Goal: Task Accomplishment & Management: Manage account settings

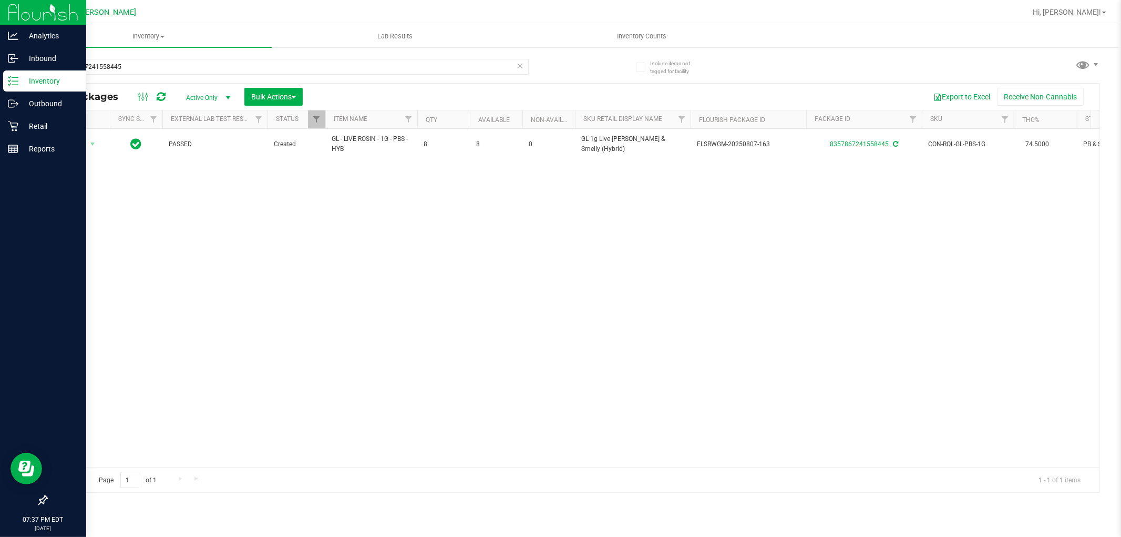
click at [40, 80] on p "Inventory" at bounding box center [49, 81] width 63 height 13
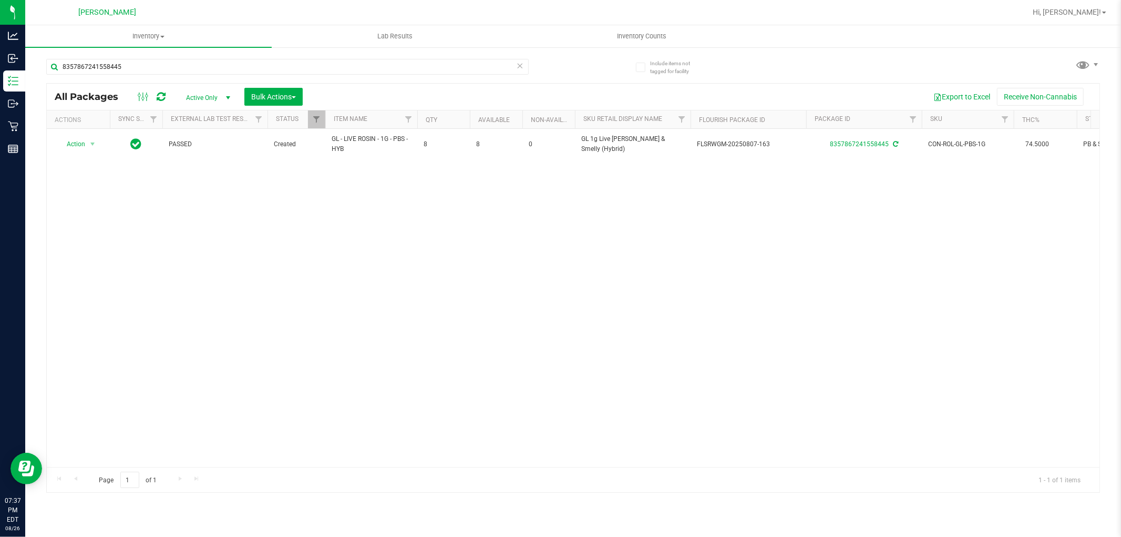
click at [139, 79] on div "8357867241558445" at bounding box center [287, 71] width 483 height 24
click at [143, 65] on input "8357867241558445" at bounding box center [287, 67] width 483 height 16
type input "l"
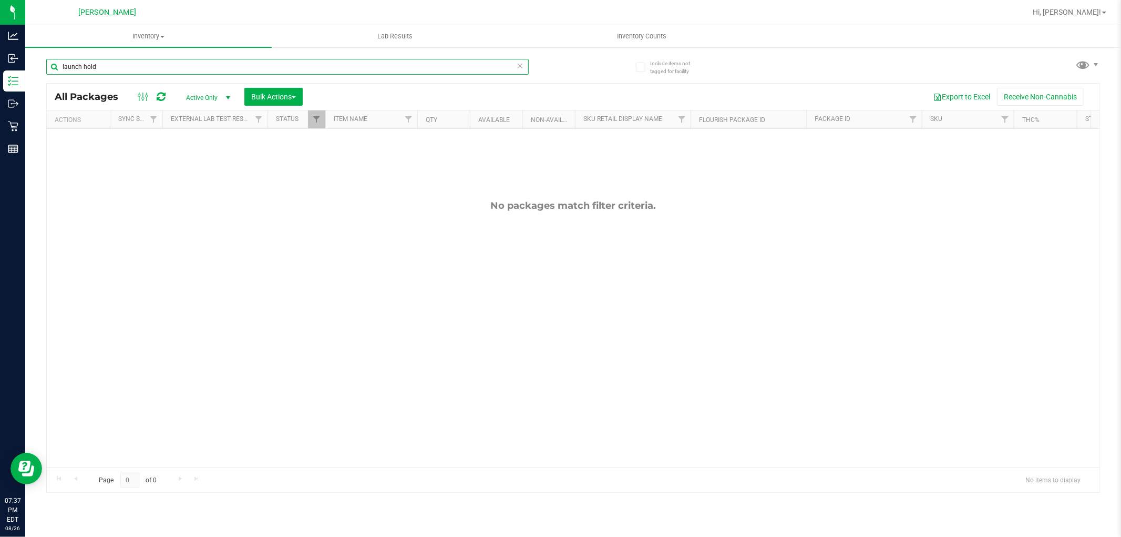
click at [386, 63] on input "launch hold" at bounding box center [287, 67] width 483 height 16
type input "l"
click at [214, 93] on span "Active Only" at bounding box center [206, 97] width 58 height 15
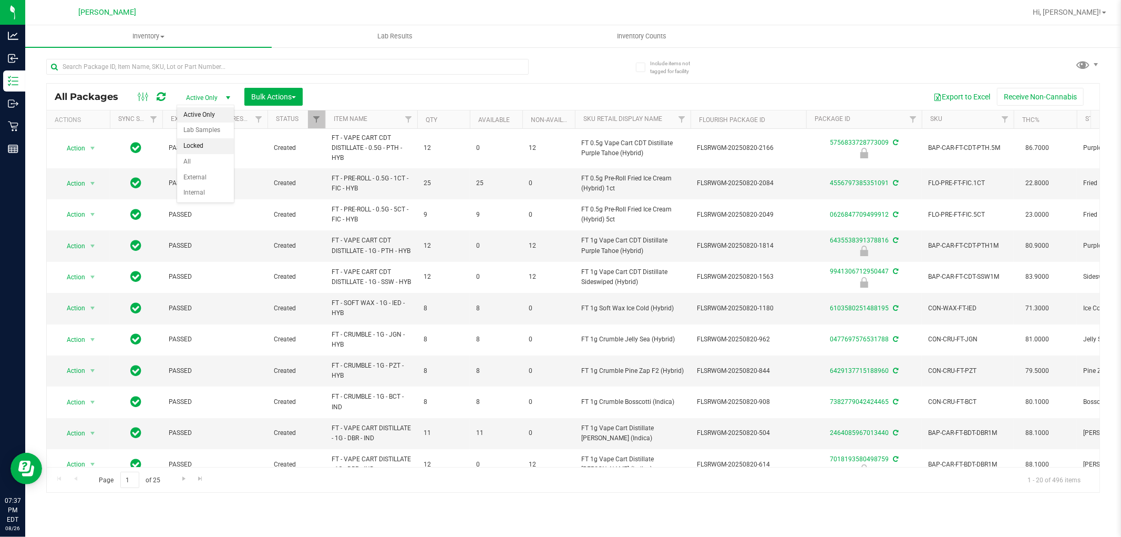
click at [212, 148] on li "Locked" at bounding box center [205, 146] width 57 height 16
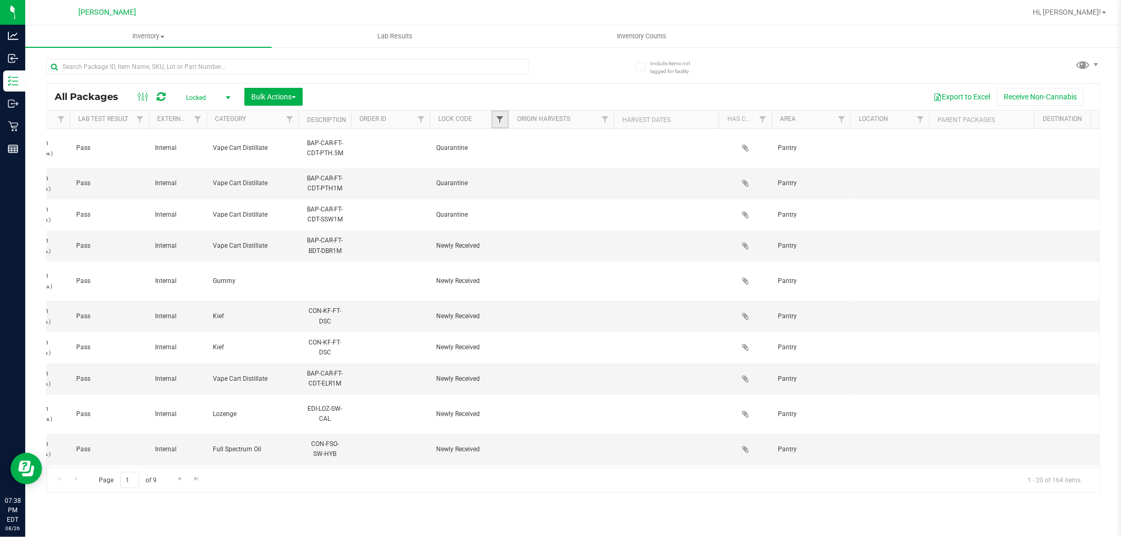
click at [498, 118] on span "Filter" at bounding box center [500, 119] width 8 height 8
click at [537, 190] on span "Launch Hold" at bounding box center [531, 193] width 36 height 6
click at [508, 189] on input "Launch Hold" at bounding box center [504, 192] width 7 height 7
checkbox input "true"
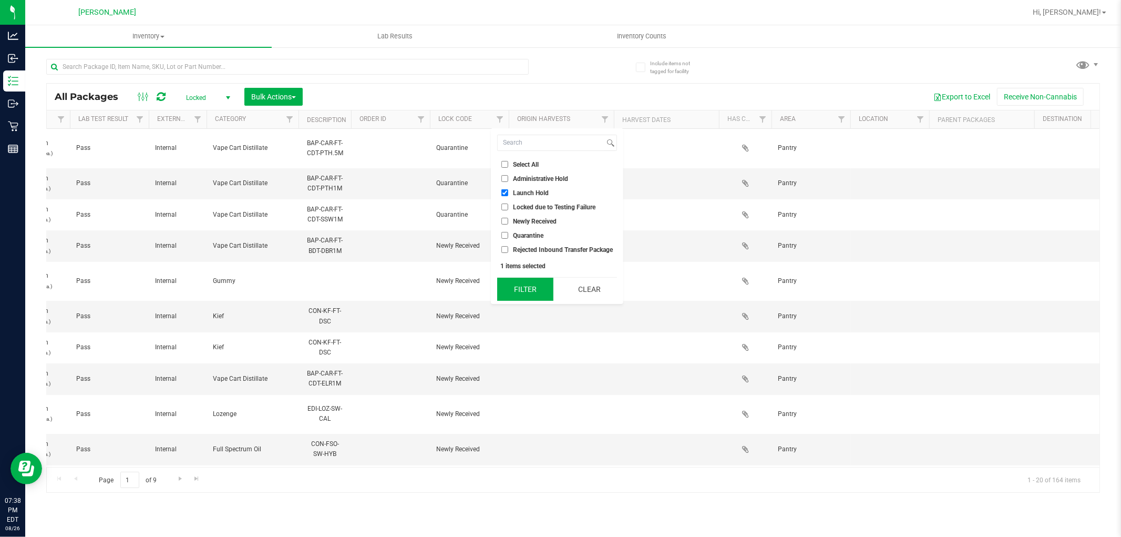
click at [539, 288] on button "Filter" at bounding box center [525, 289] width 56 height 23
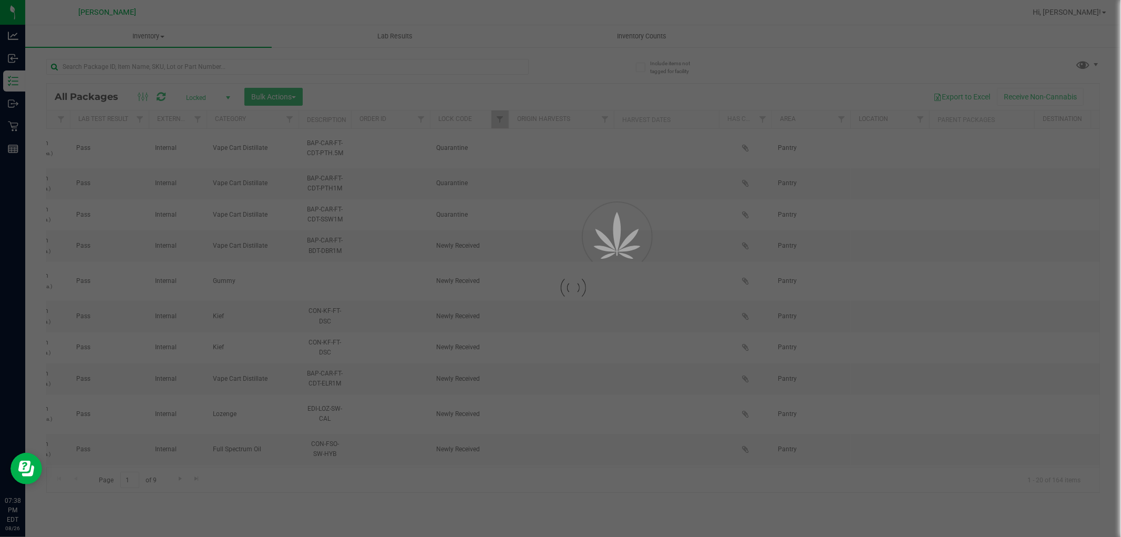
type input "[DATE]"
type input "2026-02-15"
type input "2026-02-14"
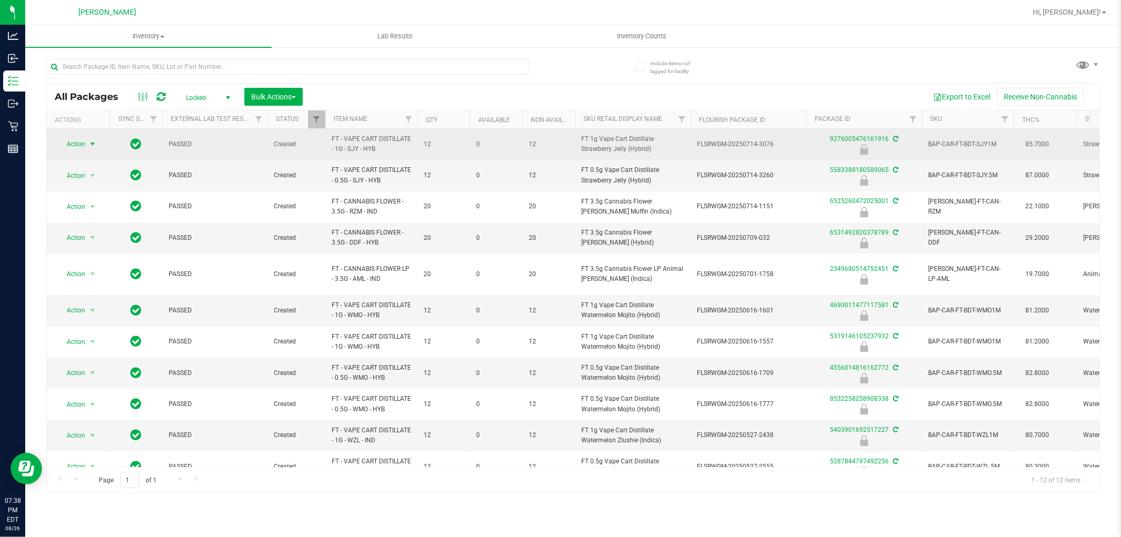
click at [90, 146] on span "select" at bounding box center [92, 144] width 8 height 8
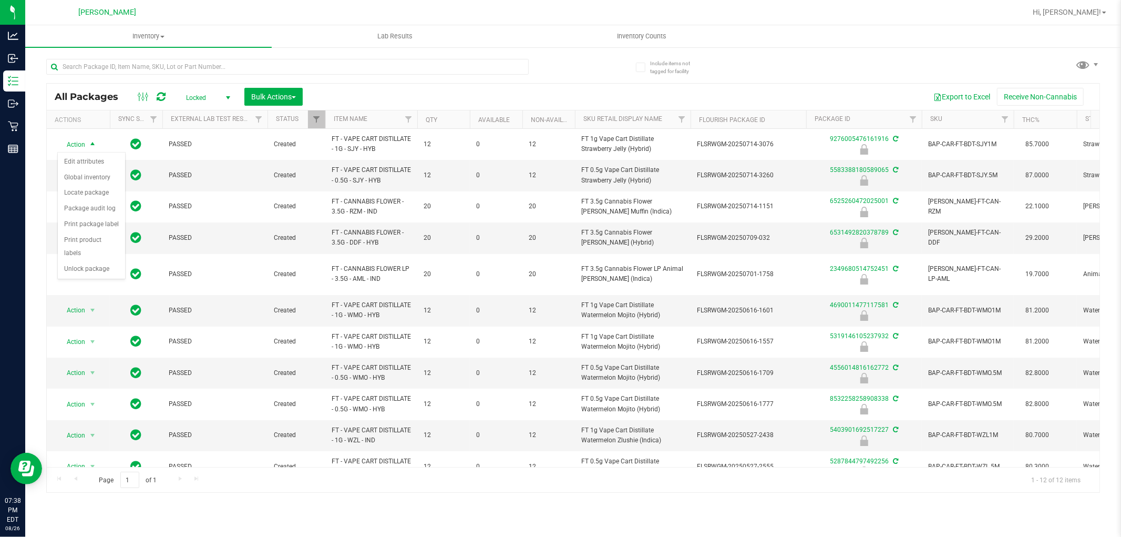
click at [342, 95] on div "Export to Excel Receive Non-Cannabis" at bounding box center [701, 97] width 781 height 18
click at [271, 99] on span "Bulk Actions" at bounding box center [273, 97] width 45 height 8
click at [284, 200] on span "Lock/Unlock packages" at bounding box center [287, 197] width 72 height 8
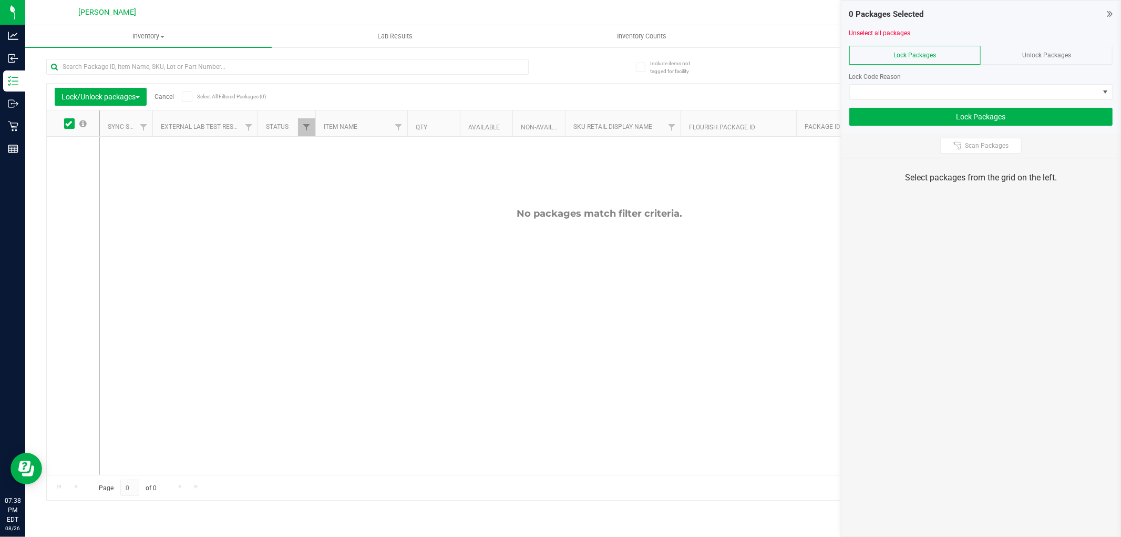
click at [1032, 49] on div "Unlock Packages" at bounding box center [1047, 55] width 132 height 19
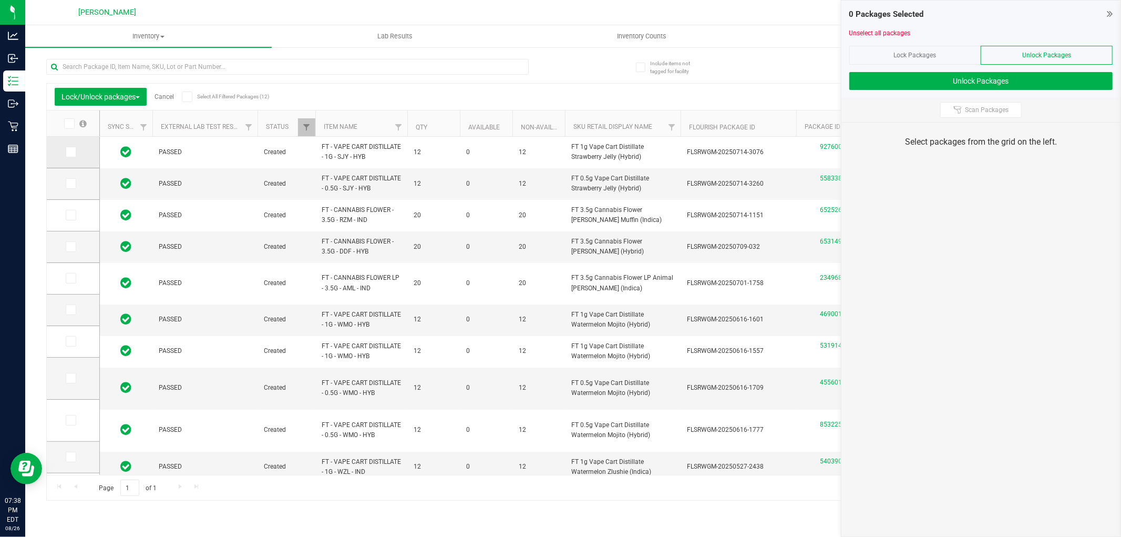
click at [70, 152] on icon at bounding box center [70, 152] width 7 height 0
click at [0, 0] on input "checkbox" at bounding box center [0, 0] width 0 height 0
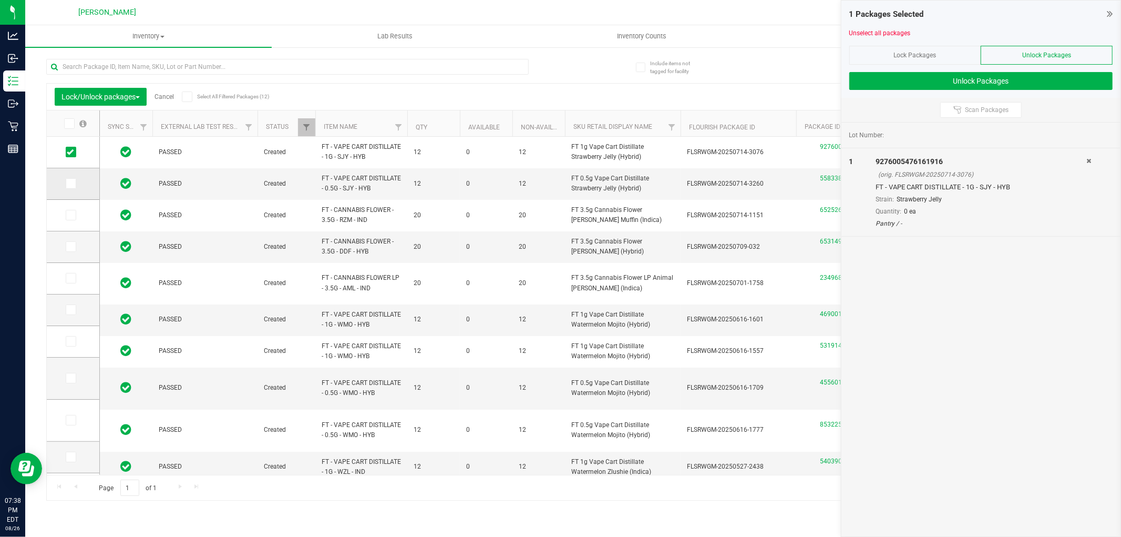
click at [68, 183] on icon at bounding box center [70, 183] width 7 height 0
click at [0, 0] on input "checkbox" at bounding box center [0, 0] width 0 height 0
click at [71, 215] on icon at bounding box center [70, 215] width 7 height 0
click at [0, 0] on input "checkbox" at bounding box center [0, 0] width 0 height 0
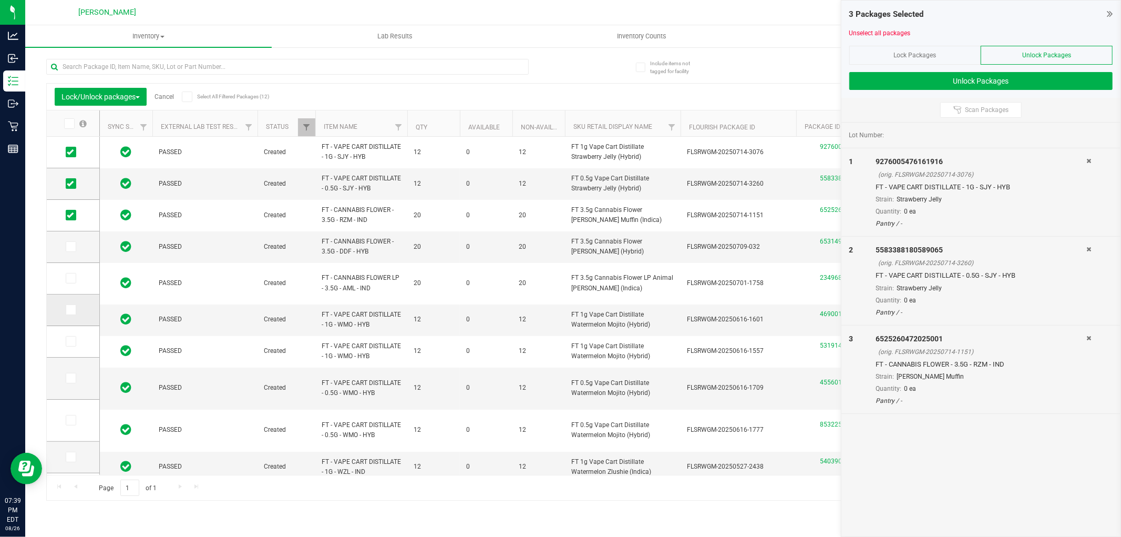
click at [70, 310] on icon at bounding box center [70, 310] width 7 height 0
click at [0, 0] on input "checkbox" at bounding box center [0, 0] width 0 height 0
click at [65, 334] on td at bounding box center [73, 342] width 53 height 32
click at [67, 341] on icon at bounding box center [70, 341] width 7 height 0
click at [0, 0] on input "checkbox" at bounding box center [0, 0] width 0 height 0
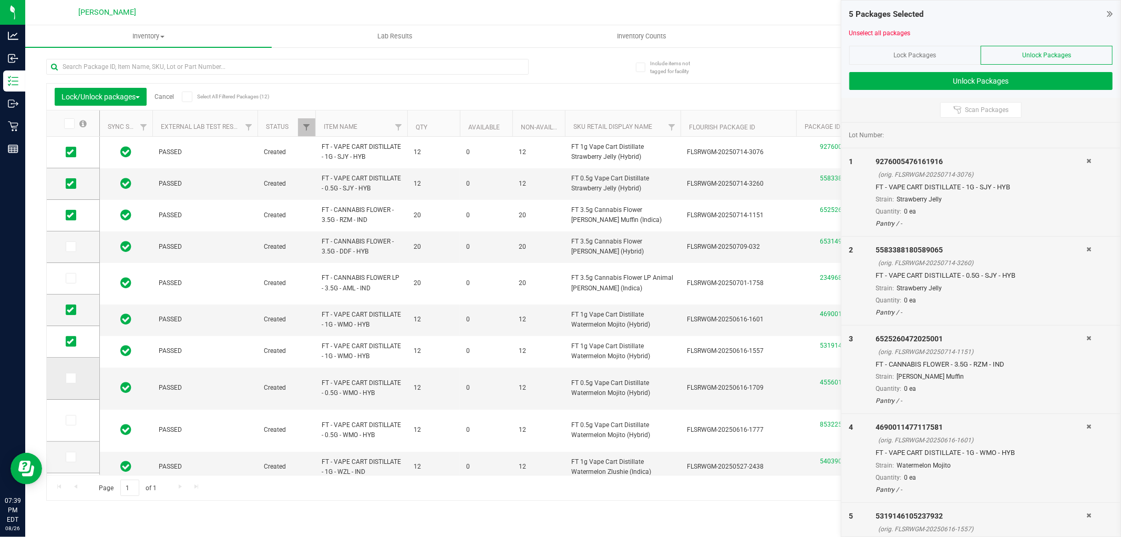
click at [67, 378] on icon at bounding box center [70, 378] width 7 height 0
click at [0, 0] on input "checkbox" at bounding box center [0, 0] width 0 height 0
click at [66, 421] on span at bounding box center [71, 420] width 11 height 11
click at [0, 0] on input "checkbox" at bounding box center [0, 0] width 0 height 0
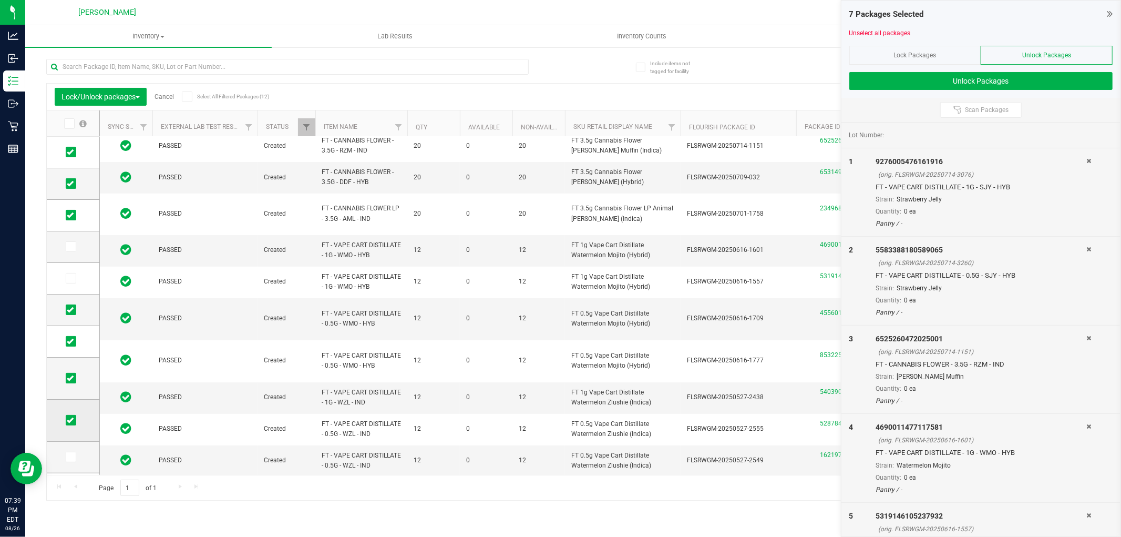
scroll to position [60, 0]
click at [71, 396] on icon at bounding box center [70, 396] width 7 height 0
click at [0, 0] on input "checkbox" at bounding box center [0, 0] width 0 height 0
click at [67, 428] on icon at bounding box center [70, 428] width 7 height 0
click at [0, 0] on input "checkbox" at bounding box center [0, 0] width 0 height 0
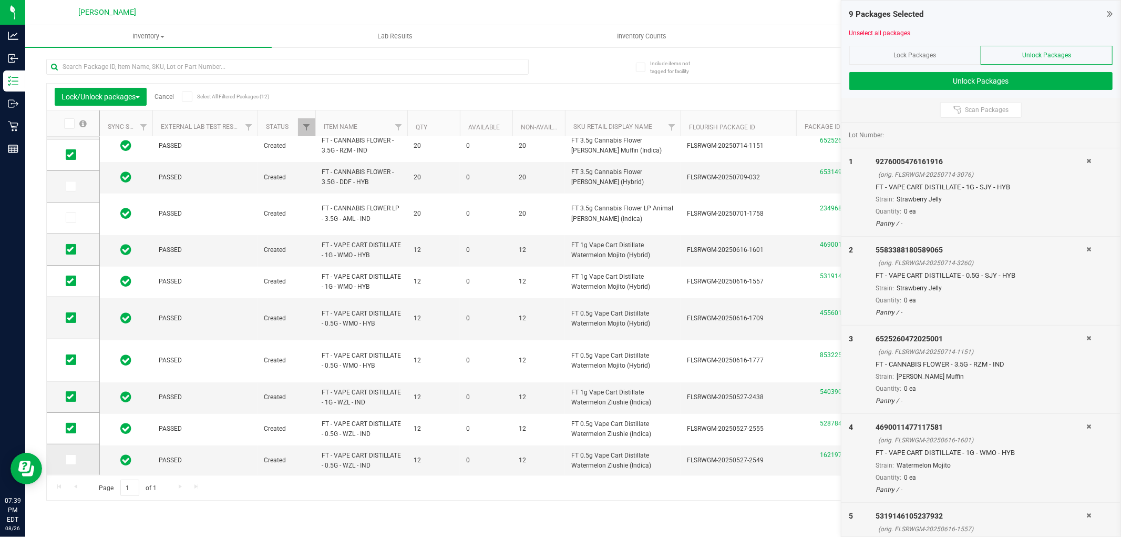
click at [71, 459] on icon at bounding box center [70, 459] width 7 height 0
click at [0, 0] on input "checkbox" at bounding box center [0, 0] width 0 height 0
click at [1021, 88] on button "Unlock Packages" at bounding box center [980, 81] width 263 height 18
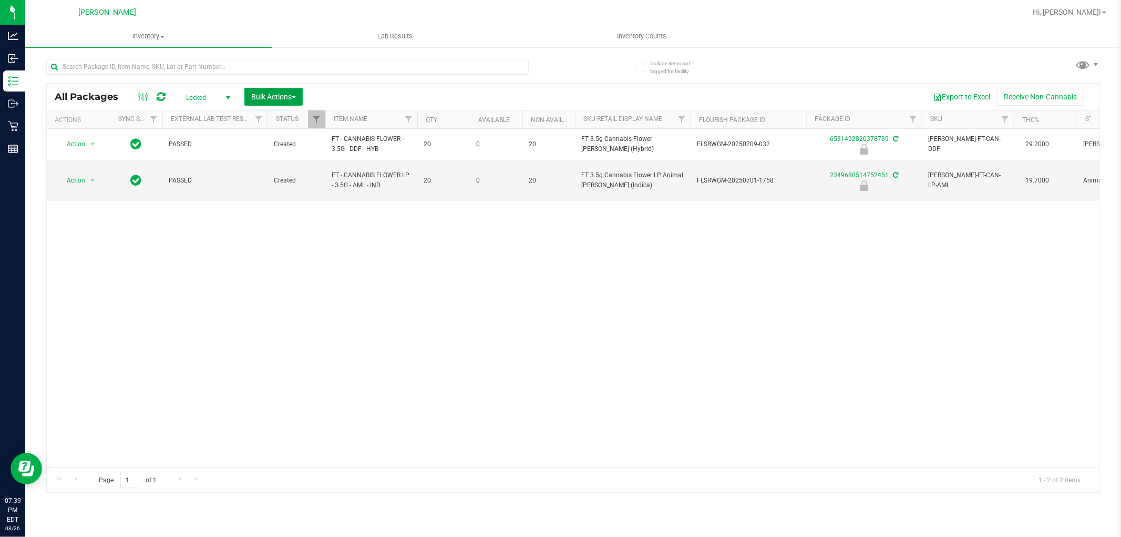
click at [265, 96] on span "Bulk Actions" at bounding box center [273, 97] width 45 height 8
click at [310, 193] on span "Lock/Unlock packages" at bounding box center [287, 197] width 72 height 8
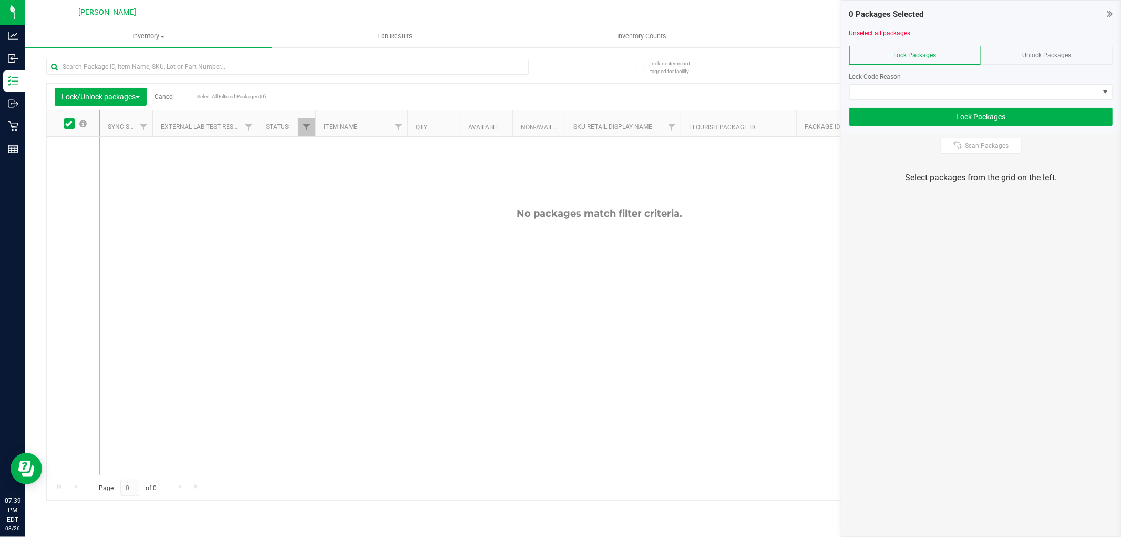
click at [949, 53] on div "Lock Packages" at bounding box center [915, 55] width 132 height 19
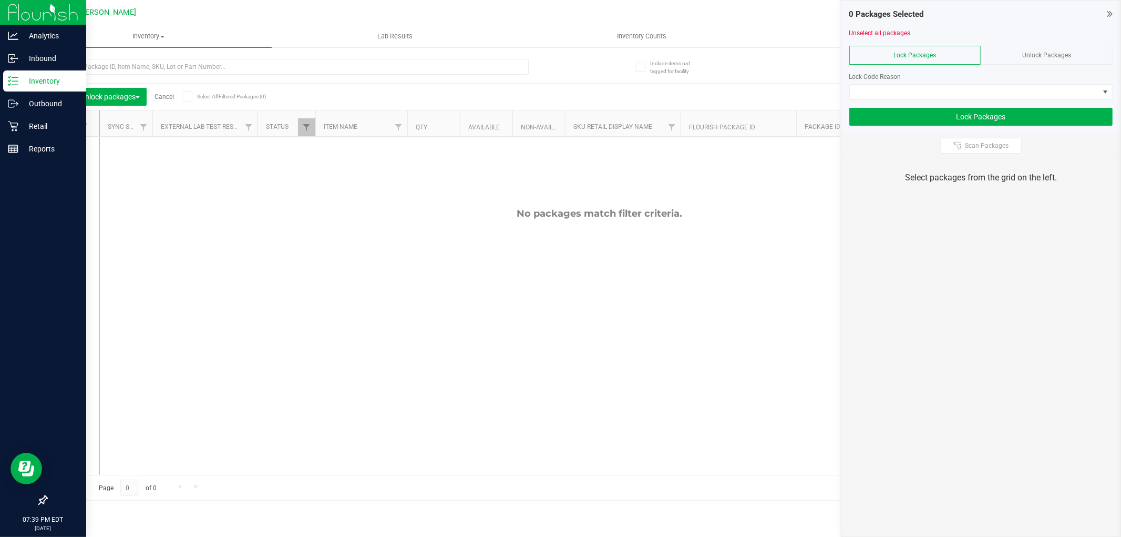
click at [25, 78] on p "Inventory" at bounding box center [49, 81] width 63 height 13
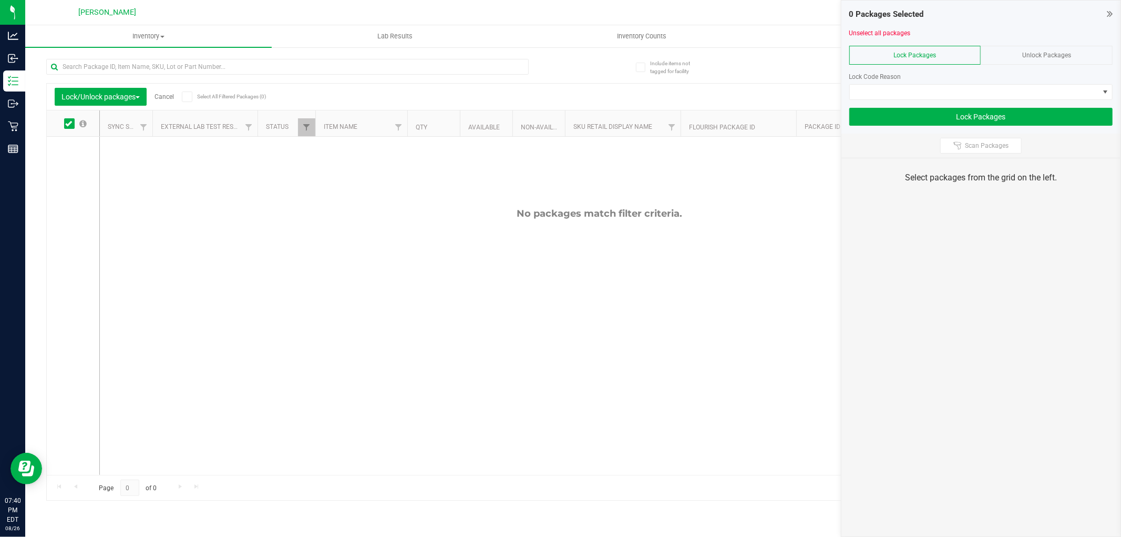
click at [1112, 11] on icon at bounding box center [1110, 13] width 6 height 11
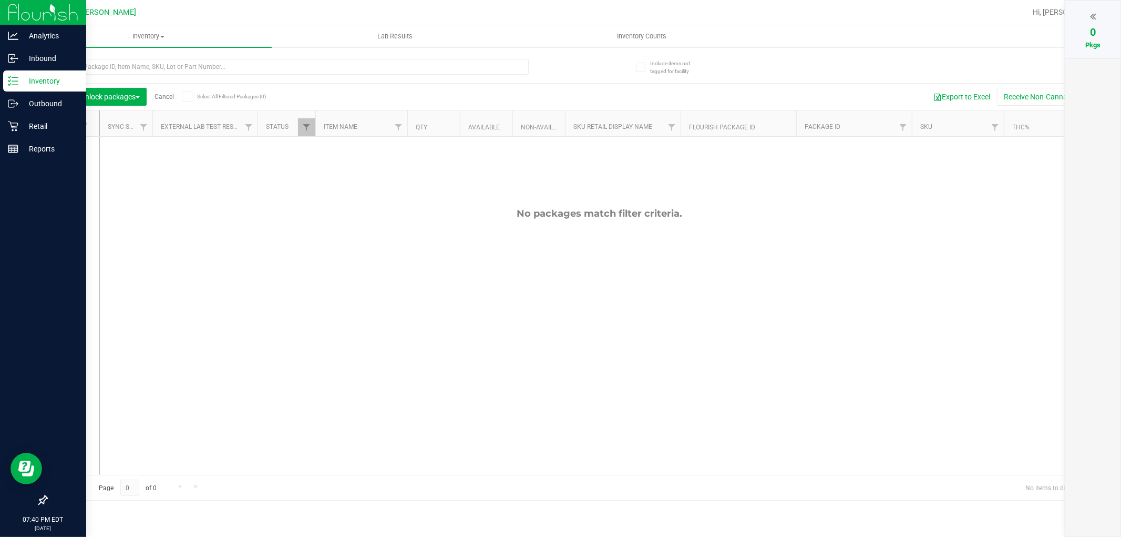
click at [12, 90] on div "Inventory" at bounding box center [44, 80] width 83 height 21
click at [17, 83] on icon at bounding box center [13, 81] width 11 height 11
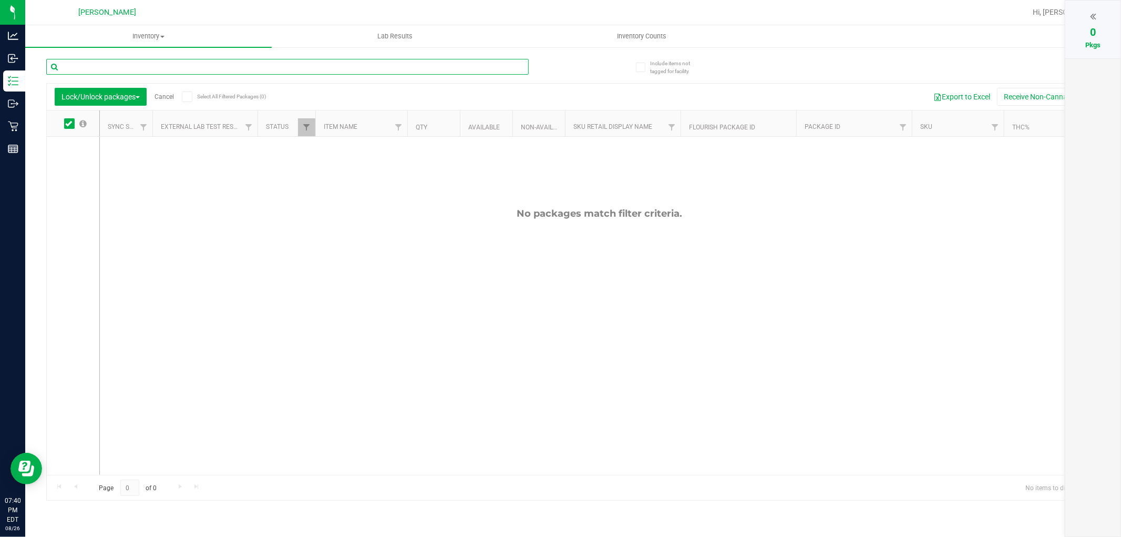
click at [134, 66] on input "text" at bounding box center [287, 67] width 483 height 16
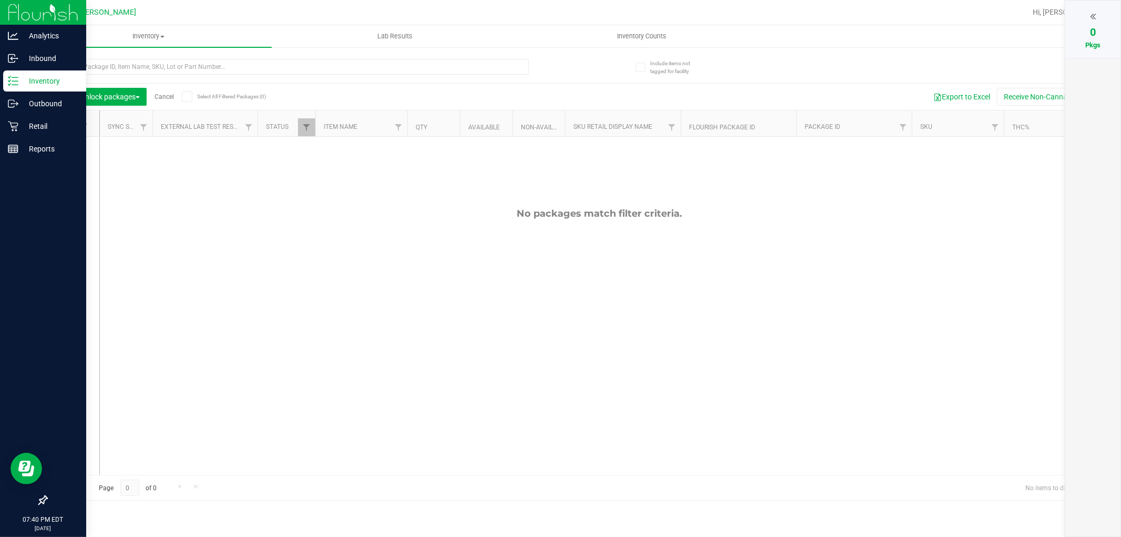
click at [35, 79] on p "Inventory" at bounding box center [49, 81] width 63 height 13
click at [41, 112] on div "Outbound" at bounding box center [44, 103] width 83 height 21
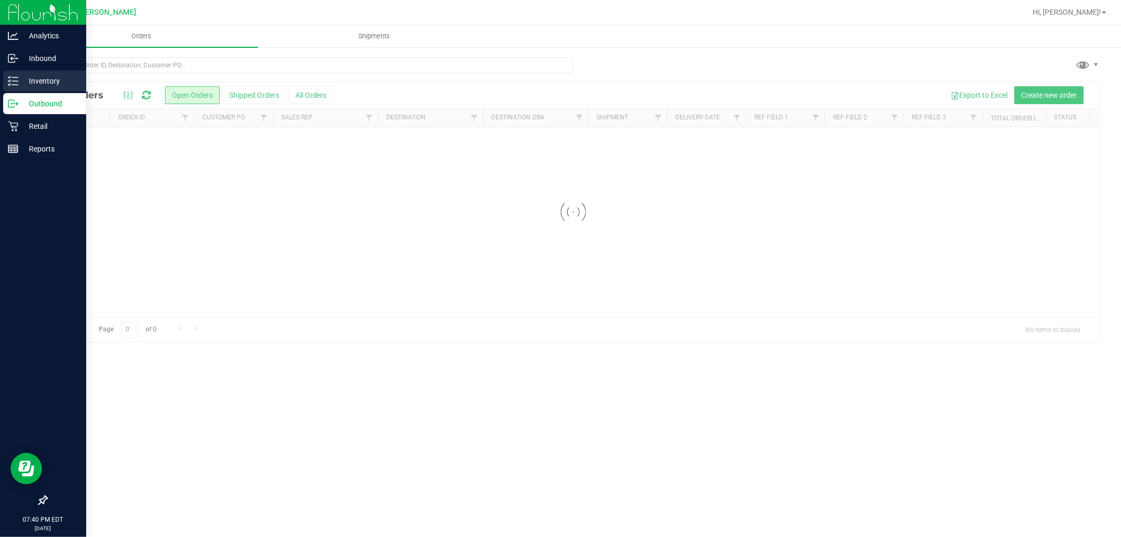
click at [43, 82] on p "Inventory" at bounding box center [49, 81] width 63 height 13
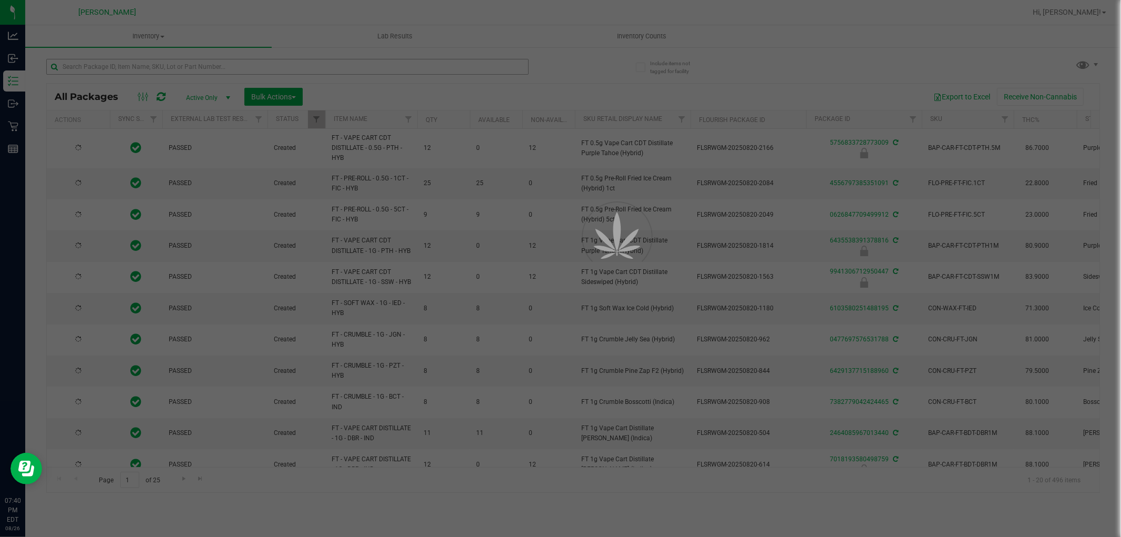
click at [249, 65] on div at bounding box center [560, 268] width 1121 height 537
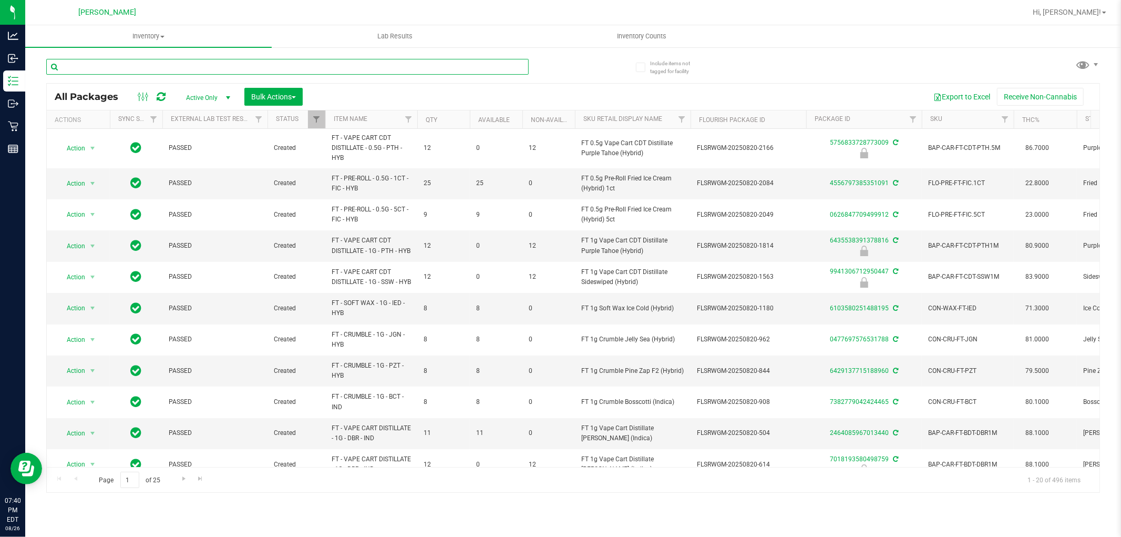
click at [249, 65] on input "text" at bounding box center [287, 67] width 483 height 16
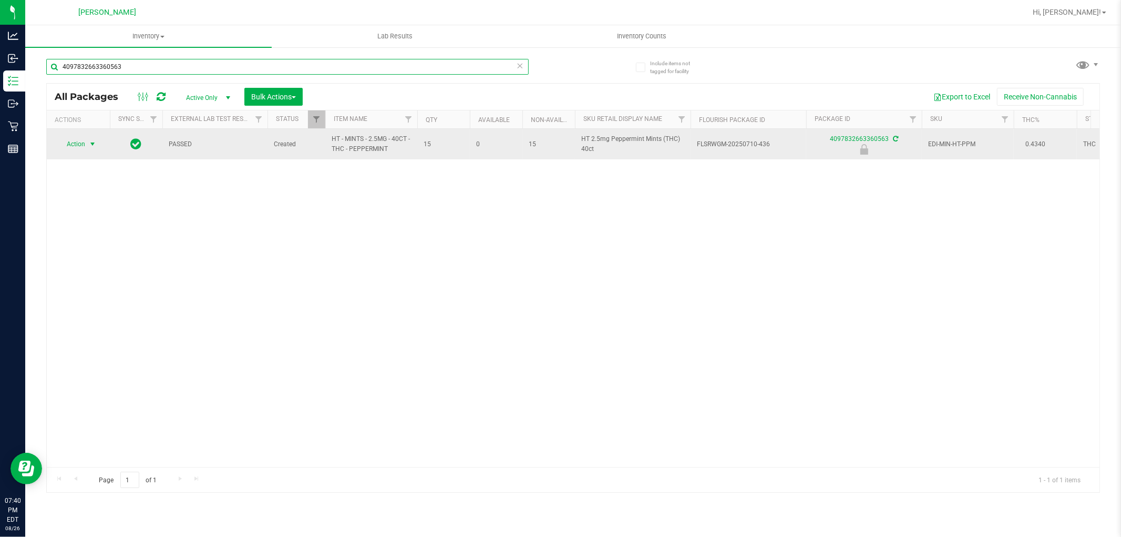
type input "4097832663360563"
click at [95, 145] on span "select" at bounding box center [92, 144] width 8 height 8
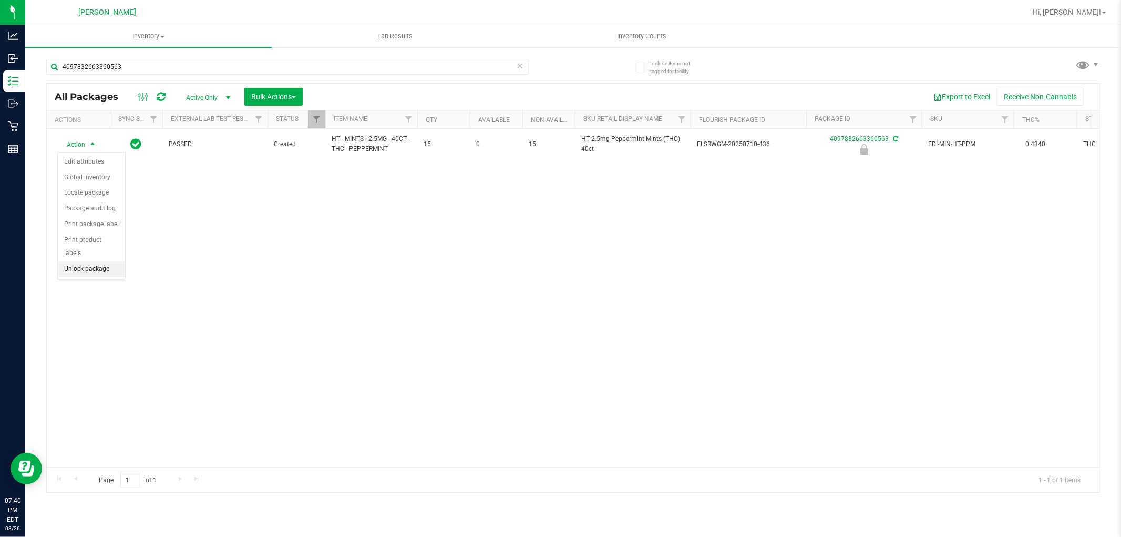
click at [104, 273] on li "Unlock package" at bounding box center [91, 269] width 67 height 16
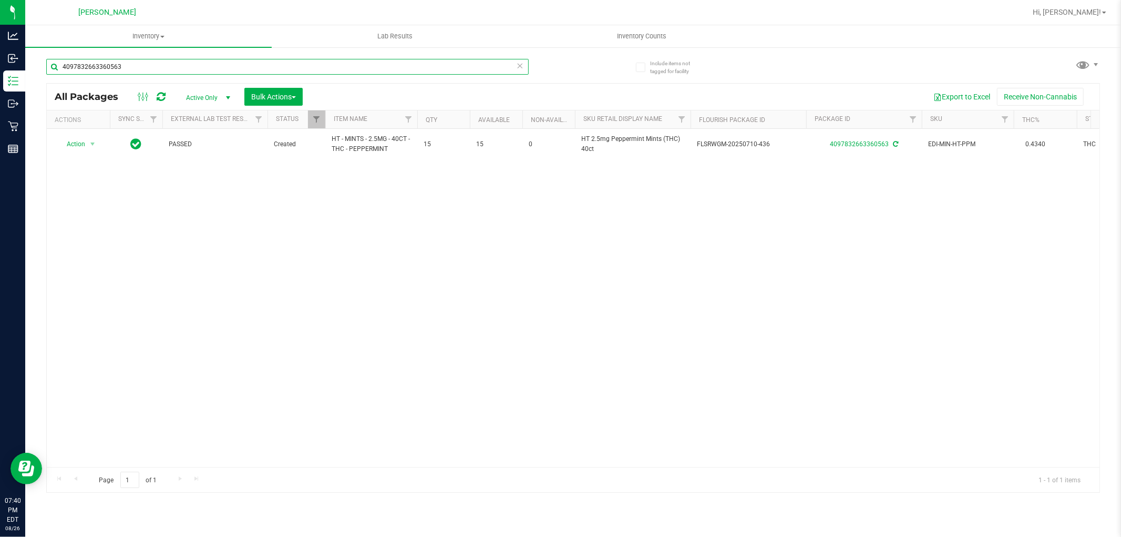
click at [230, 67] on input "4097832663360563" at bounding box center [287, 67] width 483 height 16
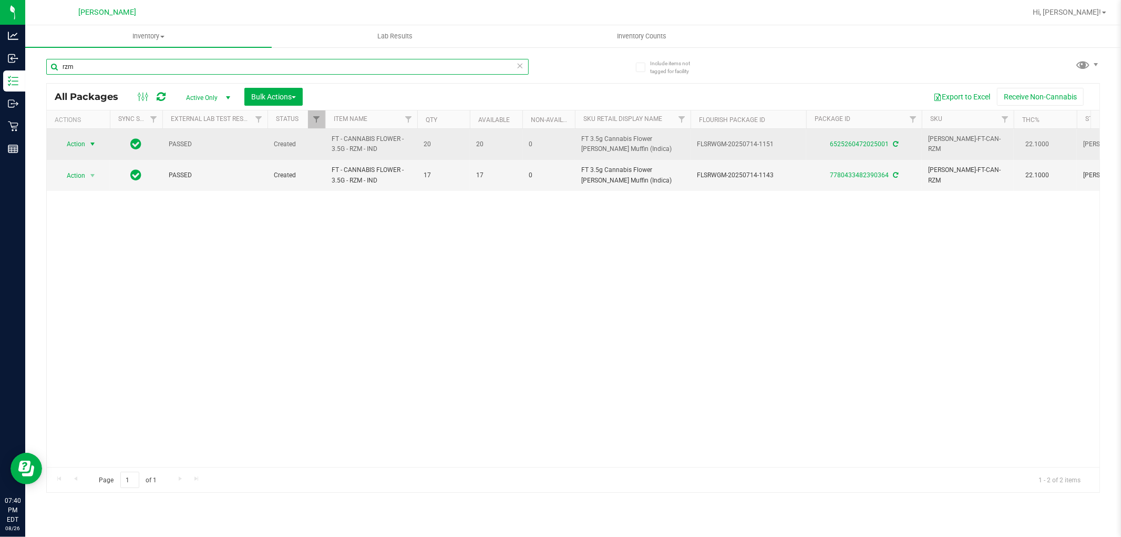
type input "rzm"
click at [89, 148] on span "select" at bounding box center [92, 144] width 8 height 8
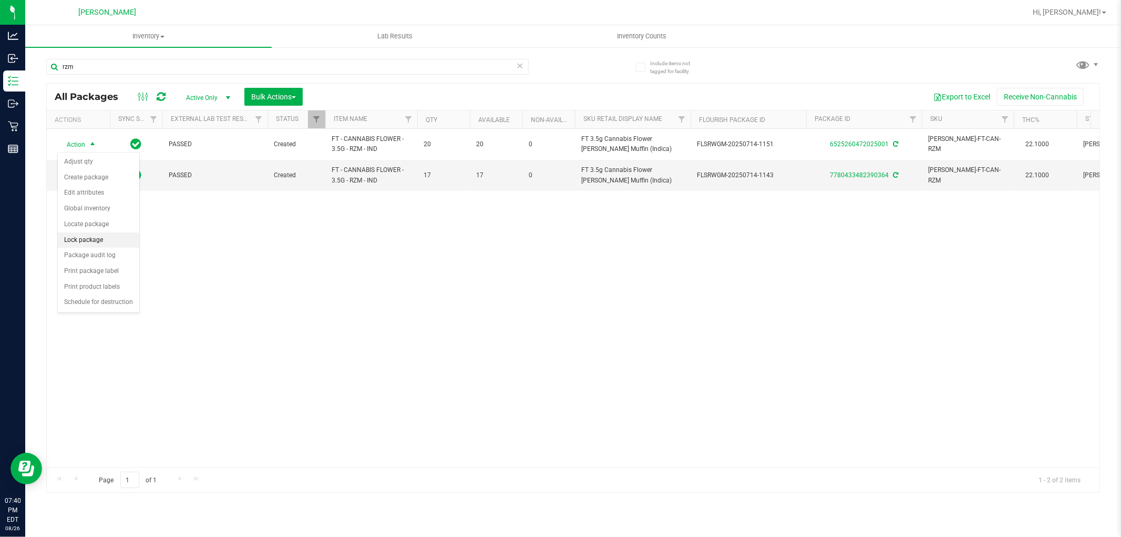
click at [99, 242] on li "Lock package" at bounding box center [98, 240] width 81 height 16
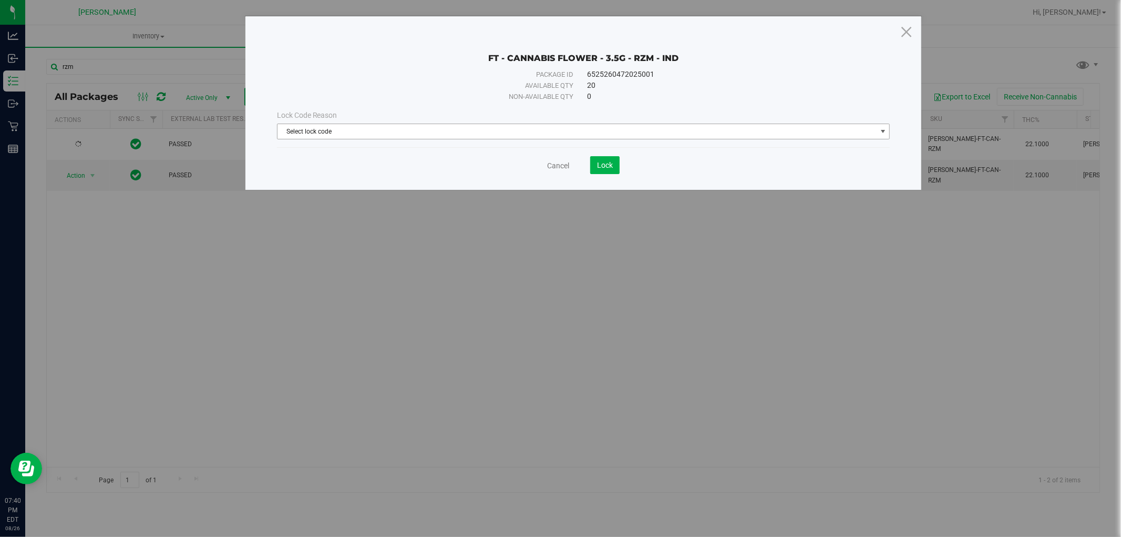
click at [417, 136] on span "Select lock code" at bounding box center [577, 131] width 599 height 15
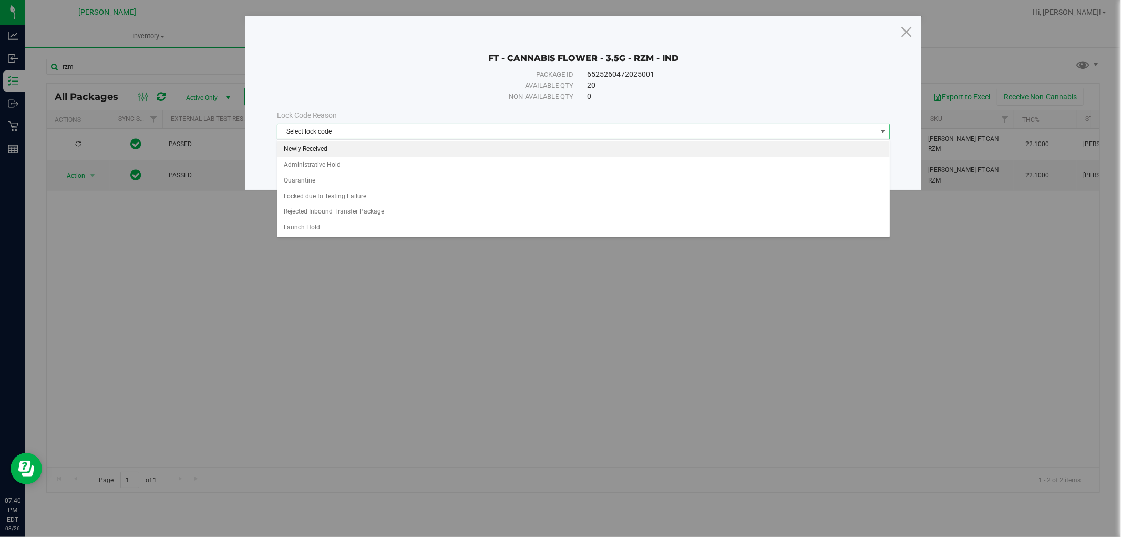
click at [329, 148] on li "Newly Received" at bounding box center [584, 149] width 612 height 16
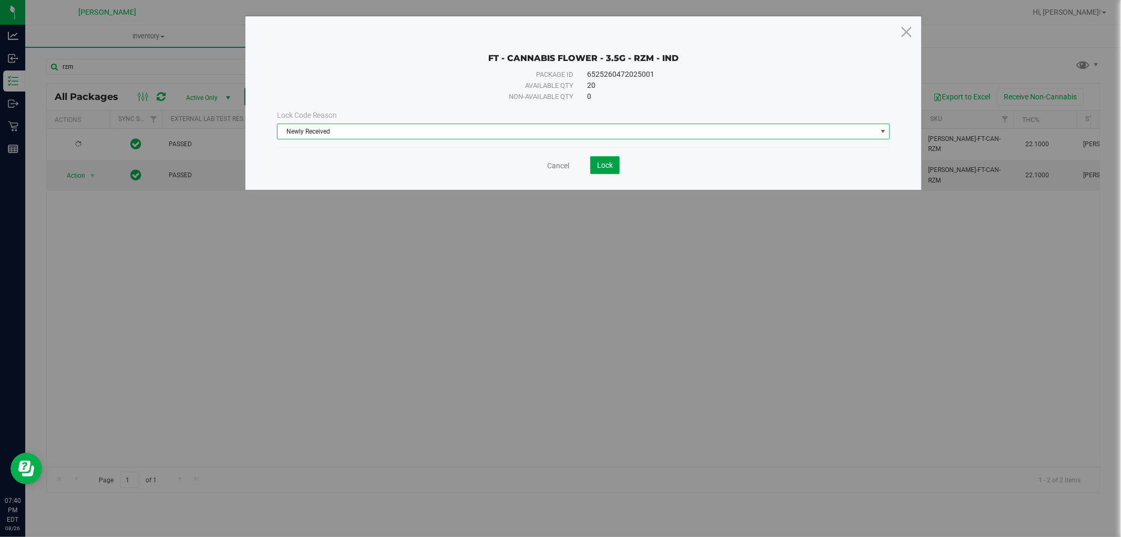
click at [607, 163] on span "Lock" at bounding box center [605, 165] width 16 height 8
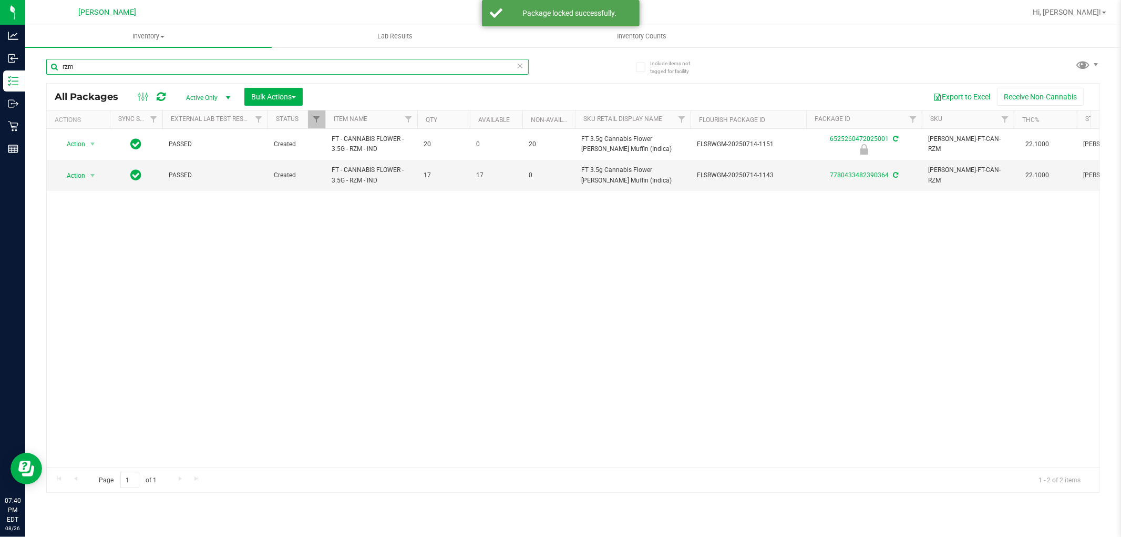
click at [89, 65] on input "rzm" at bounding box center [287, 67] width 483 height 16
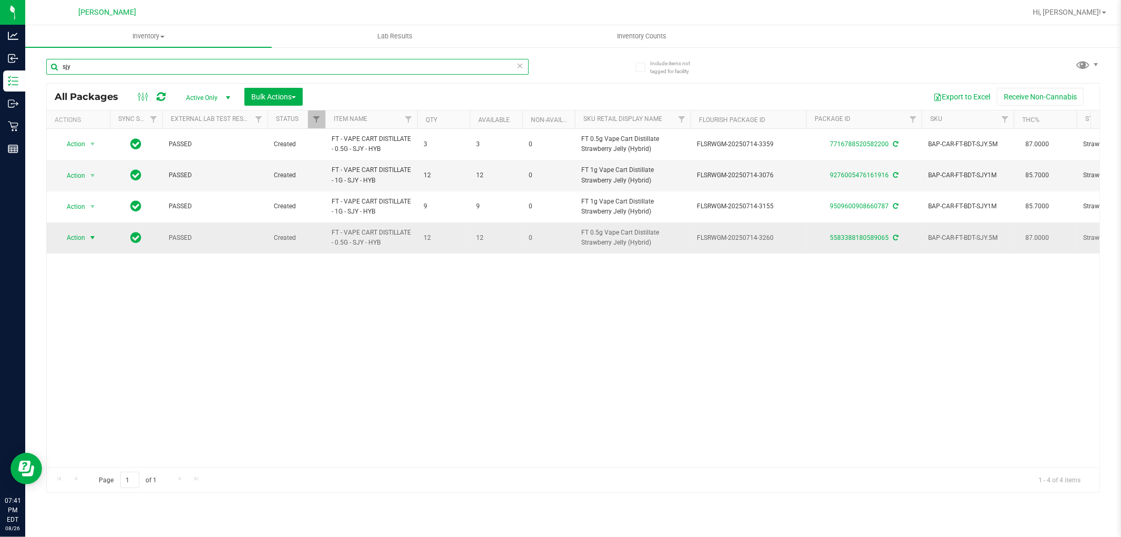
type input "sjy"
click at [83, 232] on span "Action" at bounding box center [71, 237] width 28 height 15
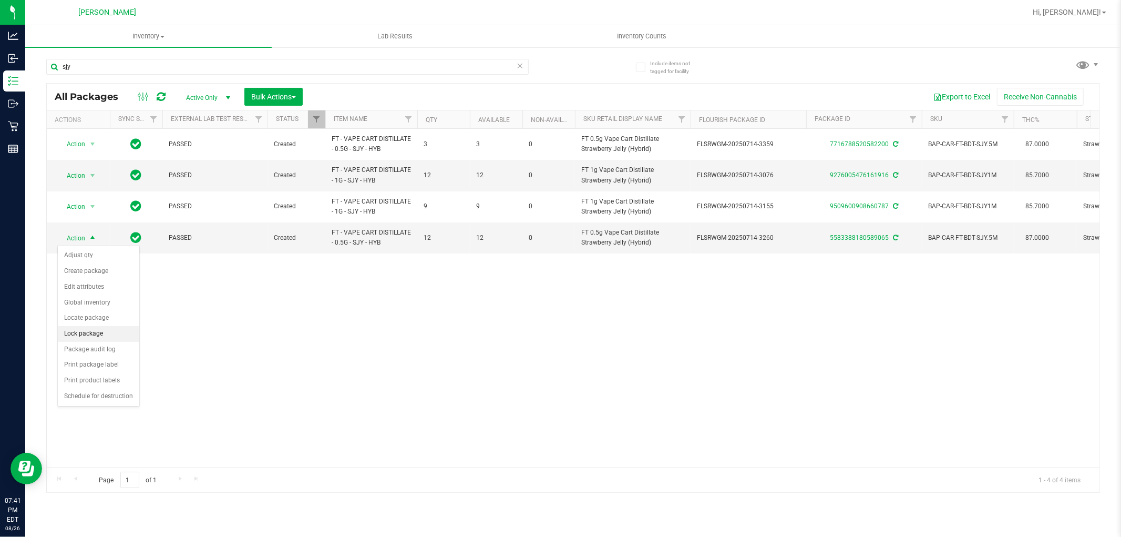
click at [90, 327] on li "Lock package" at bounding box center [98, 334] width 81 height 16
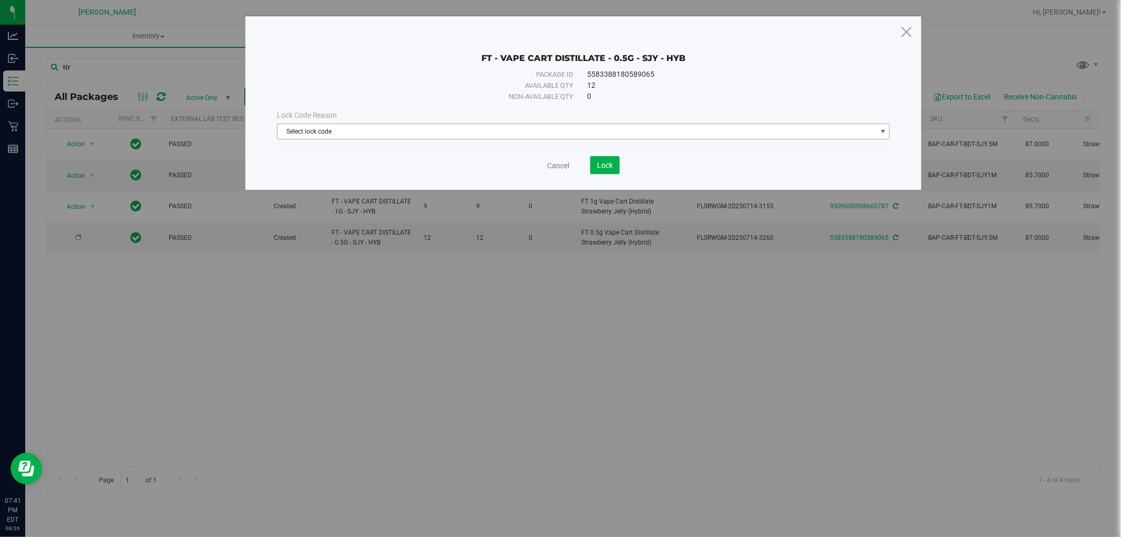
click at [395, 136] on span "Select lock code" at bounding box center [577, 131] width 599 height 15
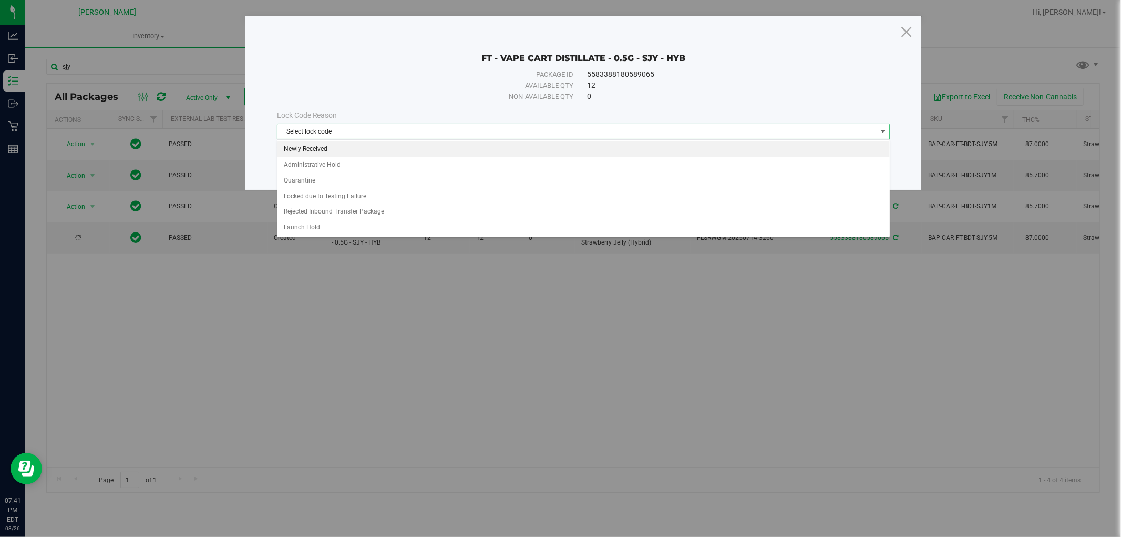
click at [337, 150] on li "Newly Received" at bounding box center [584, 149] width 612 height 16
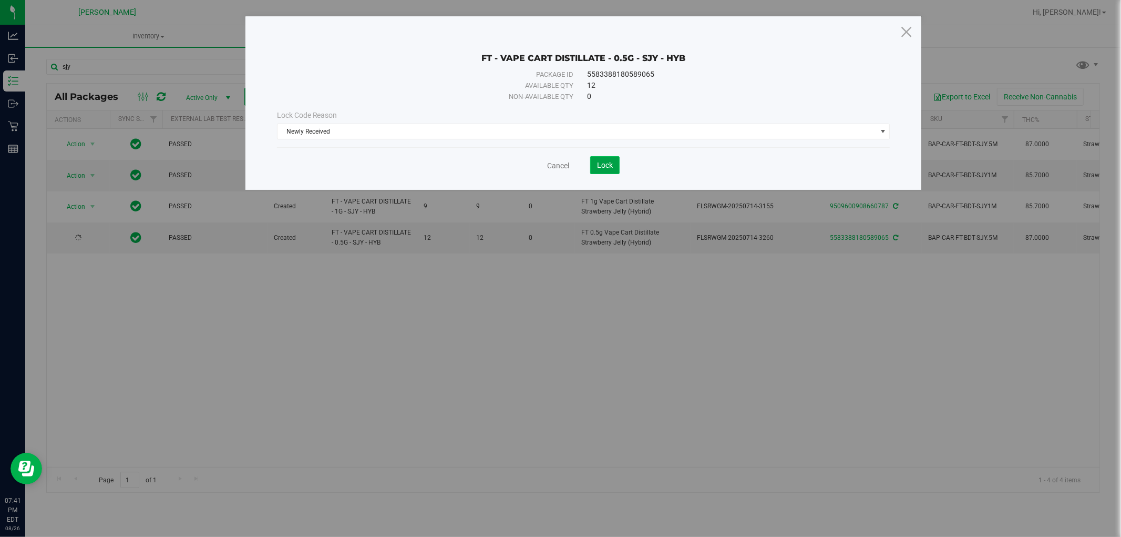
click at [601, 157] on button "Lock" at bounding box center [604, 165] width 29 height 18
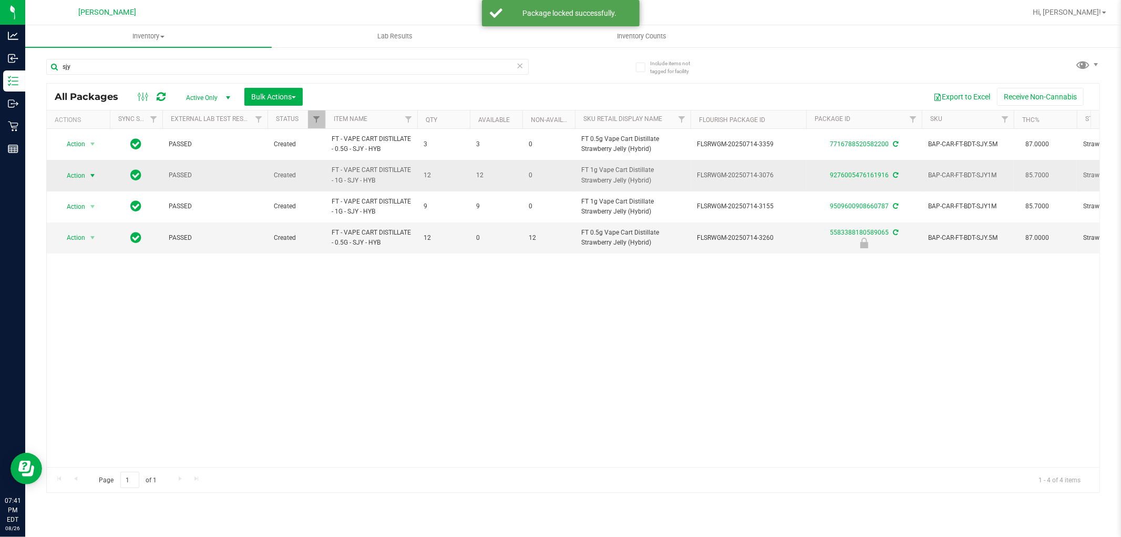
click at [91, 170] on span "select" at bounding box center [92, 175] width 13 height 15
click at [88, 270] on li "Lock package" at bounding box center [98, 271] width 81 height 16
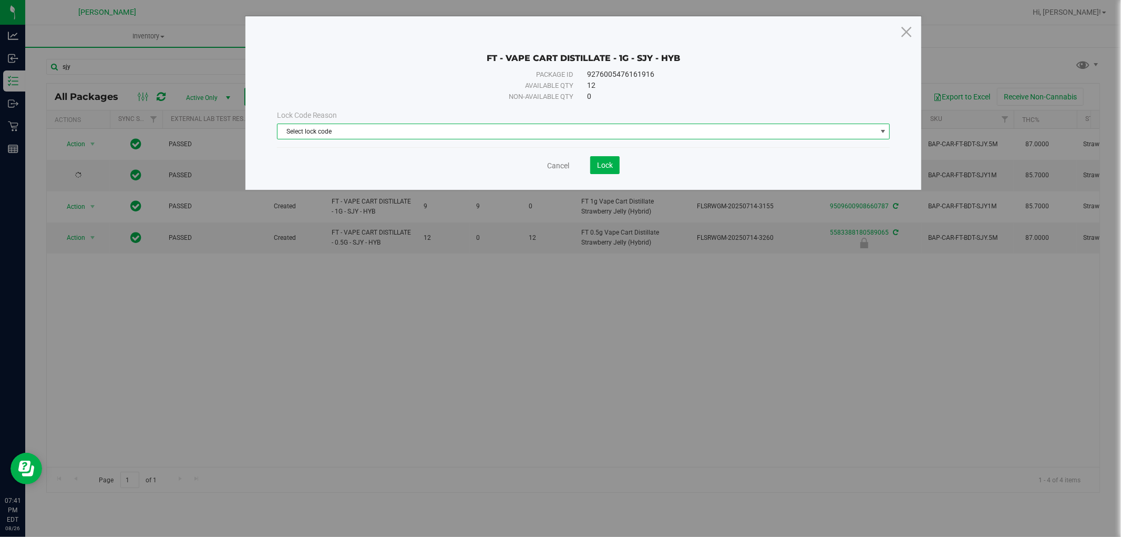
click at [397, 128] on span "Select lock code" at bounding box center [577, 131] width 599 height 15
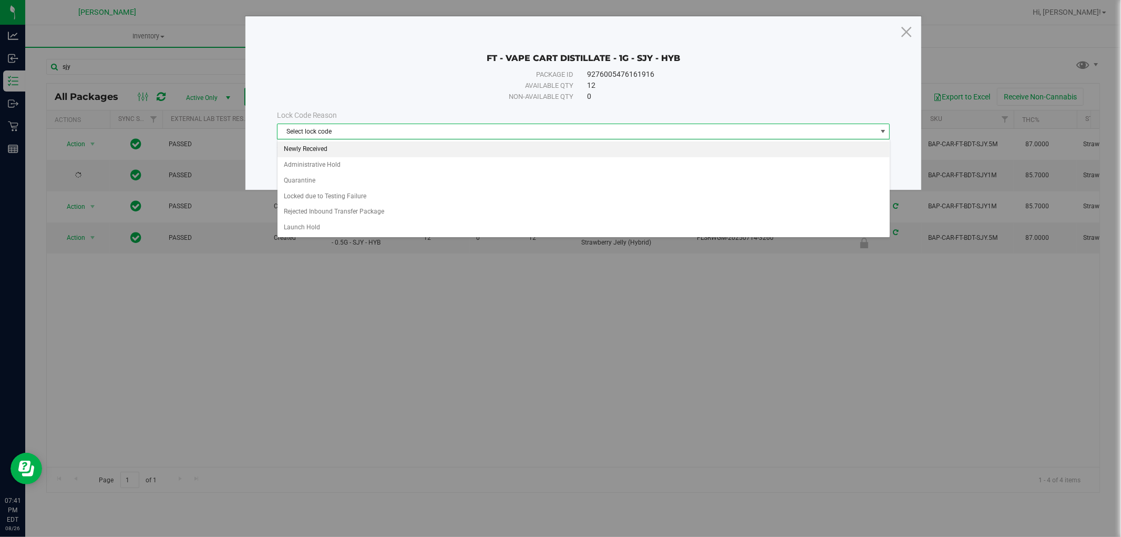
click at [327, 145] on li "Newly Received" at bounding box center [584, 149] width 612 height 16
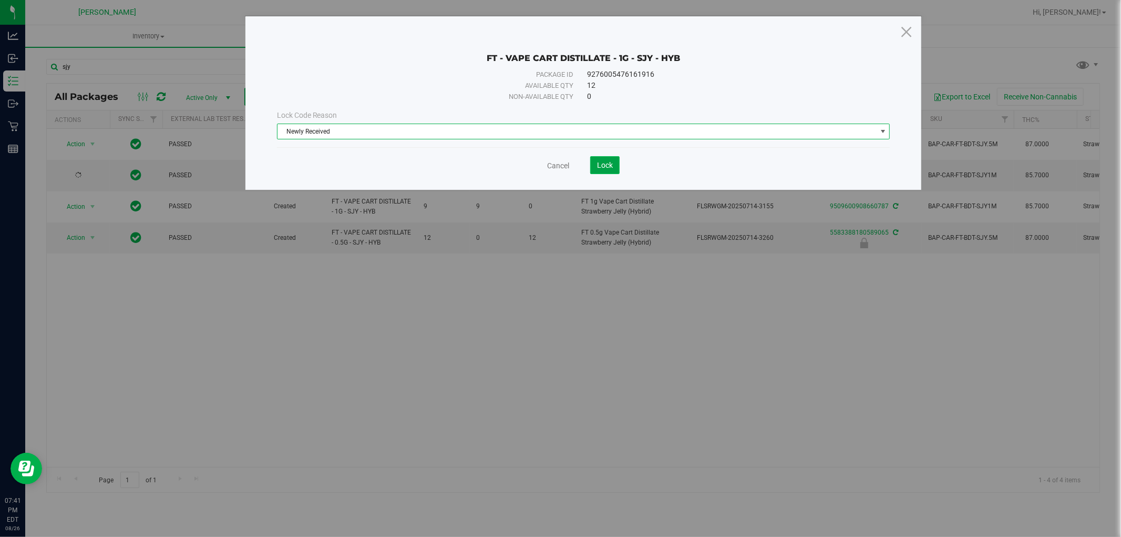
click at [611, 164] on span "Lock" at bounding box center [605, 165] width 16 height 8
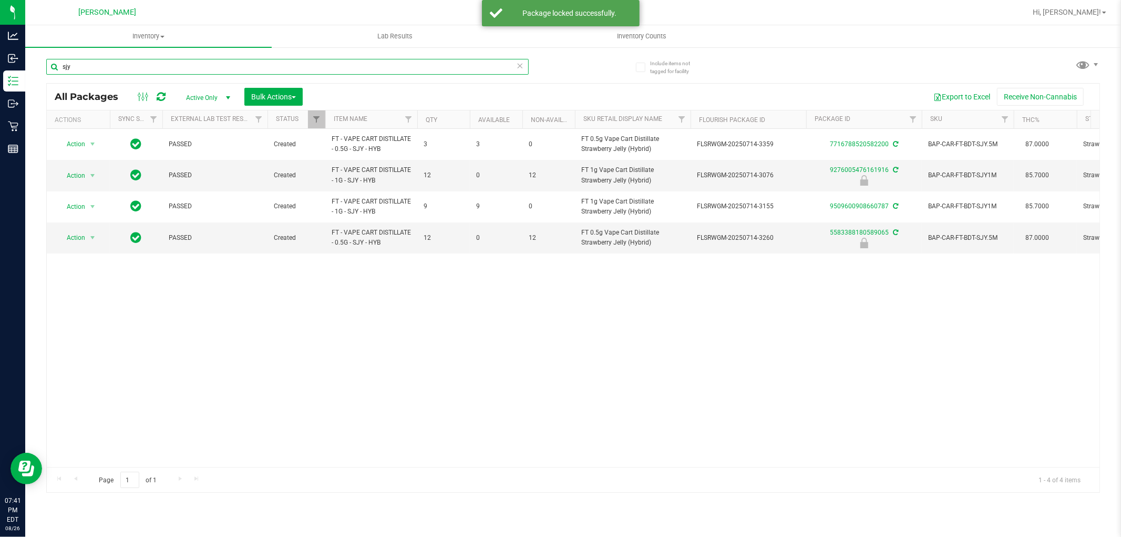
click at [331, 68] on input "sjy" at bounding box center [287, 67] width 483 height 16
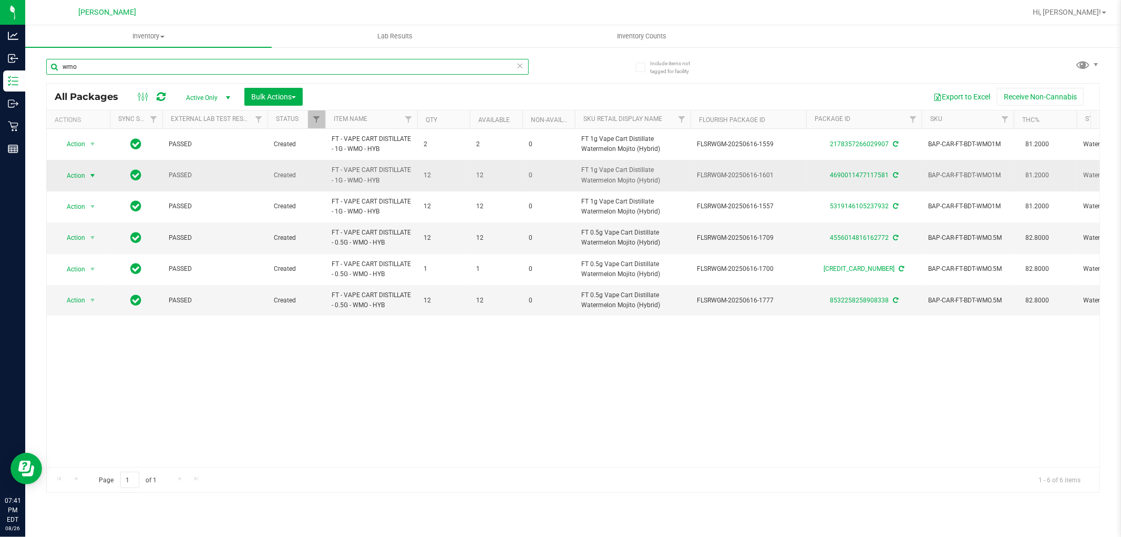
type input "wmo"
click at [81, 173] on span "Action" at bounding box center [71, 175] width 28 height 15
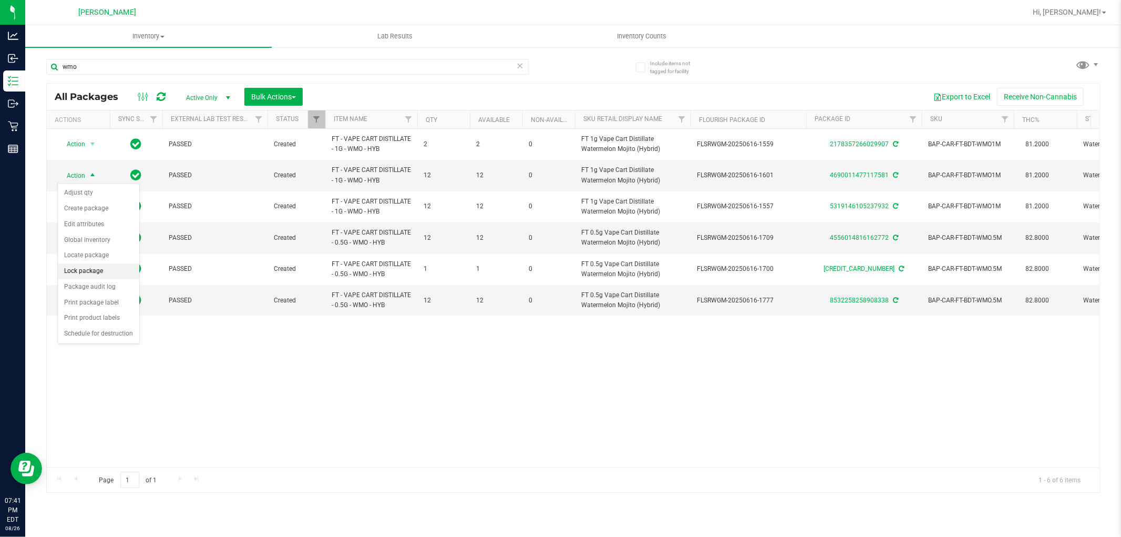
click at [100, 268] on li "Lock package" at bounding box center [98, 271] width 81 height 16
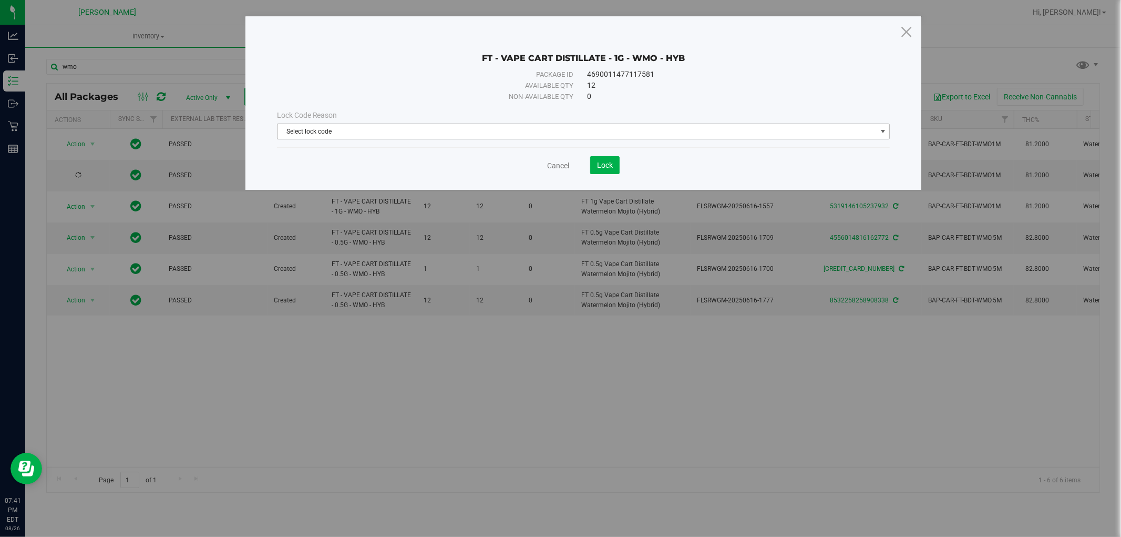
click at [430, 129] on span "Select lock code" at bounding box center [577, 131] width 599 height 15
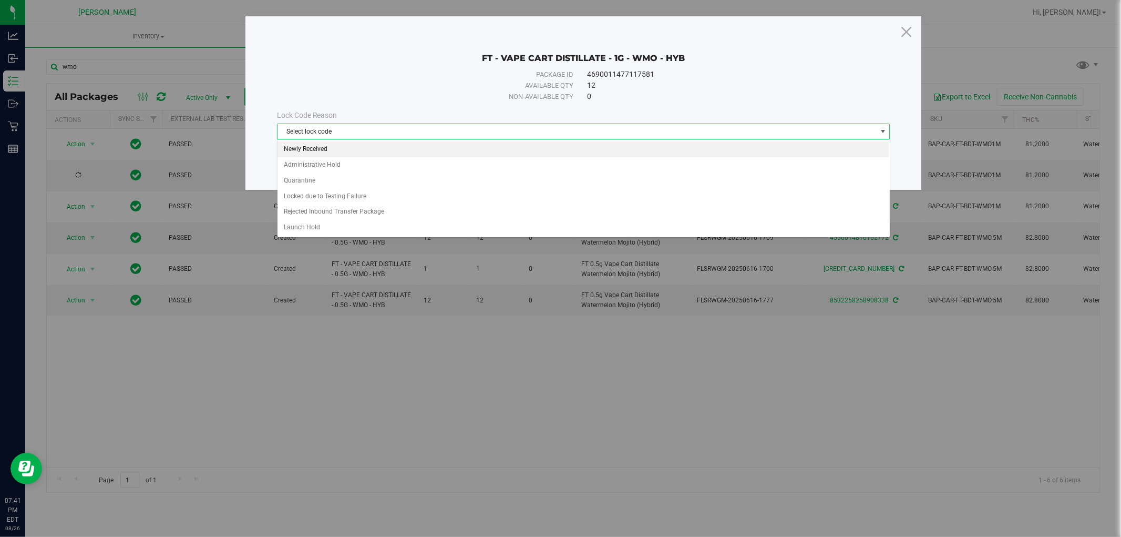
click at [340, 150] on li "Newly Received" at bounding box center [584, 149] width 612 height 16
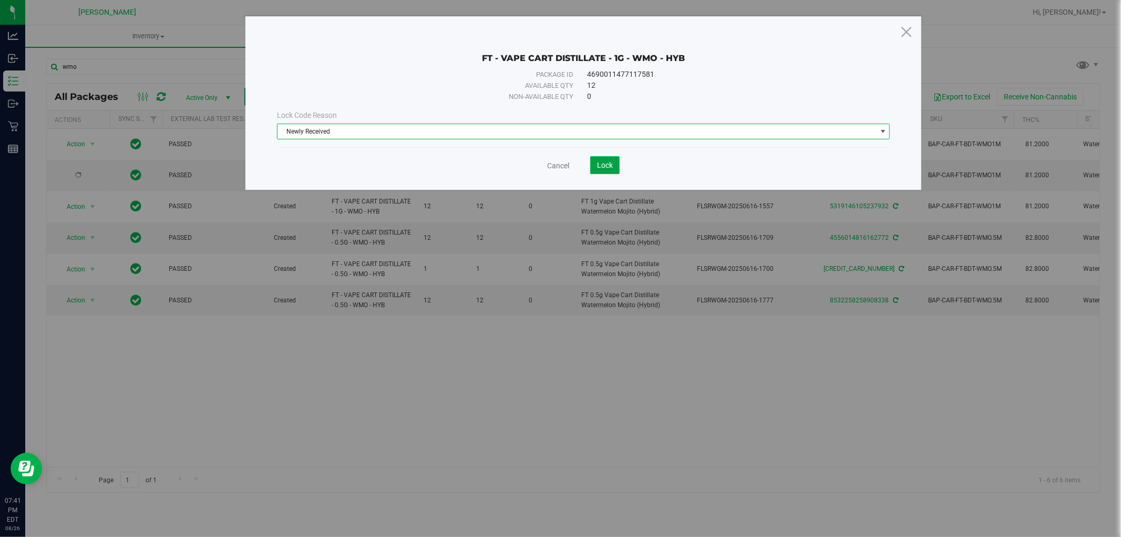
click at [601, 170] on button "Lock" at bounding box center [604, 165] width 29 height 18
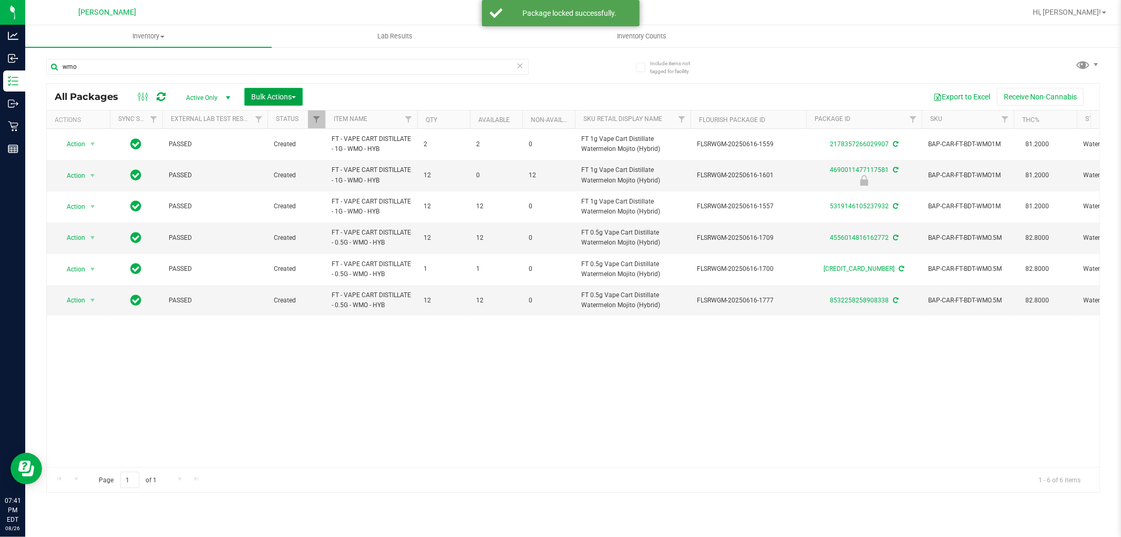
click at [298, 101] on button "Bulk Actions" at bounding box center [273, 97] width 58 height 18
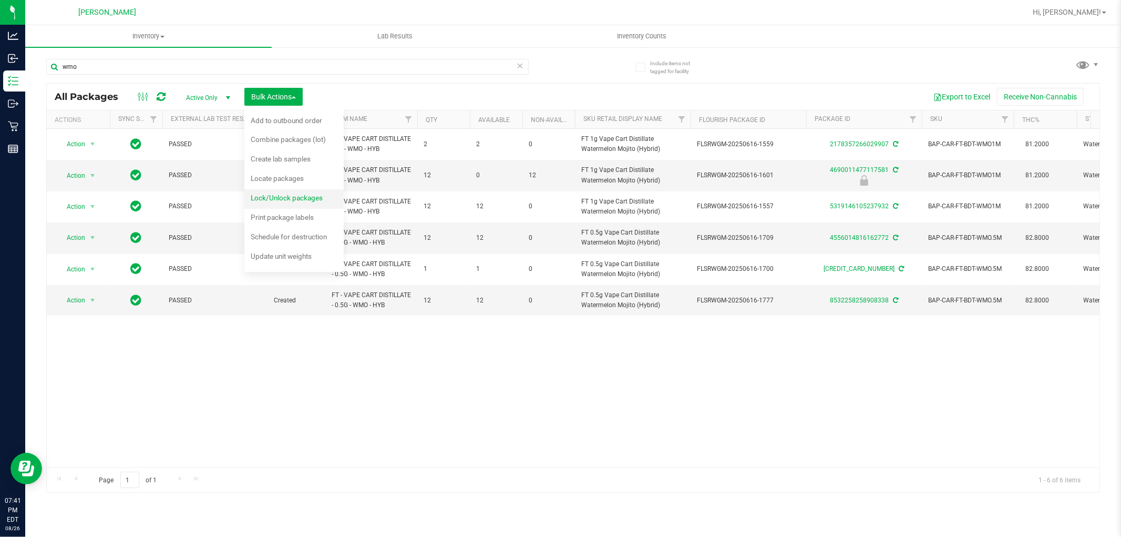
click at [302, 198] on span "Lock/Unlock packages" at bounding box center [287, 197] width 72 height 8
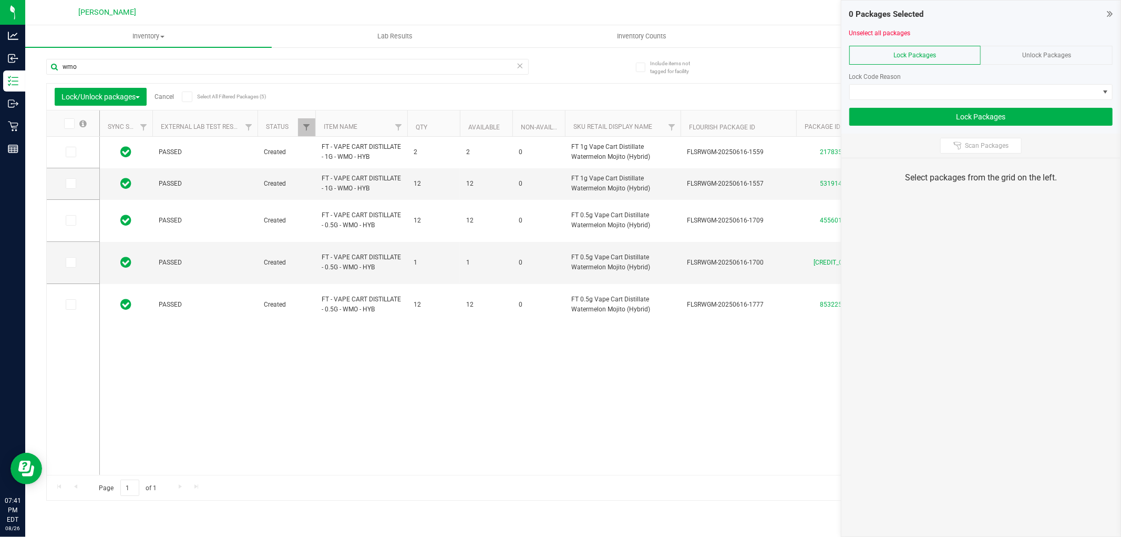
click at [921, 53] on span "Lock Packages" at bounding box center [915, 55] width 43 height 7
click at [74, 187] on span at bounding box center [71, 183] width 11 height 11
click at [0, 0] on input "checkbox" at bounding box center [0, 0] width 0 height 0
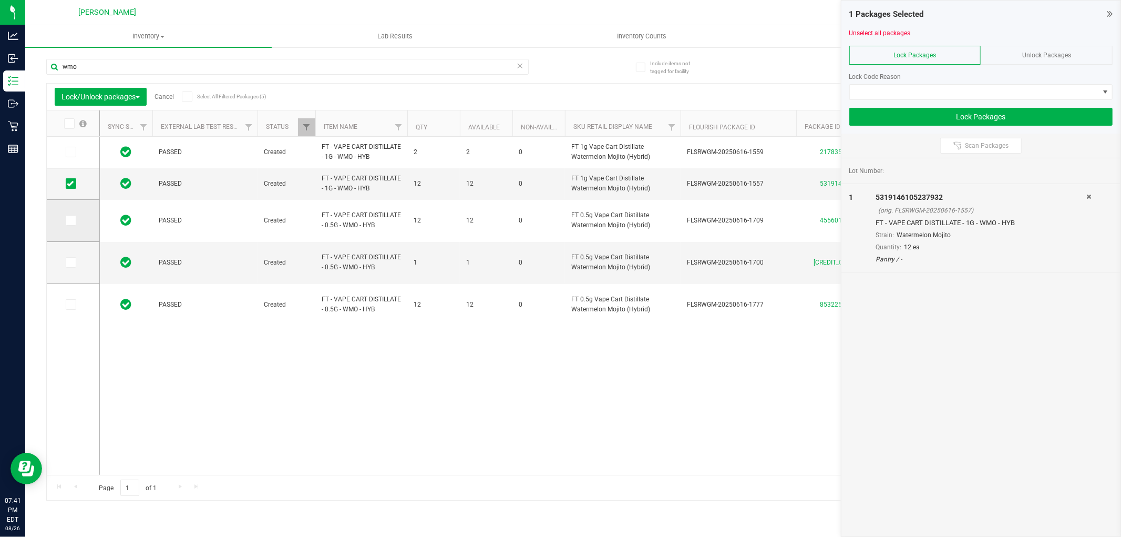
click at [74, 217] on span at bounding box center [71, 220] width 11 height 11
click at [0, 0] on input "checkbox" at bounding box center [0, 0] width 0 height 0
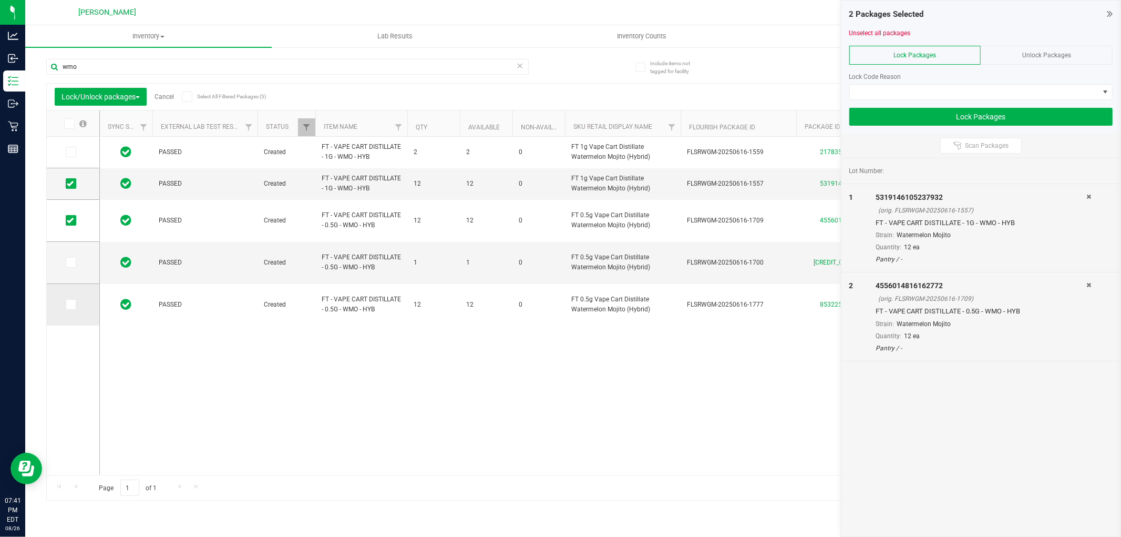
click at [73, 304] on icon at bounding box center [70, 304] width 7 height 0
click at [0, 0] on input "checkbox" at bounding box center [0, 0] width 0 height 0
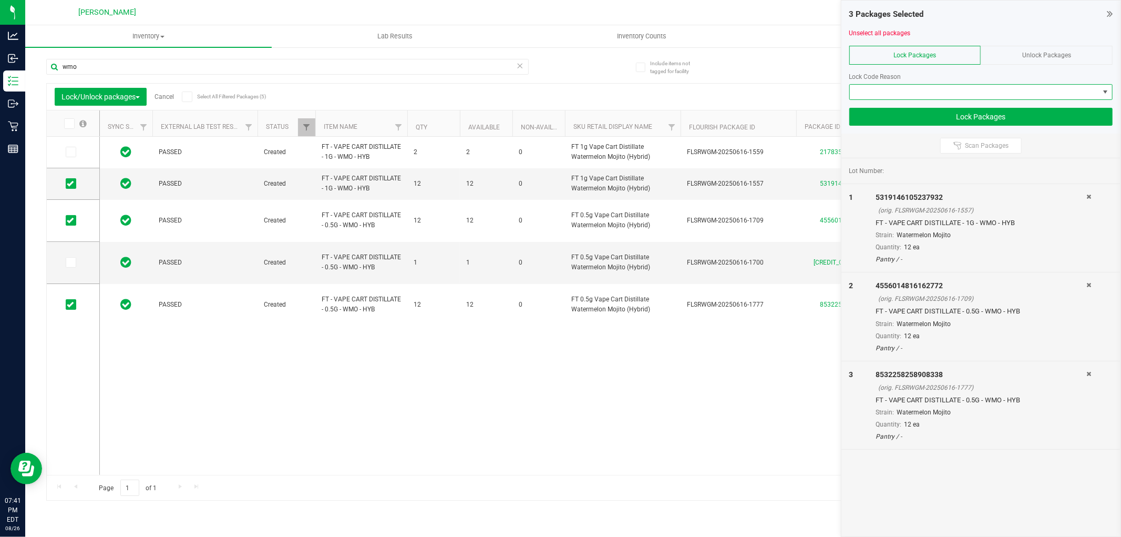
click at [1006, 97] on span at bounding box center [974, 92] width 249 height 15
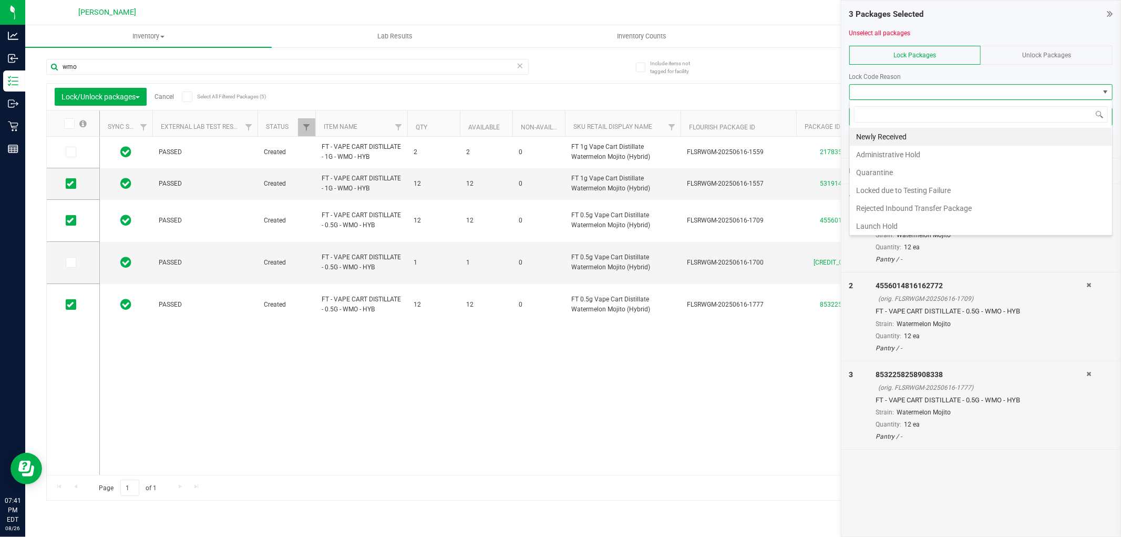
scroll to position [16, 263]
click at [953, 133] on li "Newly Received" at bounding box center [981, 137] width 262 height 18
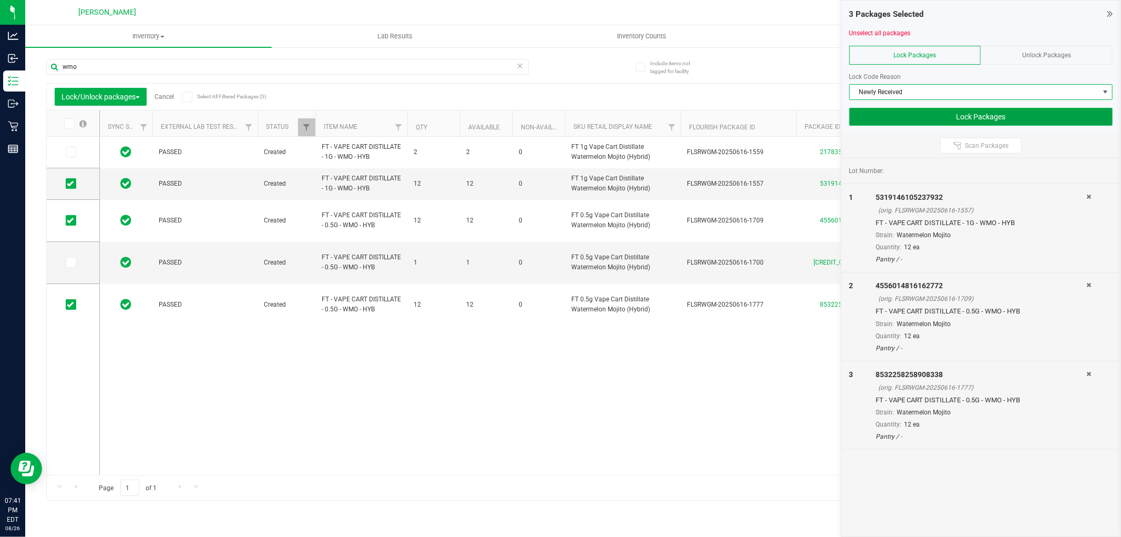
click at [986, 119] on button "Lock Packages" at bounding box center [980, 117] width 263 height 18
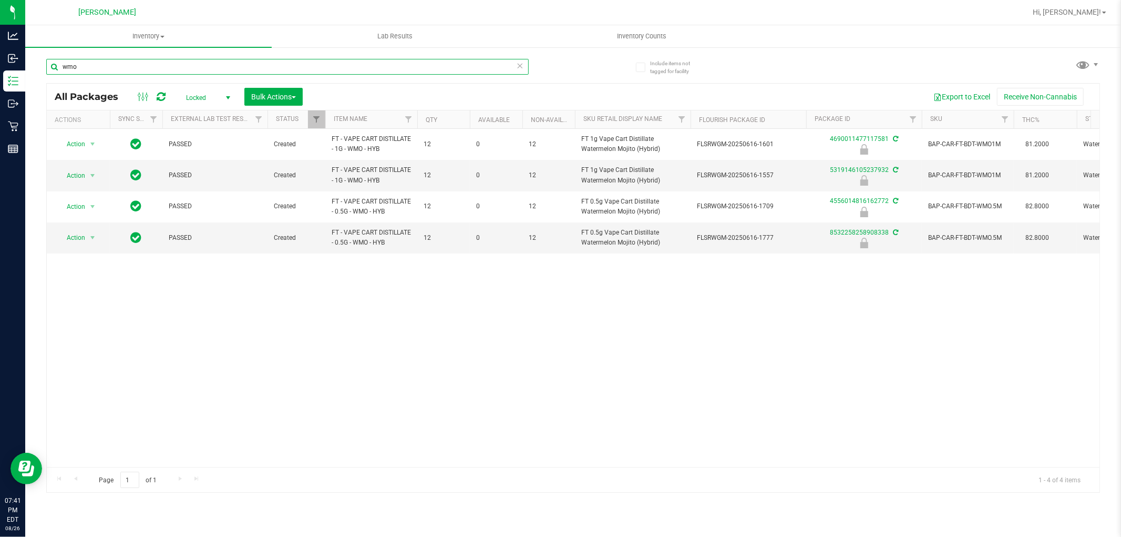
click at [251, 65] on input "wmo" at bounding box center [287, 67] width 483 height 16
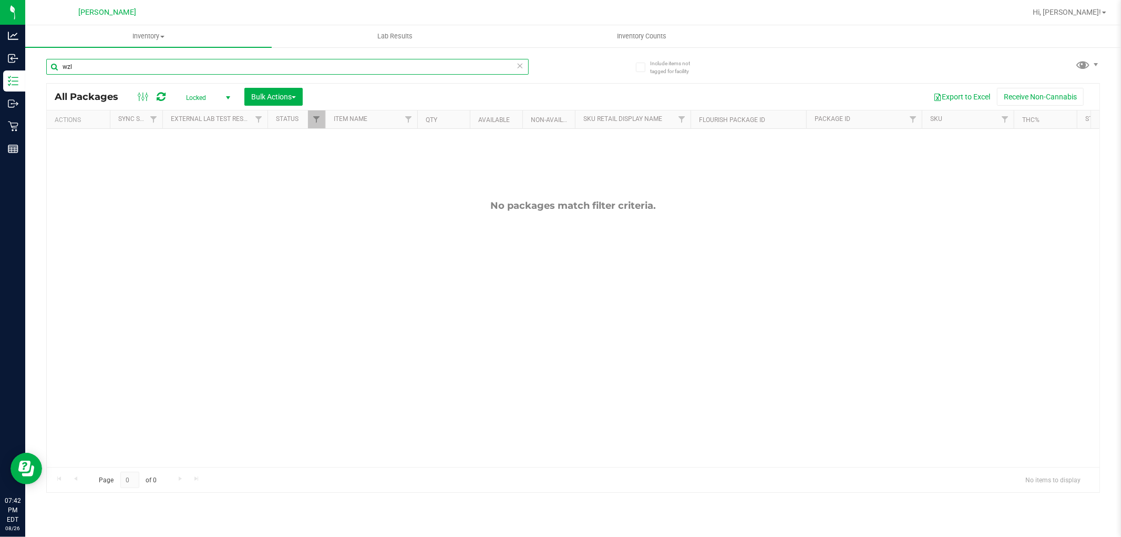
click at [166, 70] on input "wzl" at bounding box center [287, 67] width 483 height 16
type input "zlush"
click at [148, 63] on input "zlush" at bounding box center [287, 67] width 483 height 16
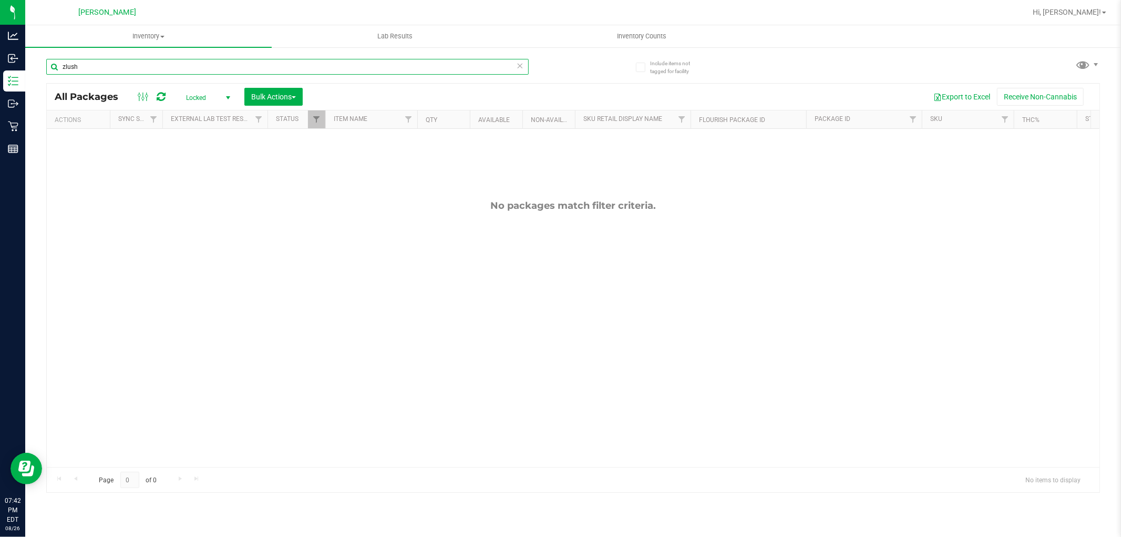
click at [148, 63] on input "zlush" at bounding box center [287, 67] width 483 height 16
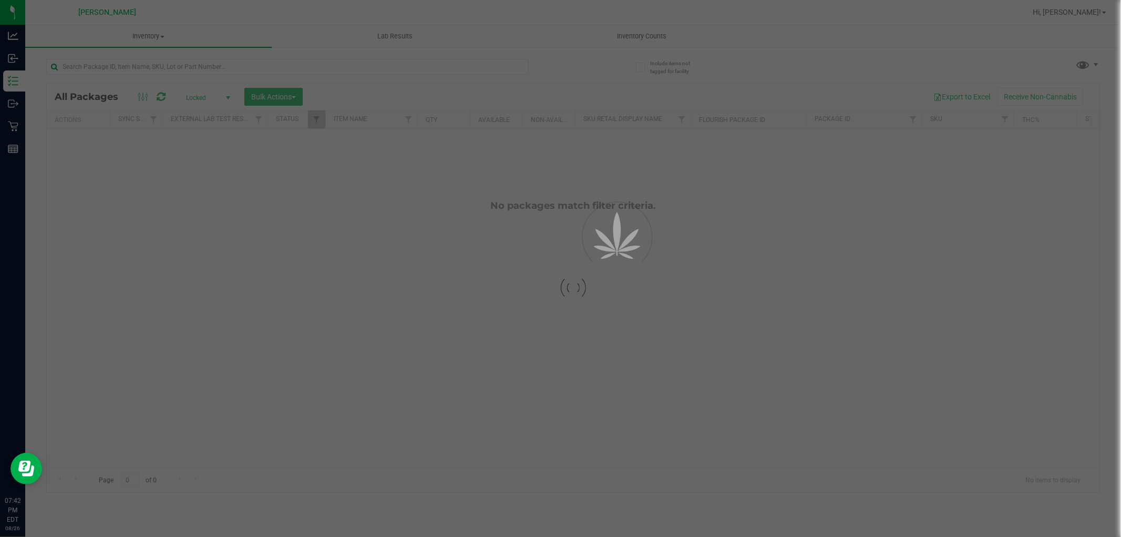
click at [214, 97] on span "Locked" at bounding box center [206, 97] width 58 height 15
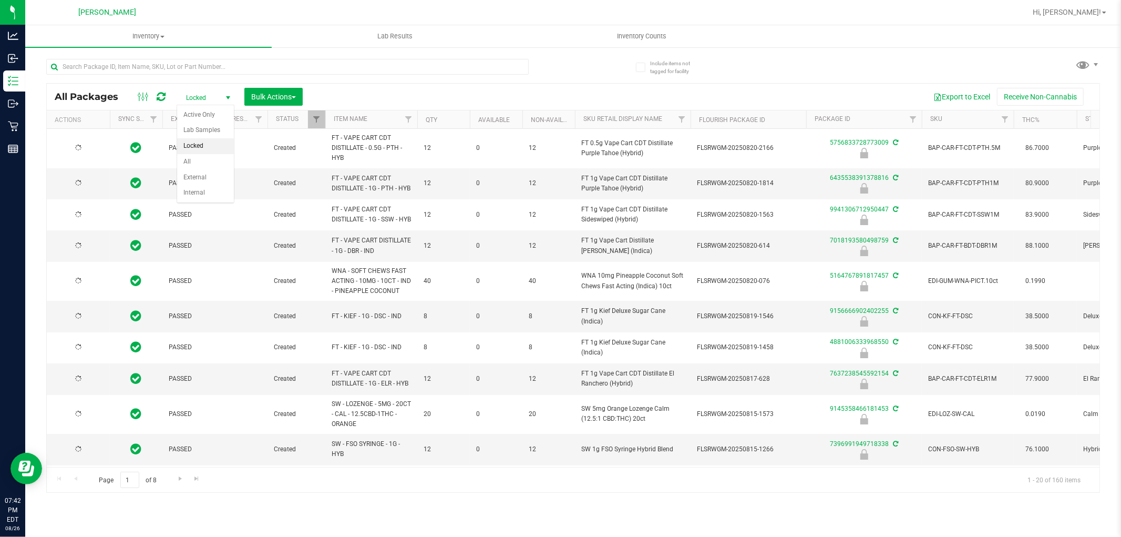
type input "[DATE]"
type input "2026-02-15"
type input "2026-02-14"
click at [197, 164] on li "All" at bounding box center [205, 162] width 57 height 16
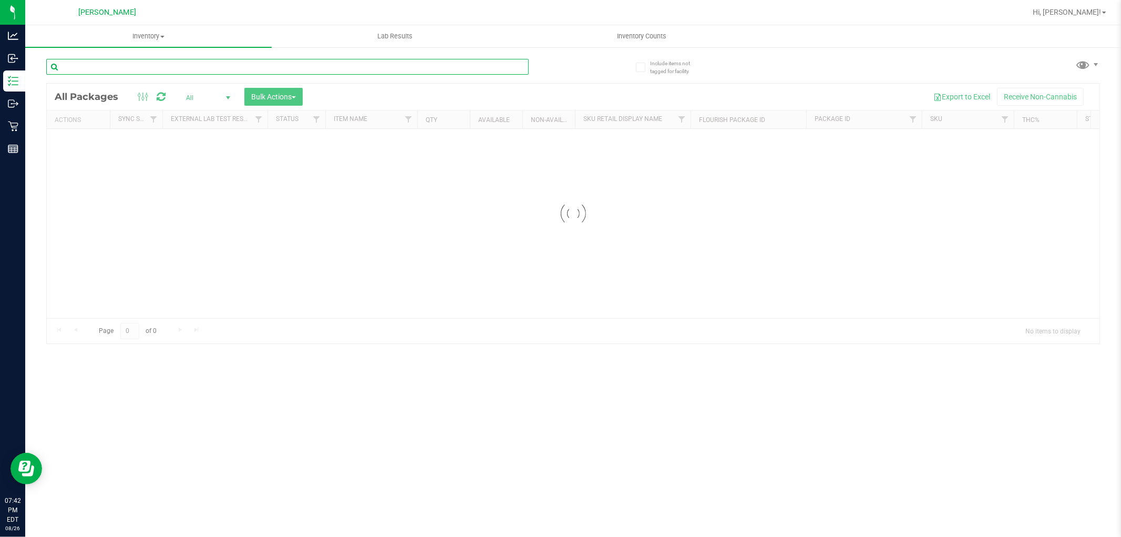
click at [229, 63] on input "text" at bounding box center [287, 67] width 483 height 16
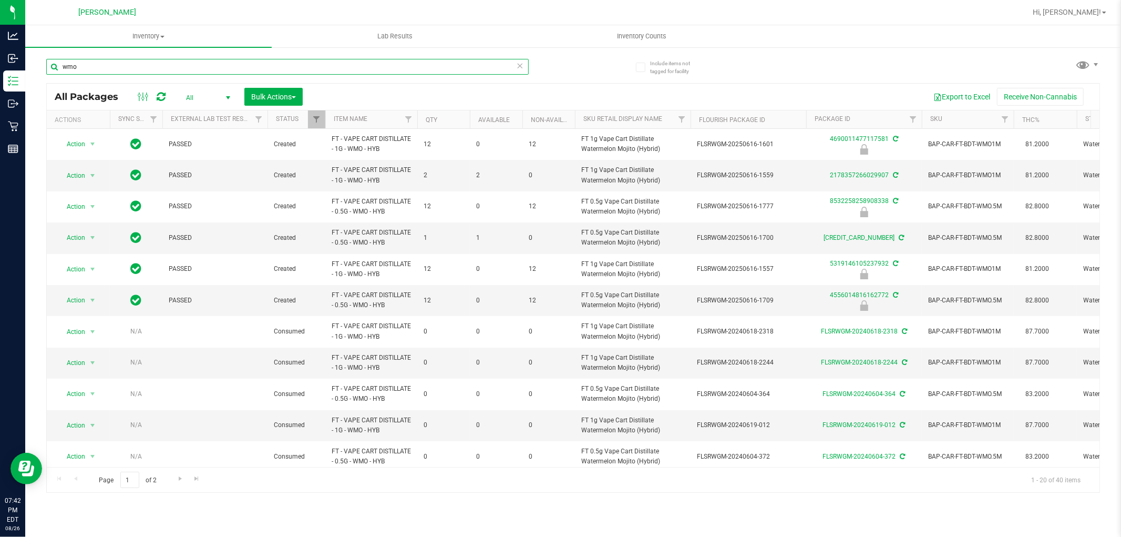
type input "wmo"
click at [206, 93] on span "All" at bounding box center [206, 97] width 58 height 15
click at [219, 114] on li "Active Only" at bounding box center [205, 115] width 57 height 16
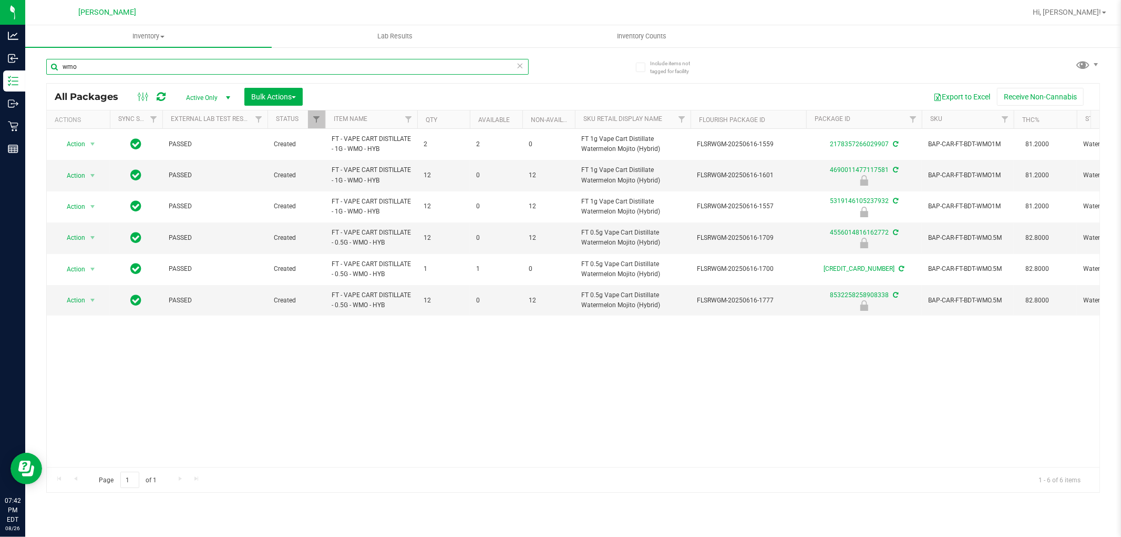
click at [170, 67] on input "wmo" at bounding box center [287, 67] width 483 height 16
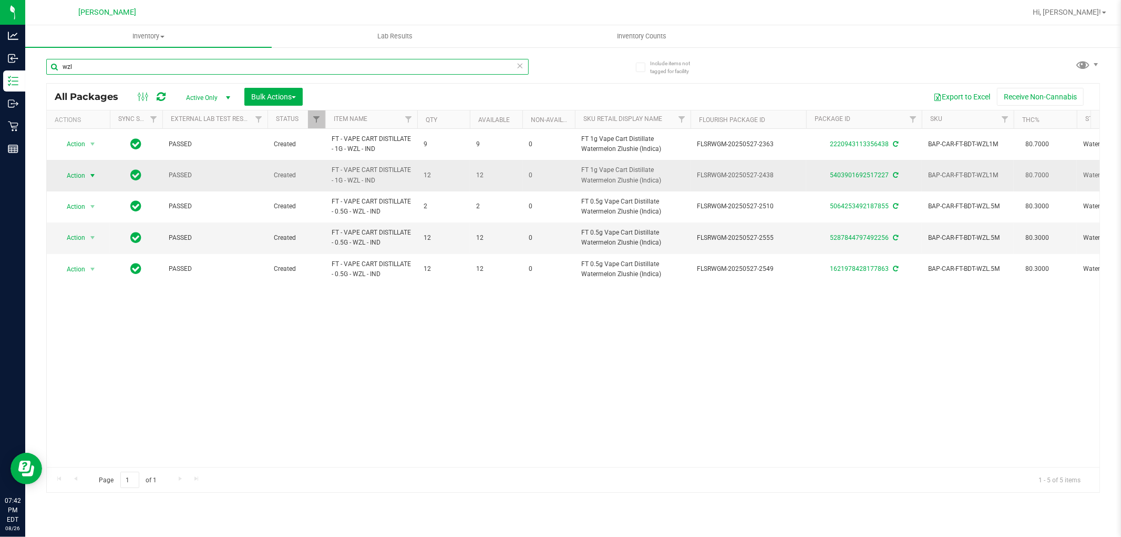
type input "wzl"
click at [78, 179] on span "Action" at bounding box center [71, 175] width 28 height 15
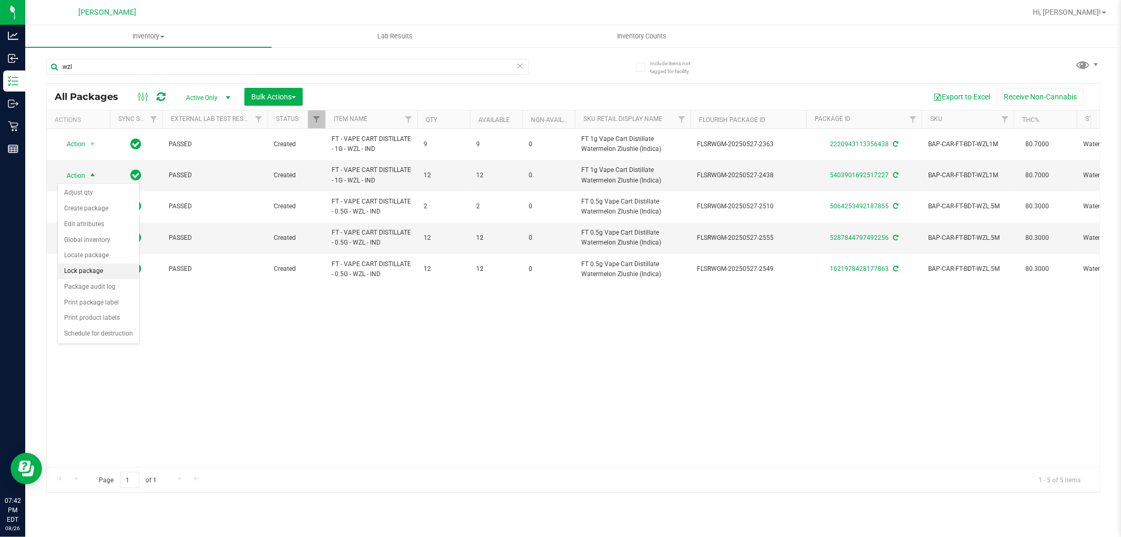
click at [80, 269] on li "Lock package" at bounding box center [98, 271] width 81 height 16
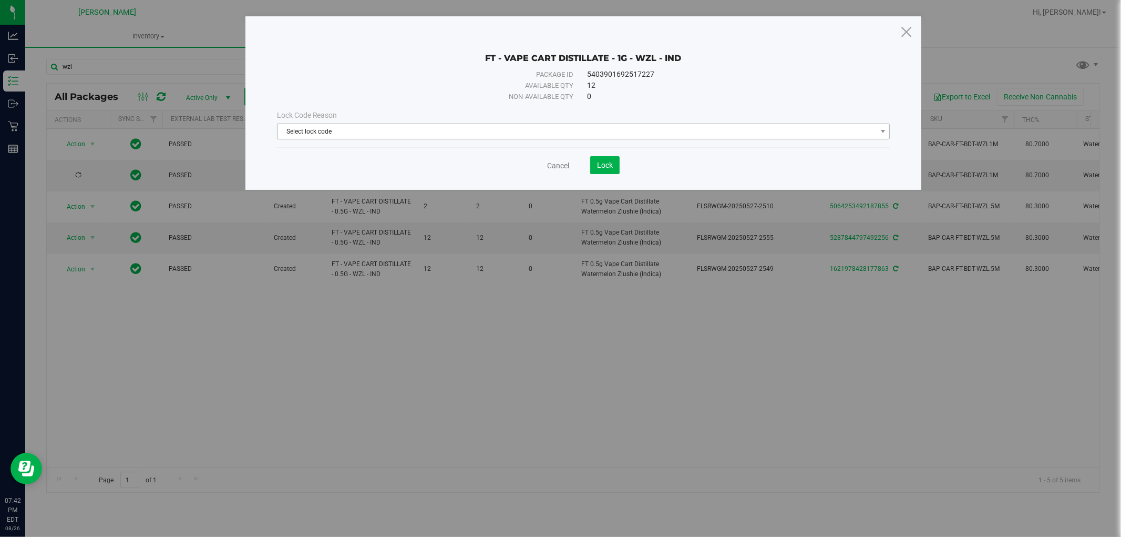
click at [403, 132] on span "Select lock code" at bounding box center [577, 131] width 599 height 15
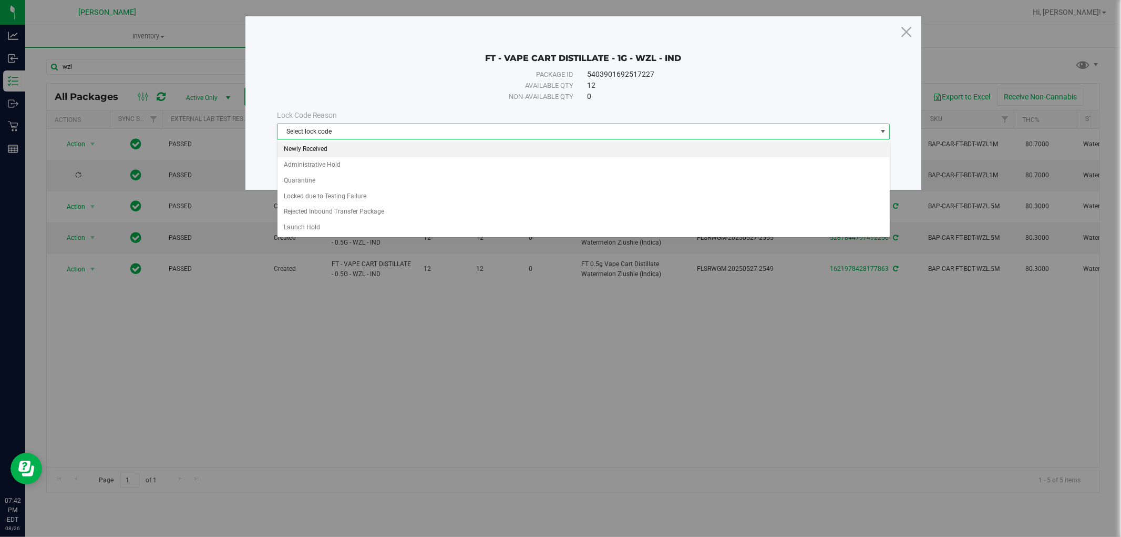
click at [307, 147] on li "Newly Received" at bounding box center [584, 149] width 612 height 16
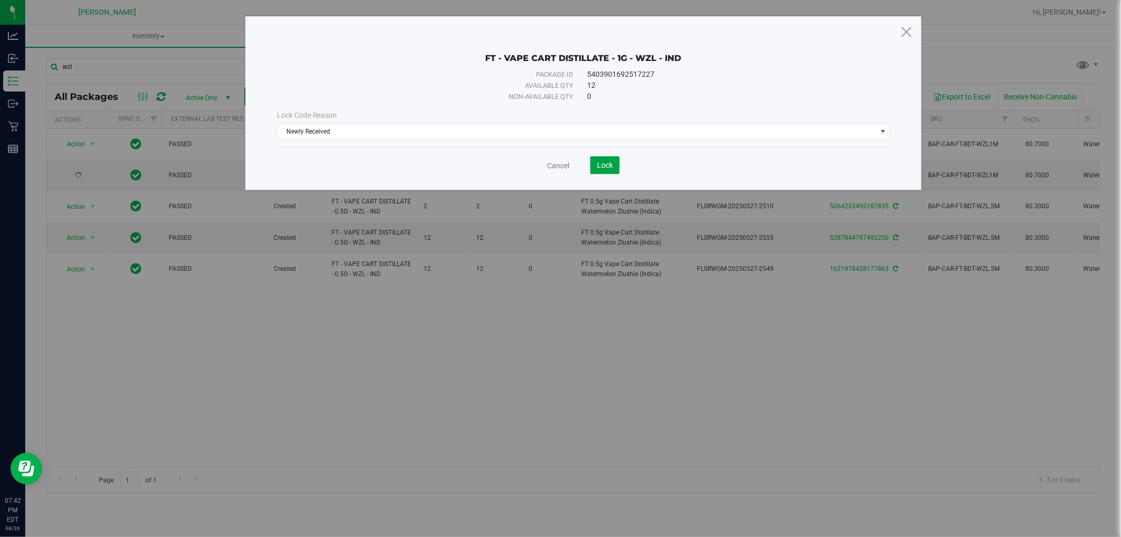
click at [601, 165] on span "Lock" at bounding box center [605, 165] width 16 height 8
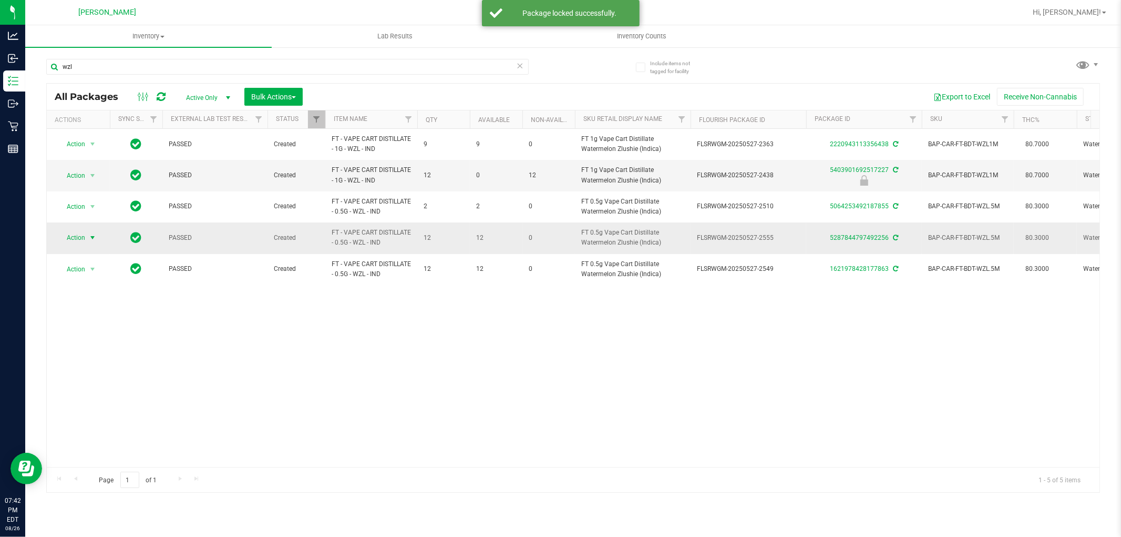
click at [71, 234] on span "Action" at bounding box center [71, 237] width 28 height 15
click at [88, 338] on li "Lock package" at bounding box center [98, 334] width 81 height 16
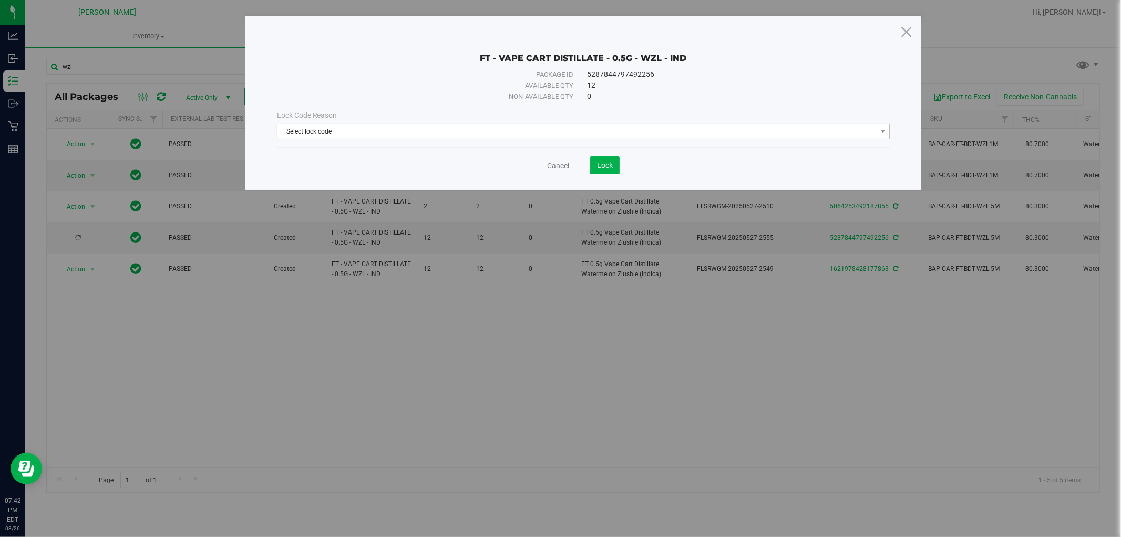
click at [468, 134] on span "Select lock code" at bounding box center [577, 131] width 599 height 15
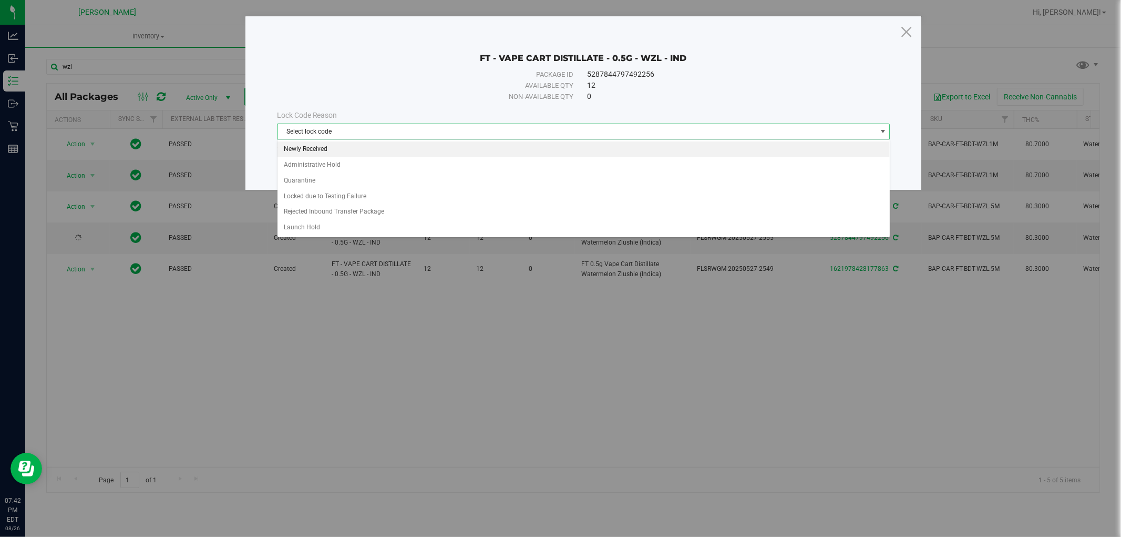
click at [368, 144] on li "Newly Received" at bounding box center [584, 149] width 612 height 16
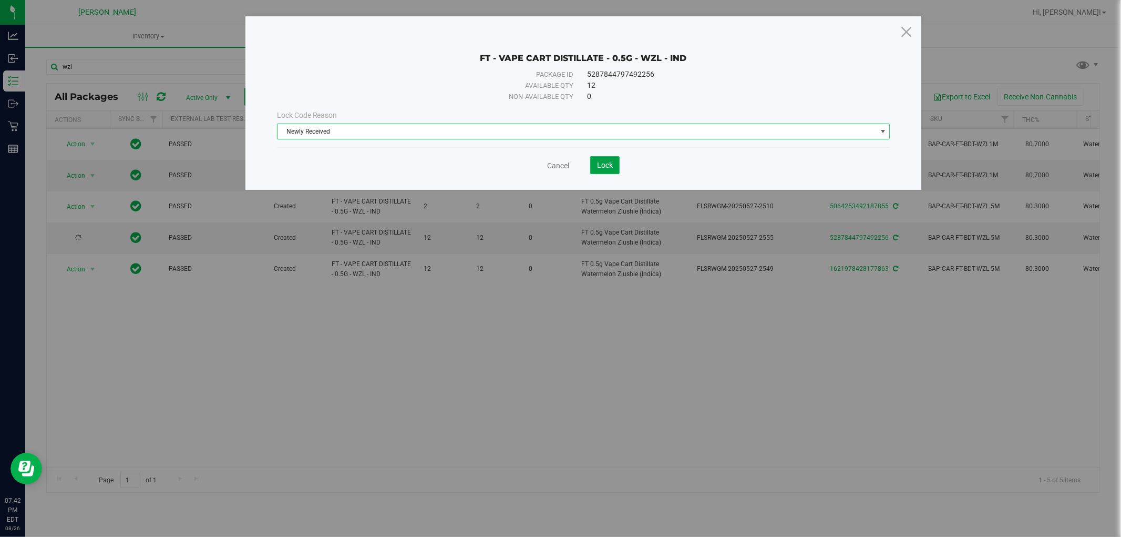
click at [591, 160] on button "Lock" at bounding box center [604, 165] width 29 height 18
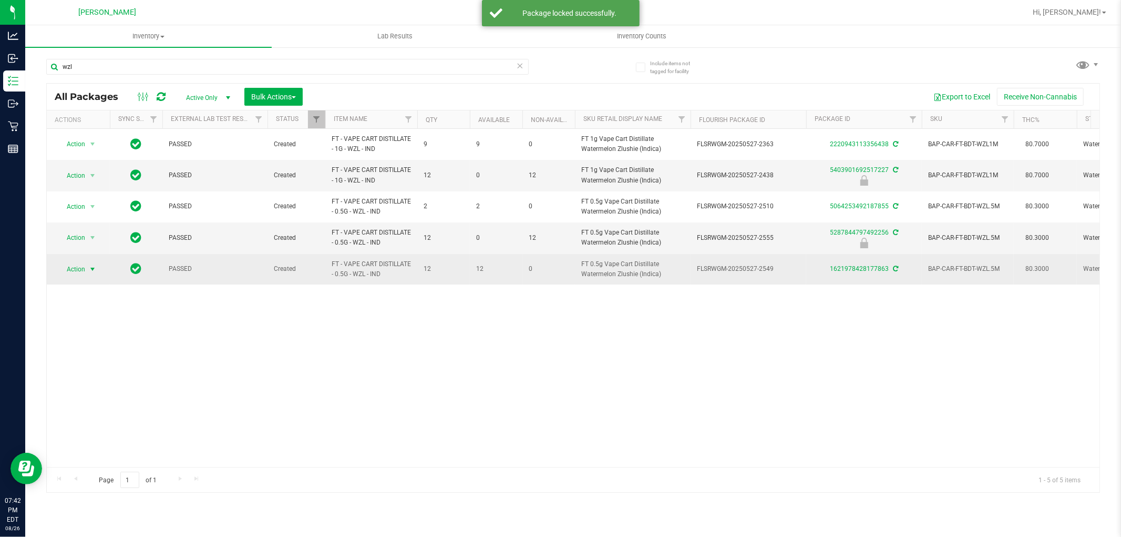
click at [86, 270] on span "select" at bounding box center [92, 269] width 13 height 15
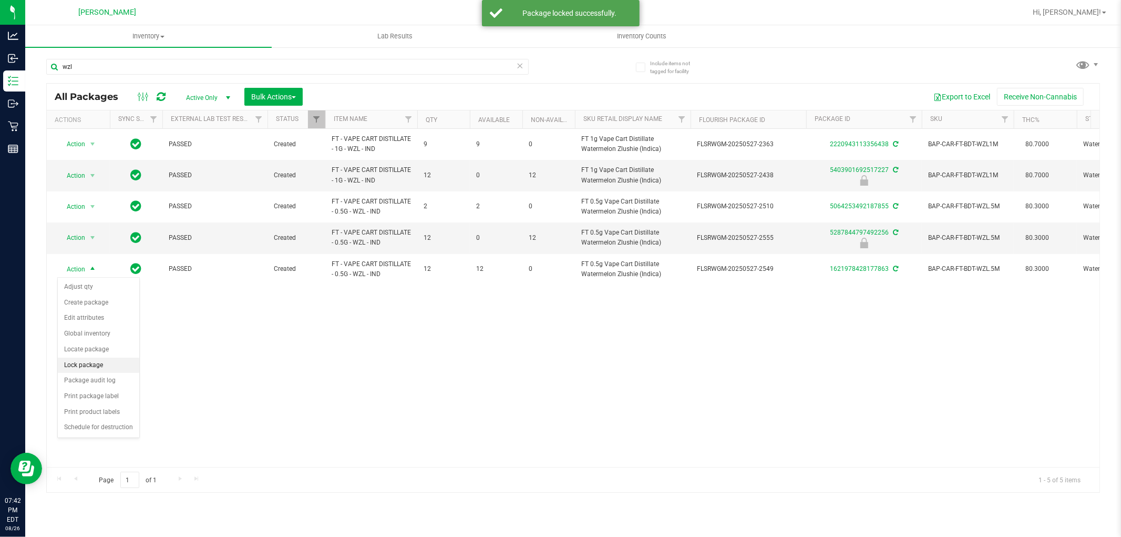
click at [95, 365] on li "Lock package" at bounding box center [98, 365] width 81 height 16
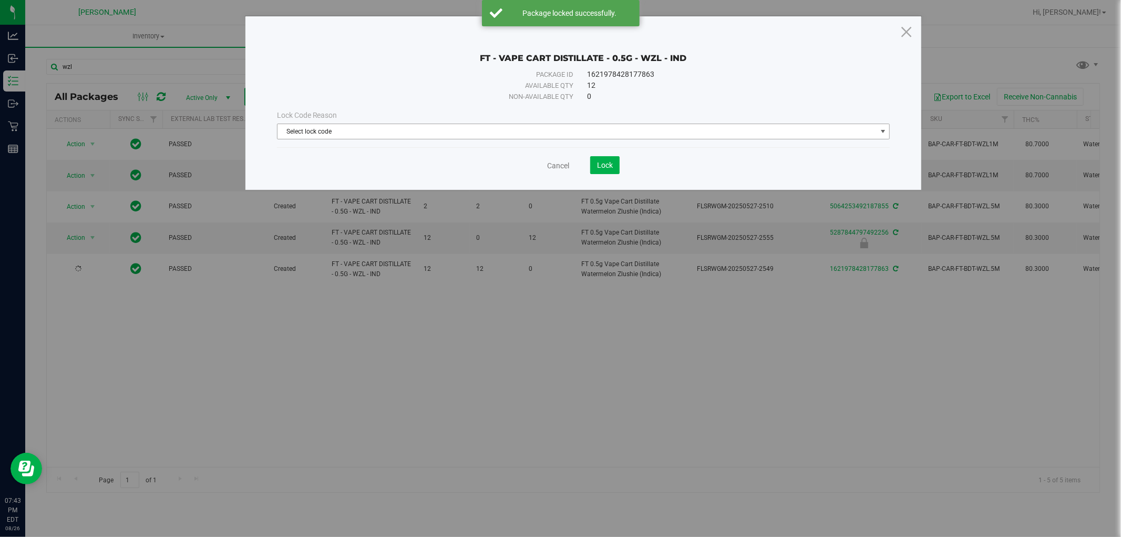
click at [424, 137] on span "Select lock code" at bounding box center [577, 131] width 599 height 15
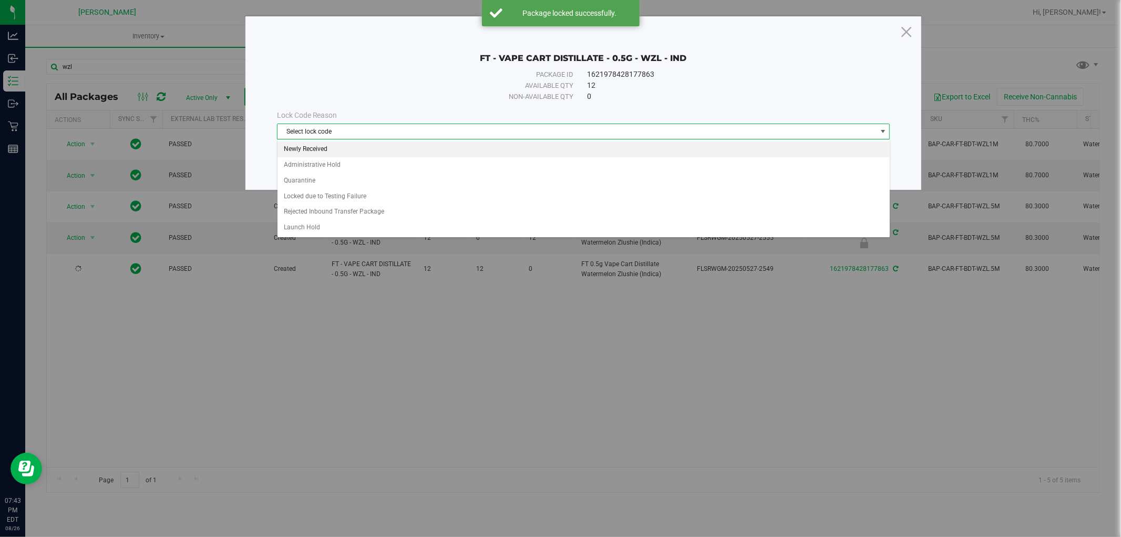
click at [334, 148] on li "Newly Received" at bounding box center [584, 149] width 612 height 16
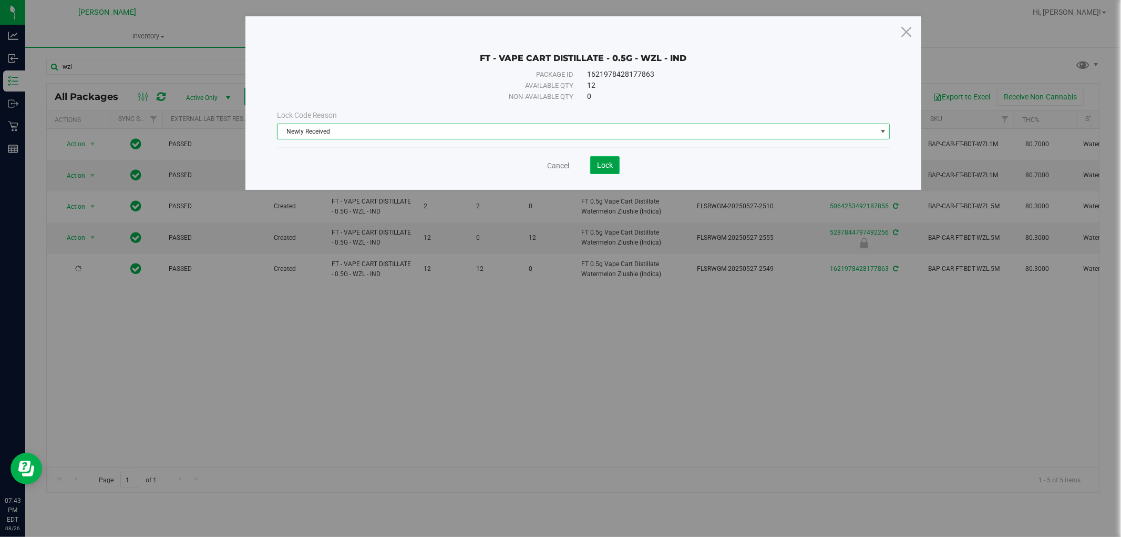
click at [607, 166] on span "Lock" at bounding box center [605, 165] width 16 height 8
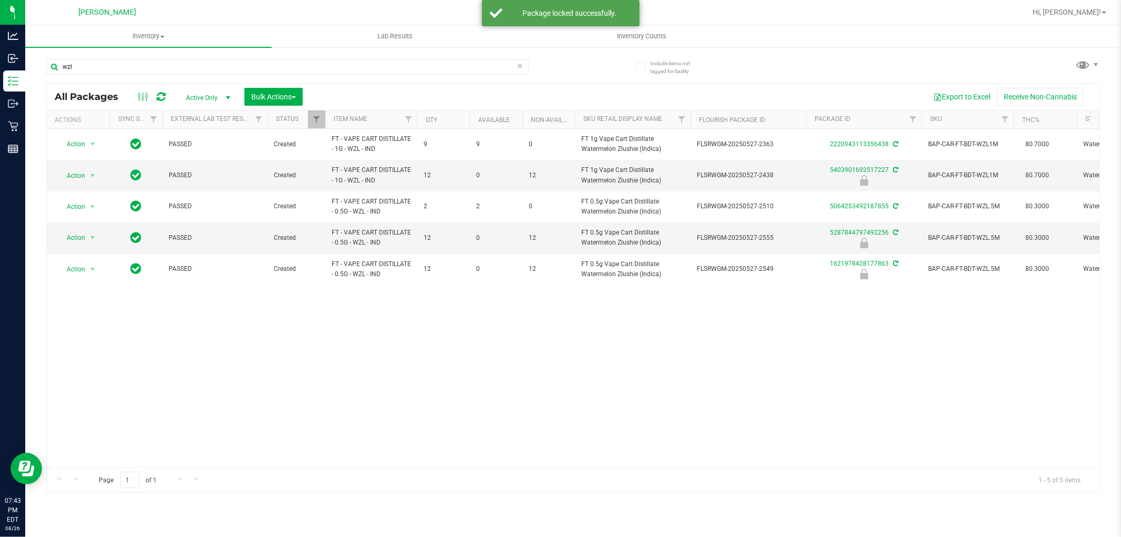
click at [469, 376] on div "Action Action Adjust qty Create package Edit attributes Global inventory Locate…" at bounding box center [573, 298] width 1053 height 338
click at [362, 67] on input "wzl" at bounding box center [287, 67] width 483 height 16
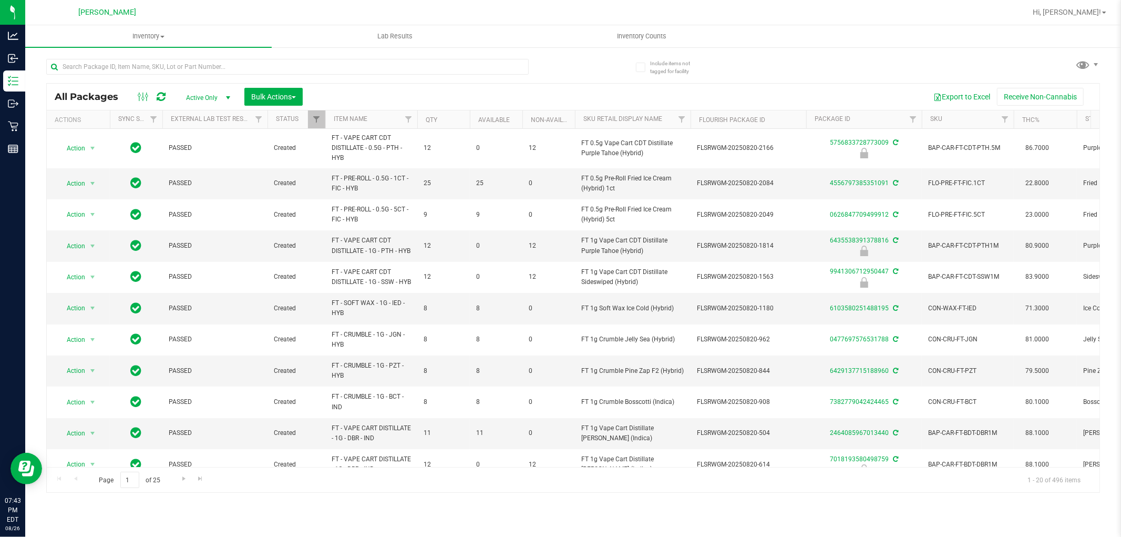
click at [200, 100] on span "Active Only" at bounding box center [206, 97] width 58 height 15
click at [214, 146] on li "Locked" at bounding box center [205, 146] width 57 height 16
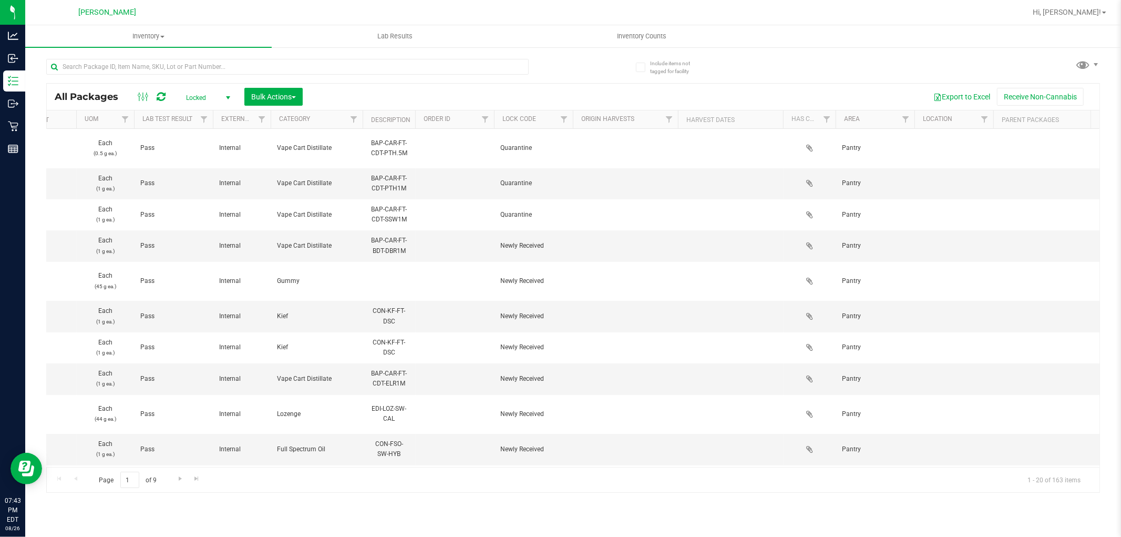
scroll to position [0, 2446]
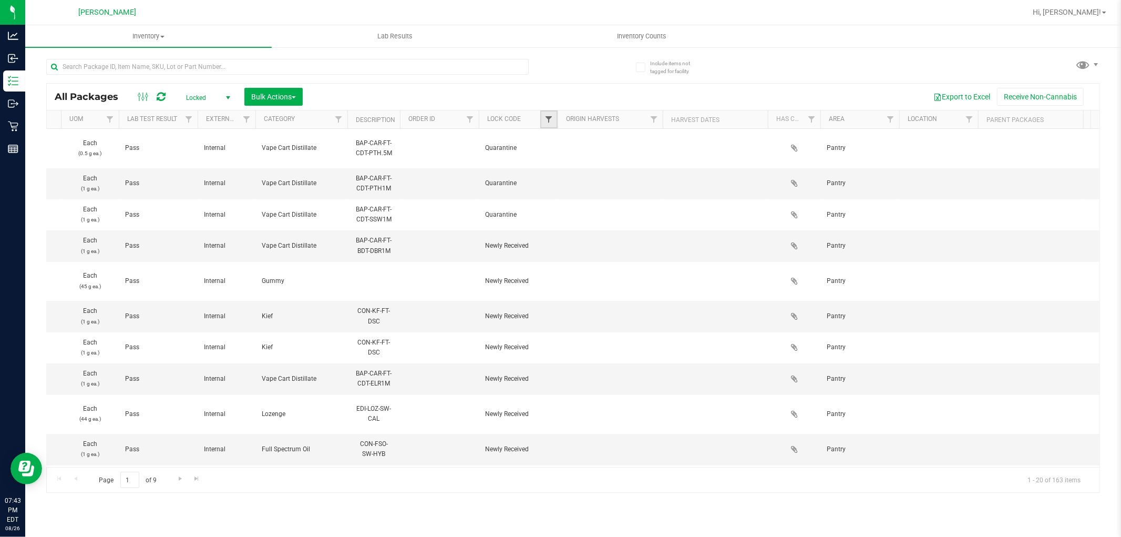
click at [545, 119] on span "Filter" at bounding box center [549, 119] width 8 height 8
click at [582, 191] on span "Launch Hold" at bounding box center [580, 193] width 36 height 6
click at [558, 191] on input "Launch Hold" at bounding box center [554, 192] width 7 height 7
checkbox input "true"
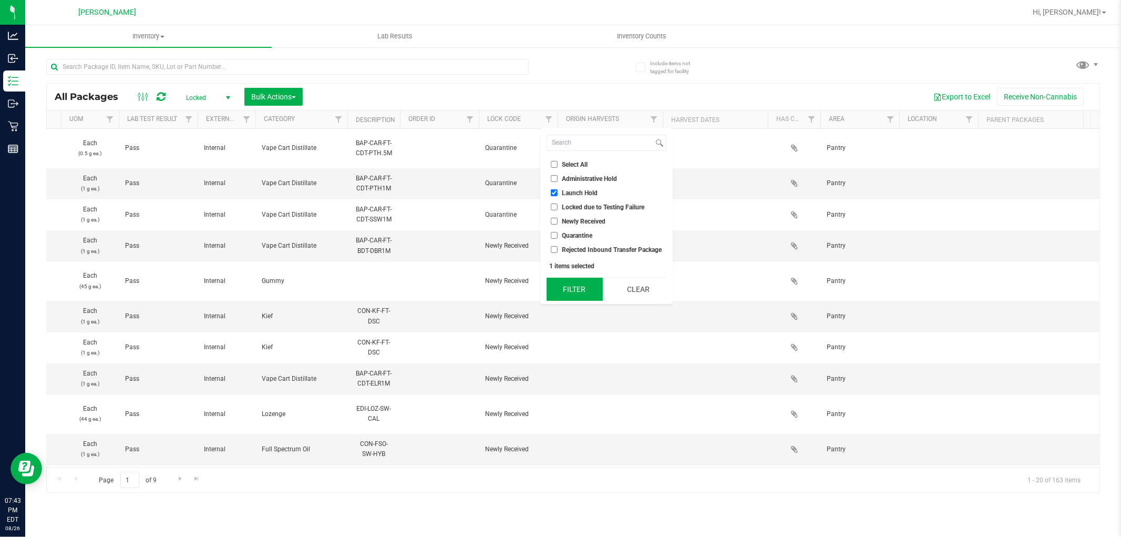
click at [586, 292] on button "Filter" at bounding box center [575, 289] width 56 height 23
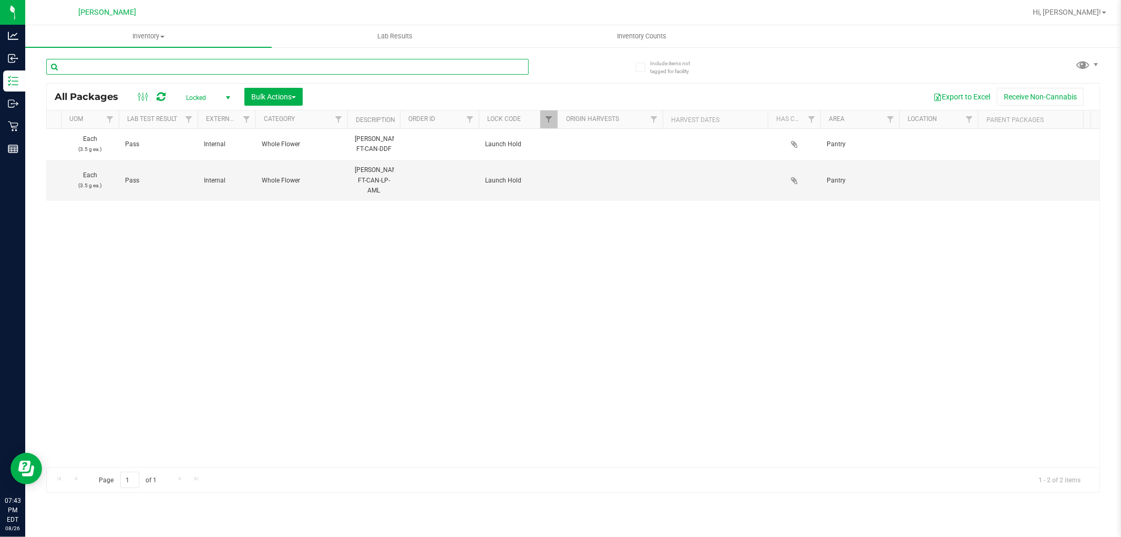
click at [241, 67] on input "text" at bounding box center [287, 67] width 483 height 16
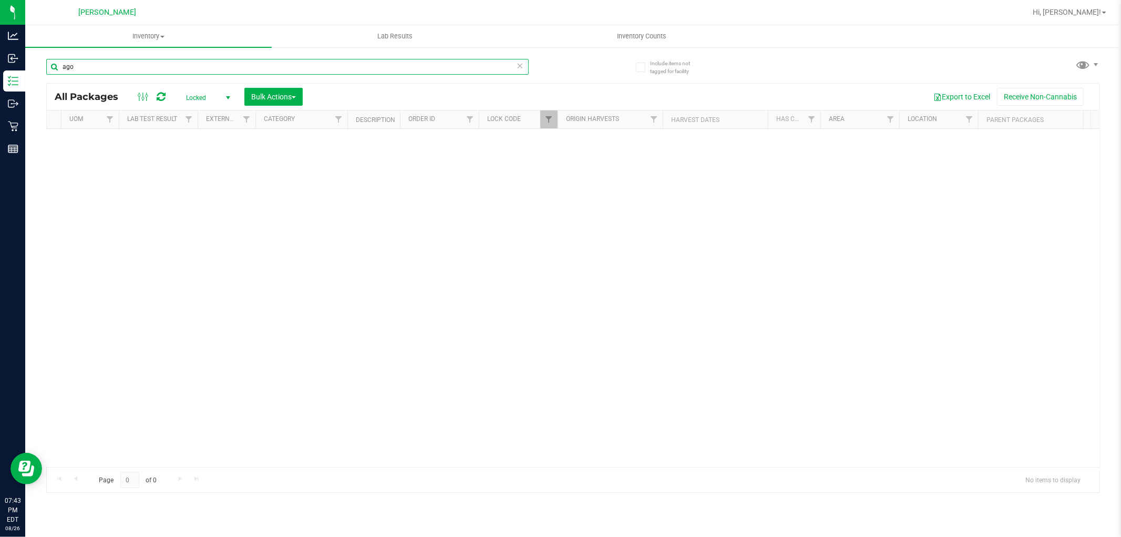
type input "ago"
click at [198, 93] on span "Locked" at bounding box center [206, 97] width 58 height 15
click at [210, 113] on li "Active Only" at bounding box center [205, 115] width 57 height 16
click at [188, 65] on input "ago" at bounding box center [287, 67] width 483 height 16
type input "a"
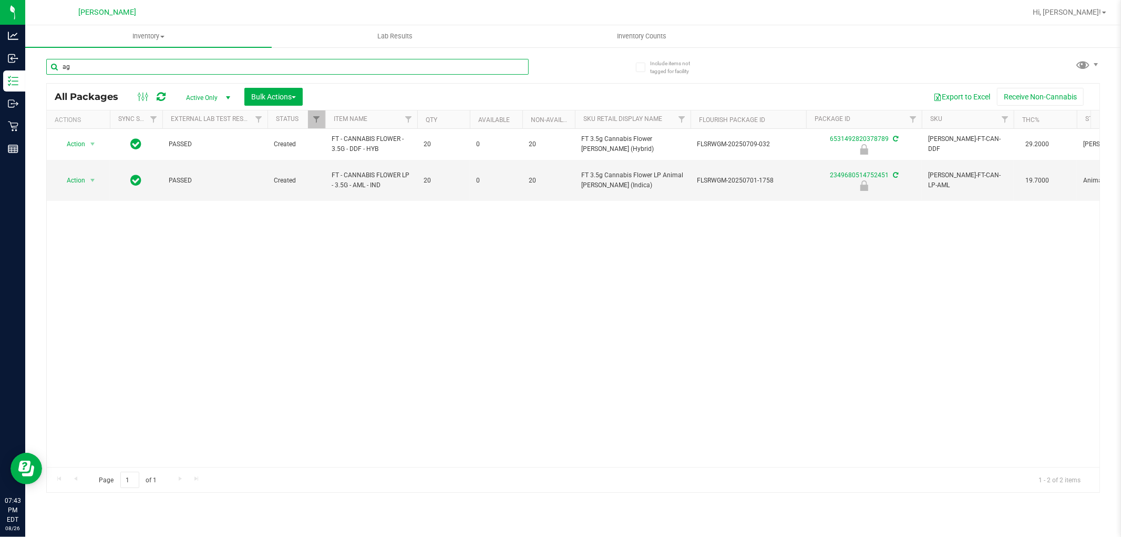
type input "ago"
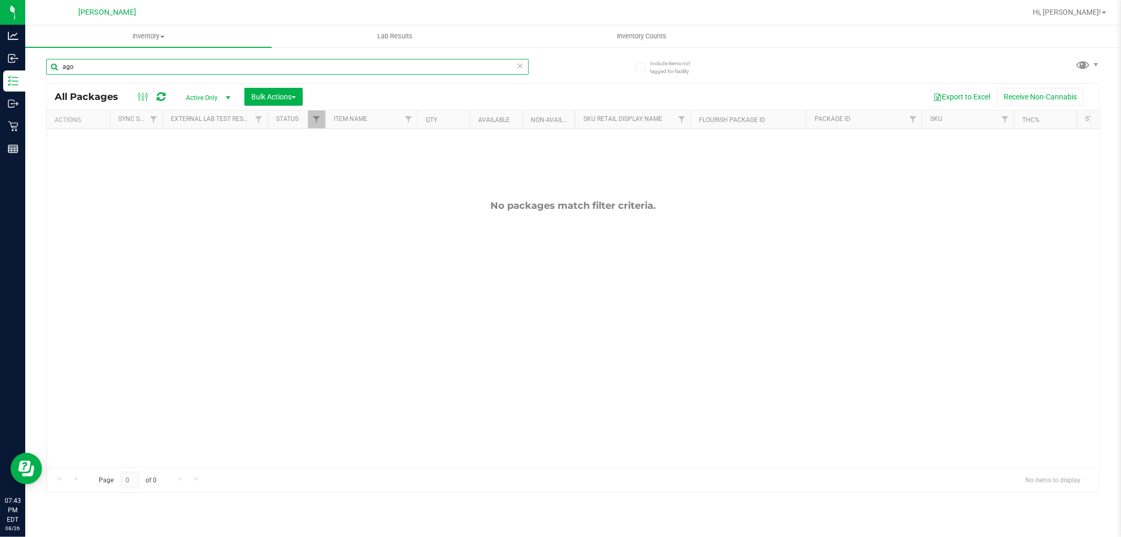
click at [232, 71] on input "ago" at bounding box center [287, 67] width 483 height 16
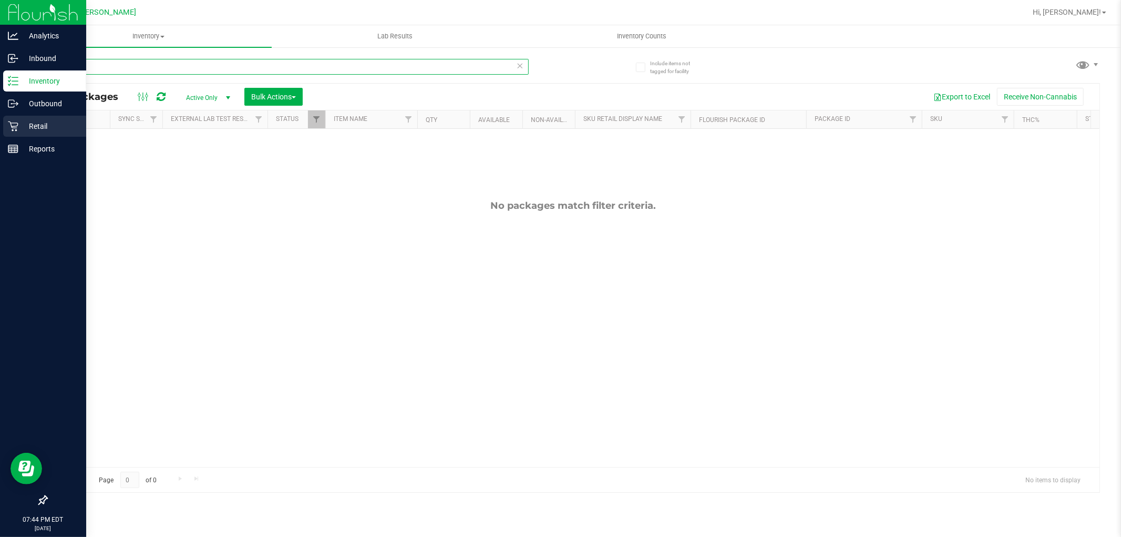
type input "orbit"
click at [33, 130] on p "Retail" at bounding box center [49, 126] width 63 height 13
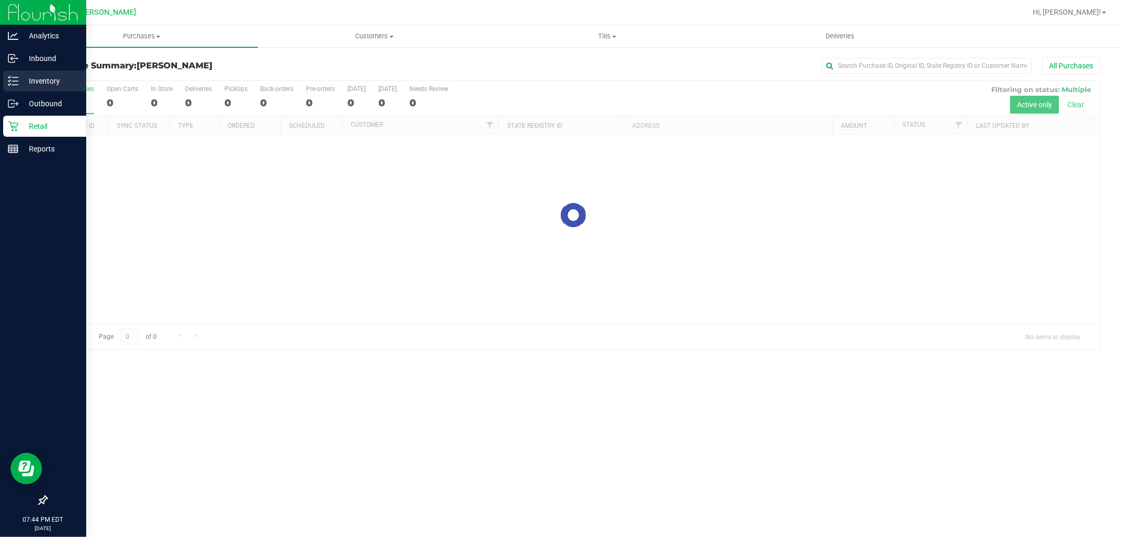
click at [15, 80] on icon at bounding box center [13, 81] width 11 height 11
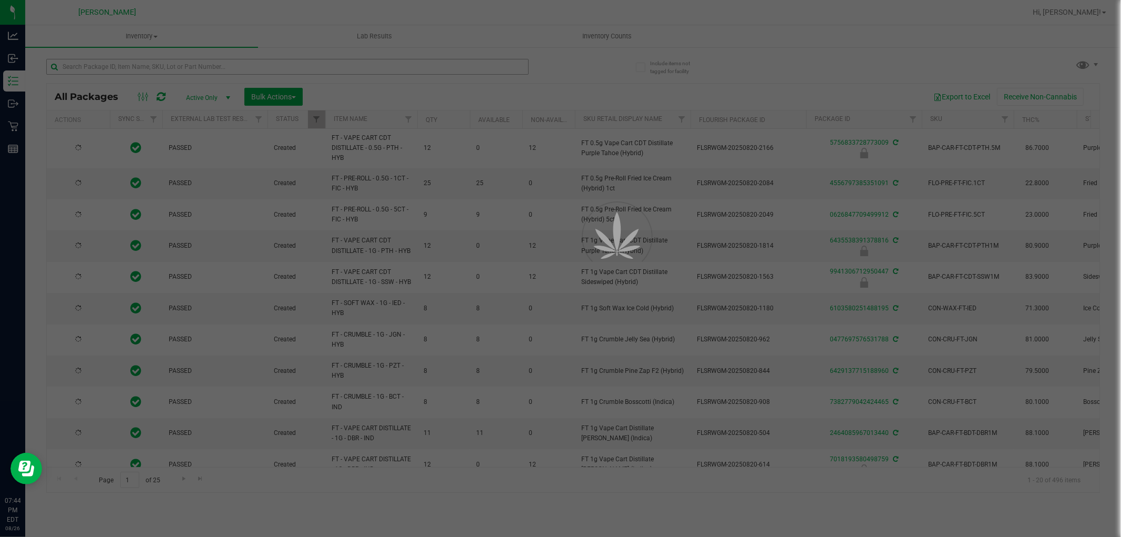
click at [212, 68] on div at bounding box center [560, 268] width 1121 height 537
type input "[DATE]"
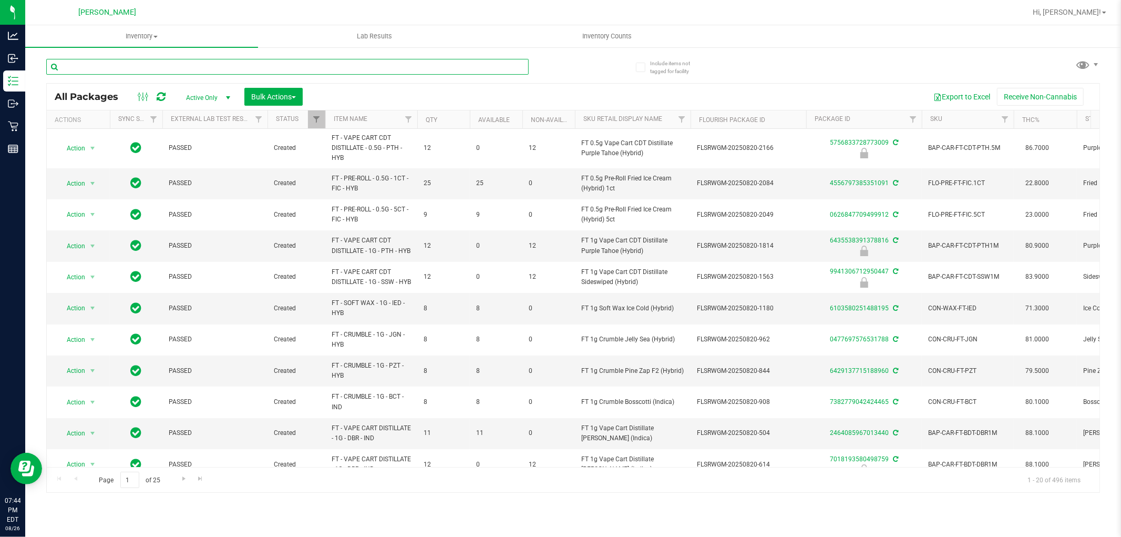
click at [212, 68] on input "text" at bounding box center [287, 67] width 483 height 16
type input "alleged"
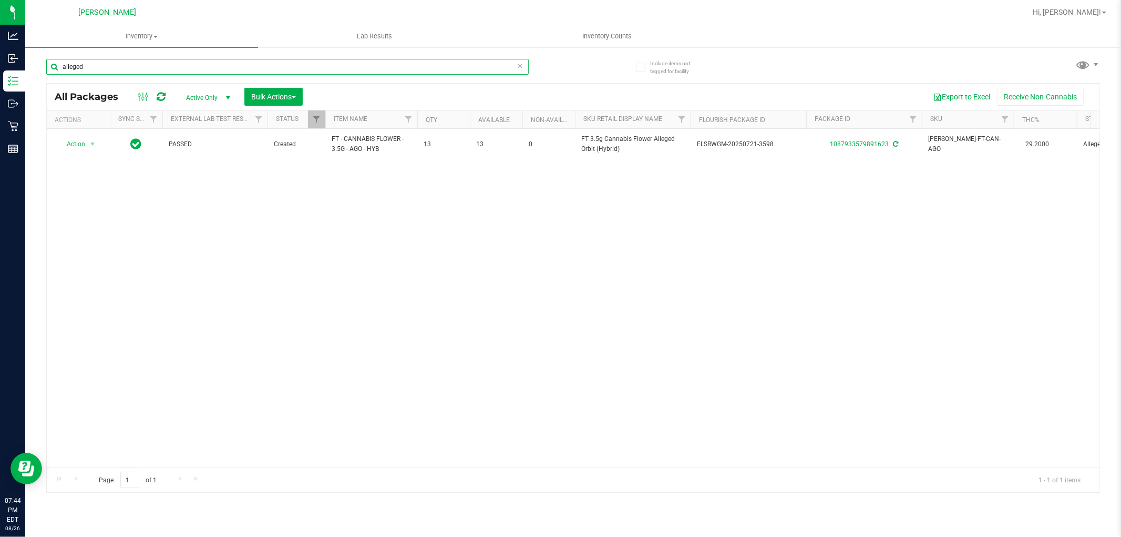
click at [251, 69] on input "alleged" at bounding box center [287, 67] width 483 height 16
type input "pkn"
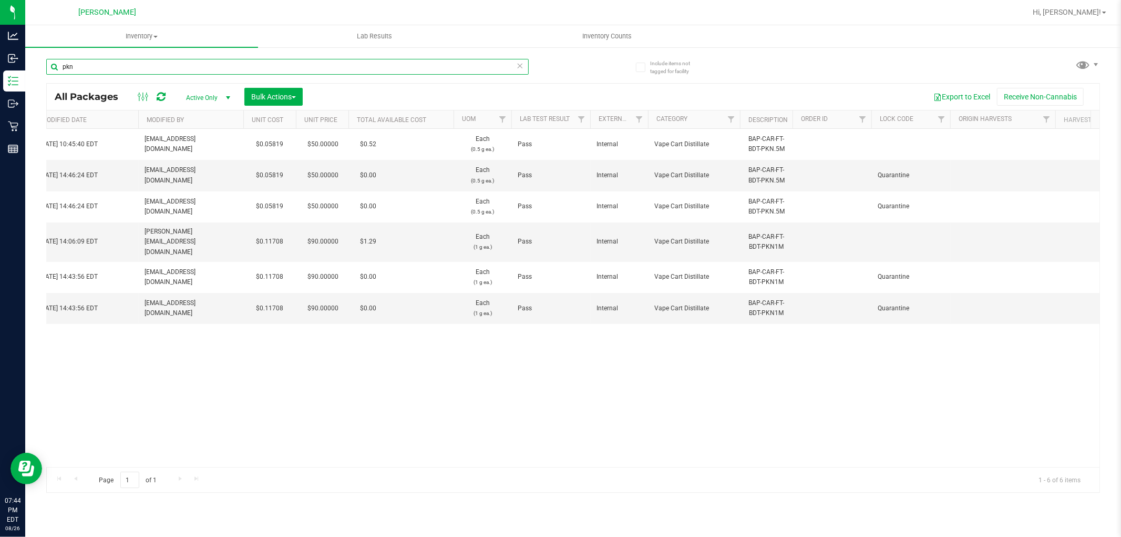
scroll to position [0, 2242]
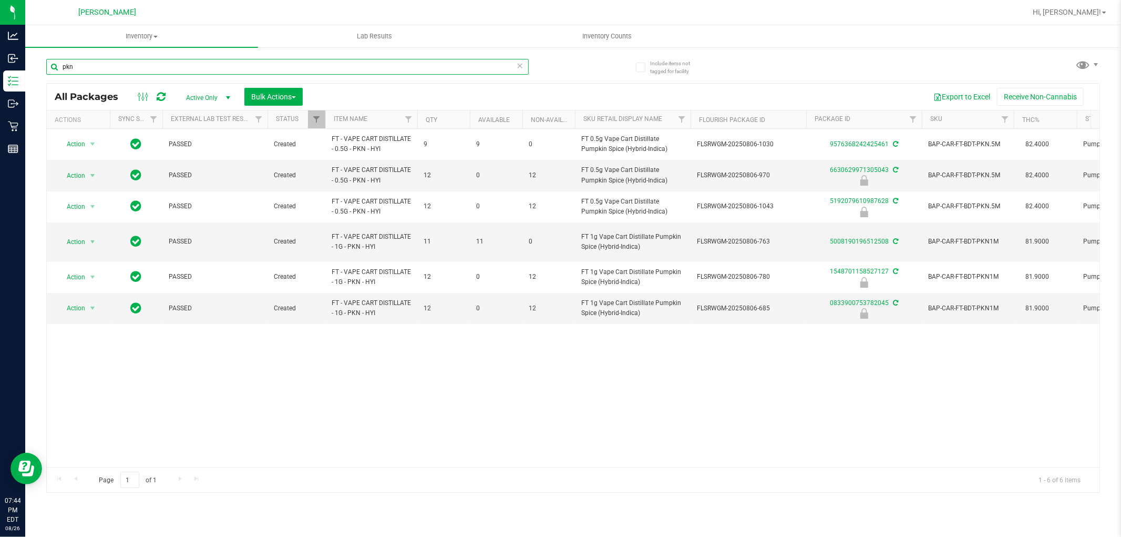
click at [81, 70] on input "pkn" at bounding box center [287, 67] width 483 height 16
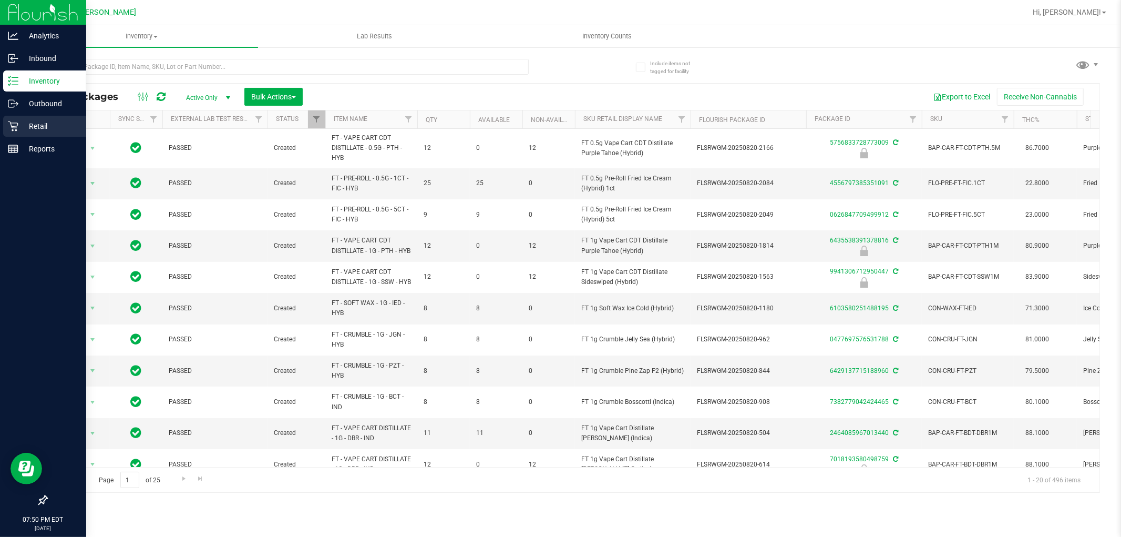
click at [39, 117] on div "Retail" at bounding box center [44, 126] width 83 height 21
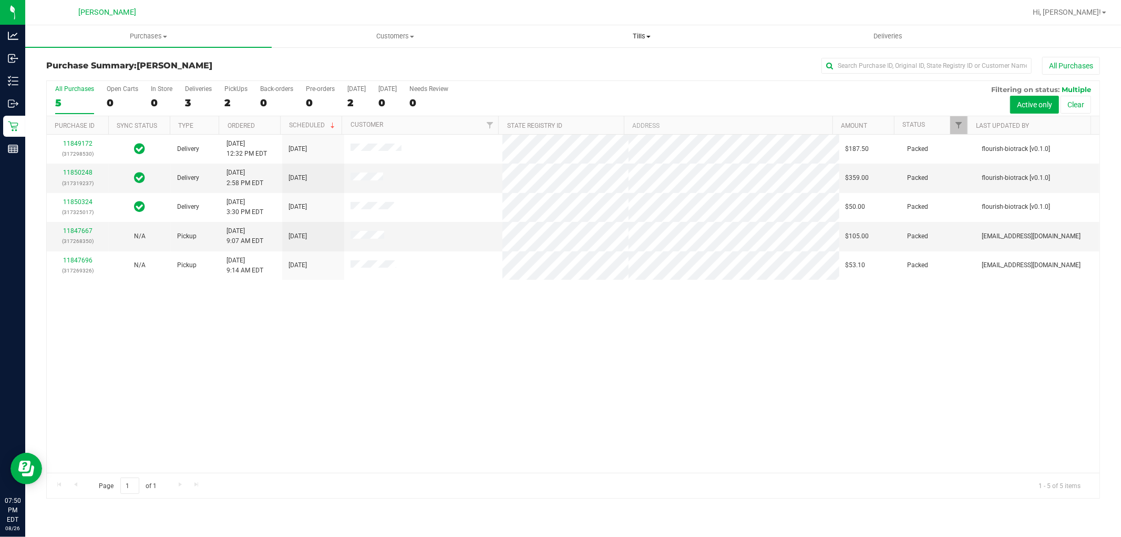
click at [639, 32] on span "Tills" at bounding box center [641, 36] width 245 height 9
click at [586, 65] on span "Manage tills" at bounding box center [553, 63] width 71 height 9
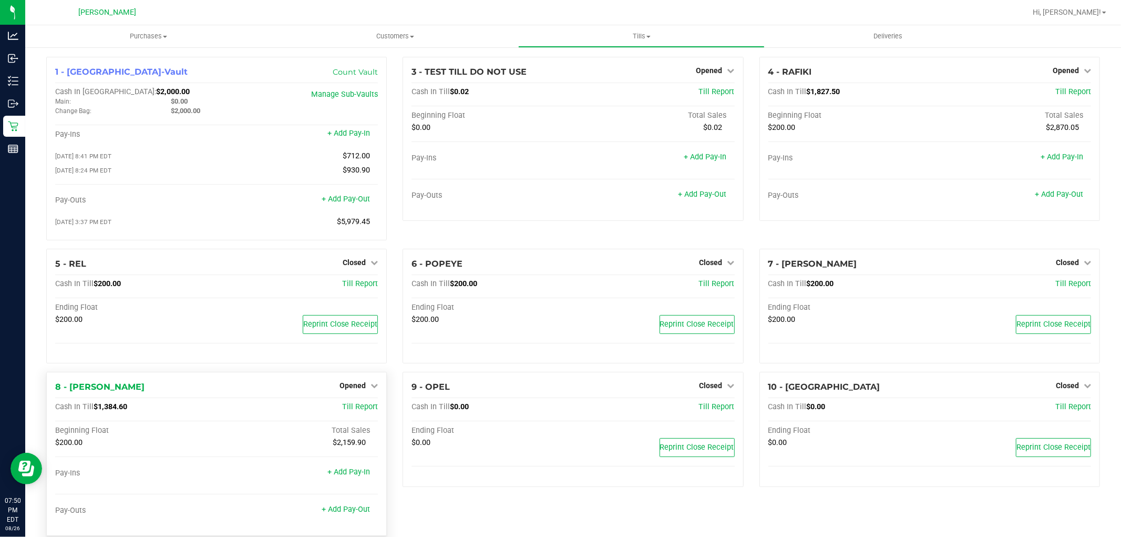
scroll to position [58, 0]
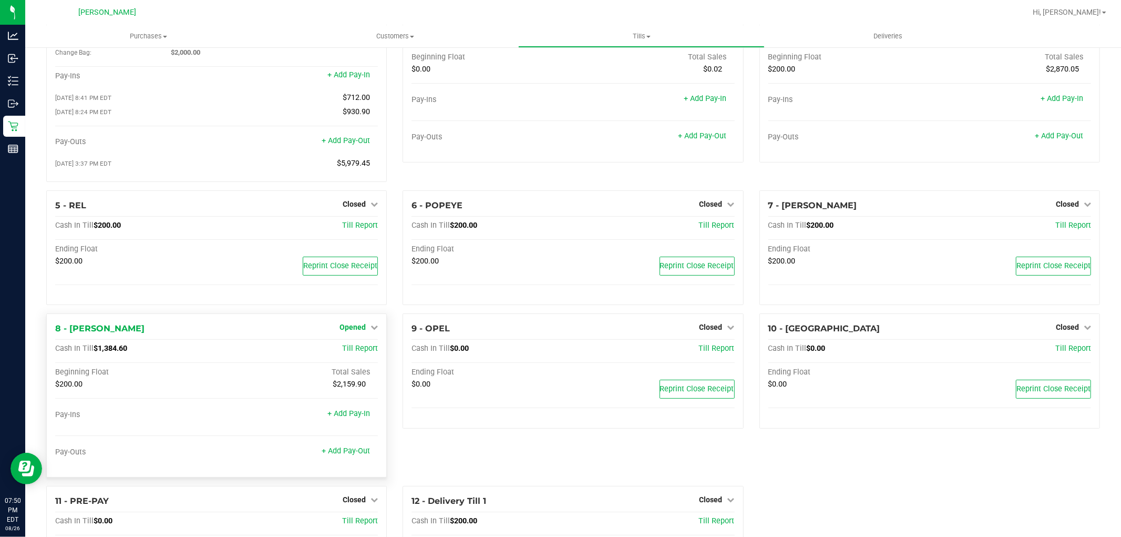
click at [364, 327] on link "Opened" at bounding box center [359, 327] width 38 height 8
click at [356, 353] on link "Close Till" at bounding box center [354, 349] width 28 height 8
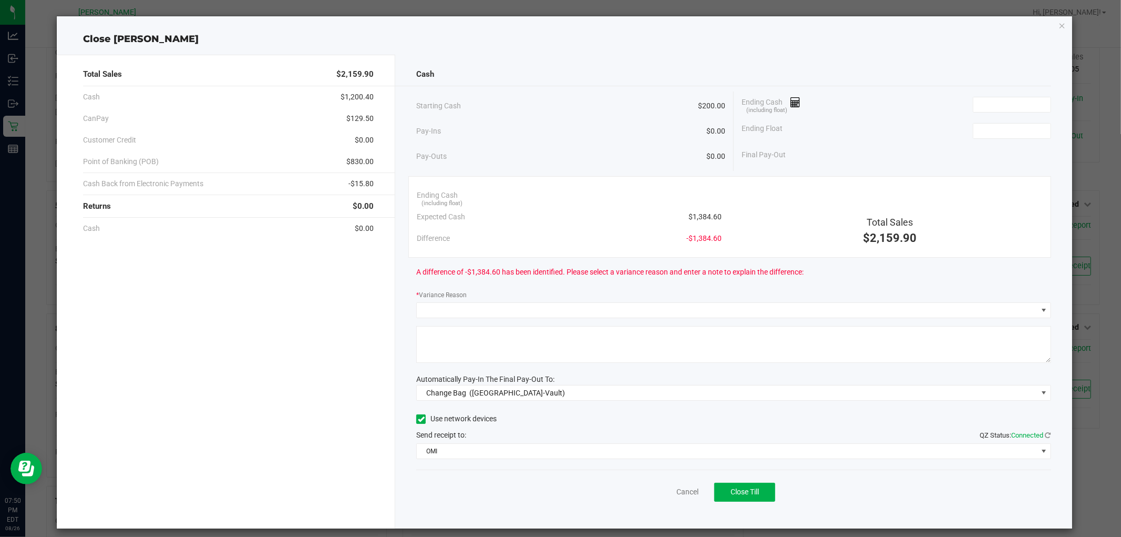
click at [706, 216] on span "$1,384.60" at bounding box center [705, 216] width 33 height 11
copy span "1,384.60"
click at [1028, 107] on input at bounding box center [1011, 104] width 77 height 15
paste input "1384.6"
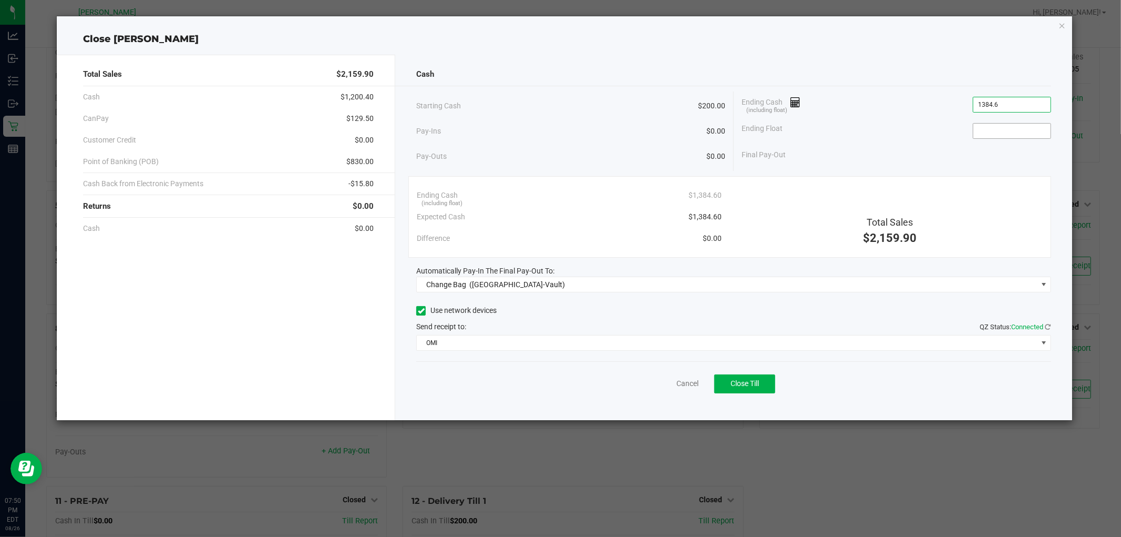
type input "$1,384.60"
click at [1002, 138] on input at bounding box center [1011, 131] width 77 height 15
type input "$200.00"
click at [679, 187] on div "Ending Cash (including float) $1,384.60" at bounding box center [569, 195] width 305 height 22
click at [599, 288] on span "Change Bag (Oviedo-Vault)" at bounding box center [727, 284] width 620 height 15
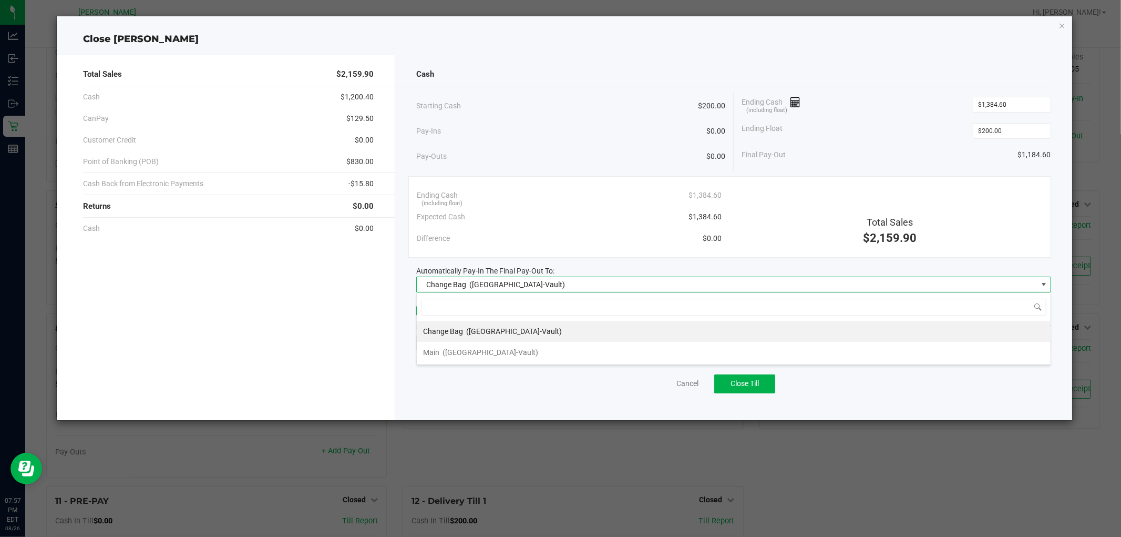
scroll to position [16, 634]
click at [529, 356] on li "Main (Oviedo-Vault)" at bounding box center [734, 352] width 634 height 21
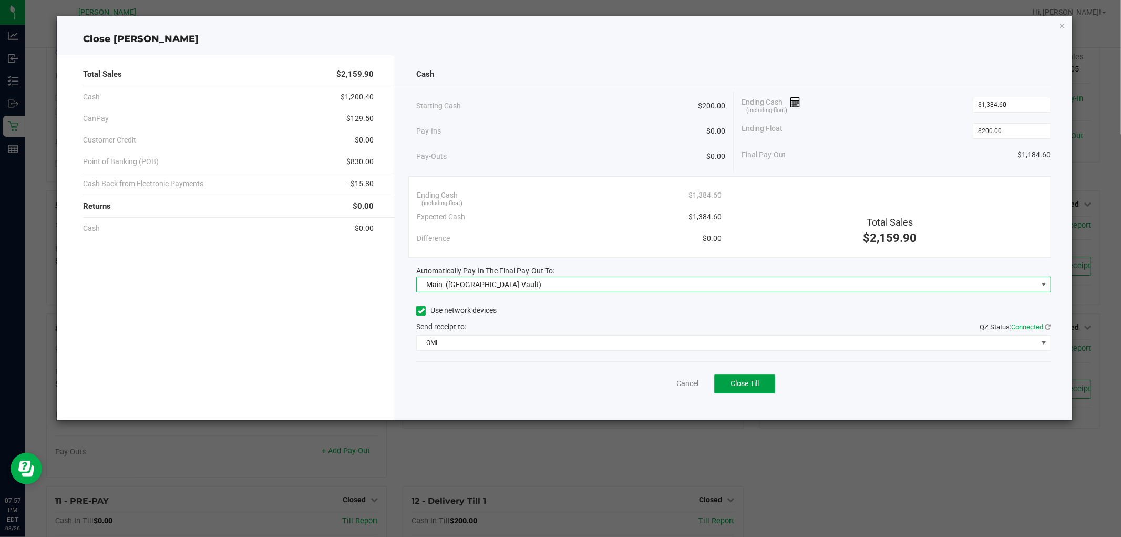
click at [750, 380] on span "Close Till" at bounding box center [745, 383] width 28 height 8
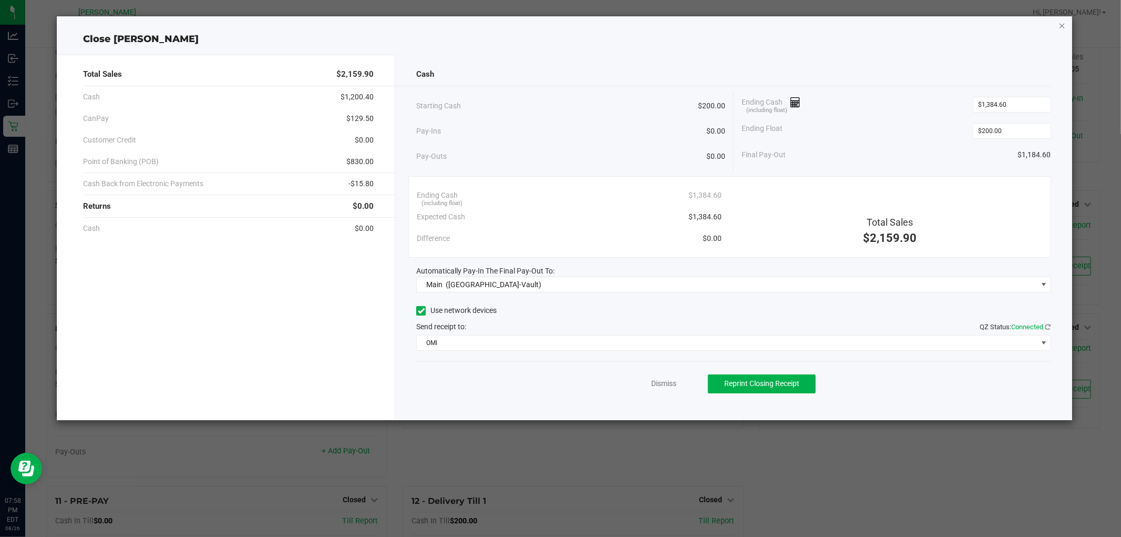
click at [1061, 22] on icon "button" at bounding box center [1062, 25] width 7 height 13
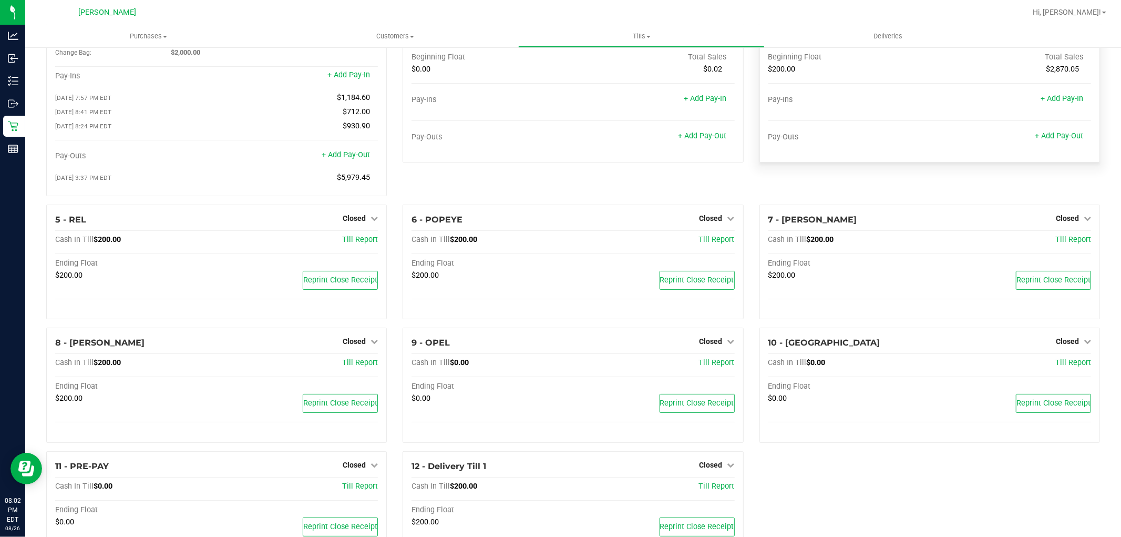
scroll to position [0, 0]
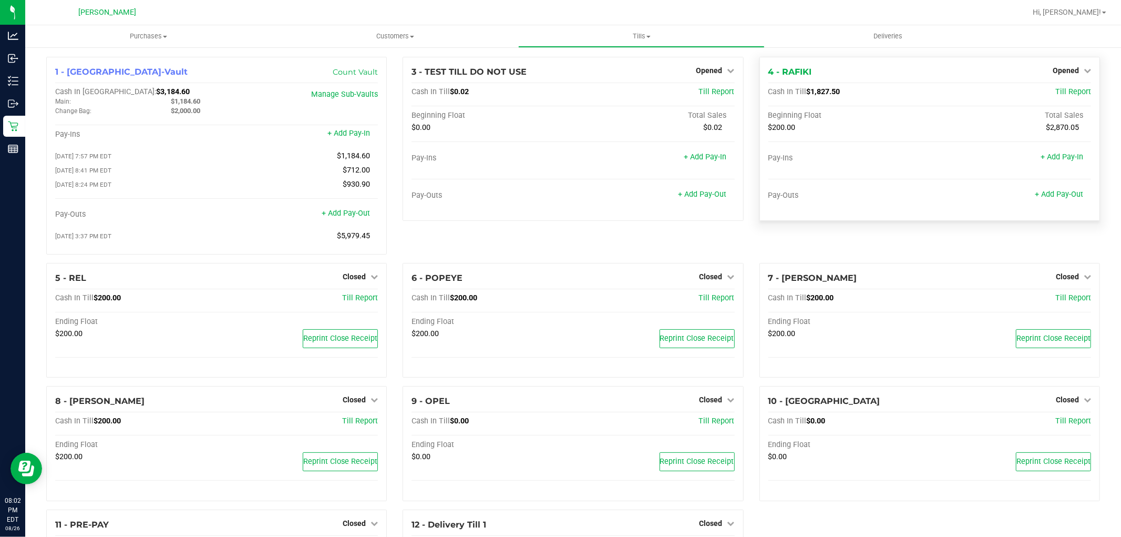
click at [1075, 75] on div "Opened" at bounding box center [1072, 70] width 38 height 13
click at [1083, 68] on div "4 - RAFIKI Opened Close Till Cash In Till $1,827.50 Till Report Beginning Float…" at bounding box center [930, 139] width 341 height 164
click at [1084, 68] on icon at bounding box center [1087, 70] width 7 height 7
click at [1068, 84] on div "Close Till" at bounding box center [1067, 92] width 79 height 28
click at [1063, 90] on link "Close Till" at bounding box center [1067, 92] width 28 height 8
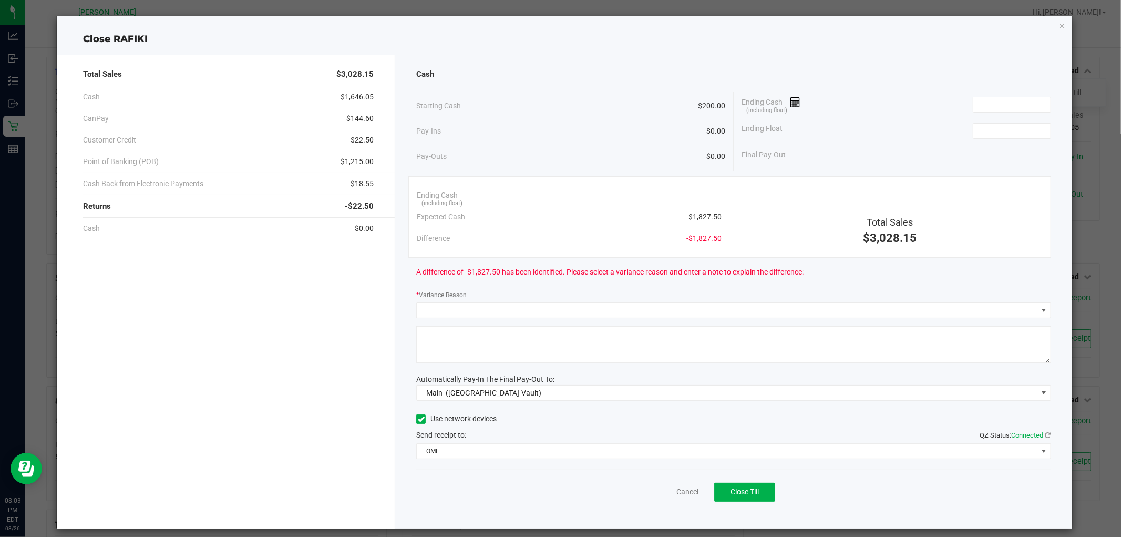
click at [701, 212] on span "$1,827.50" at bounding box center [705, 216] width 33 height 11
copy span "1,827.50"
click at [1003, 101] on input at bounding box center [1011, 104] width 77 height 15
paste input "1827.5"
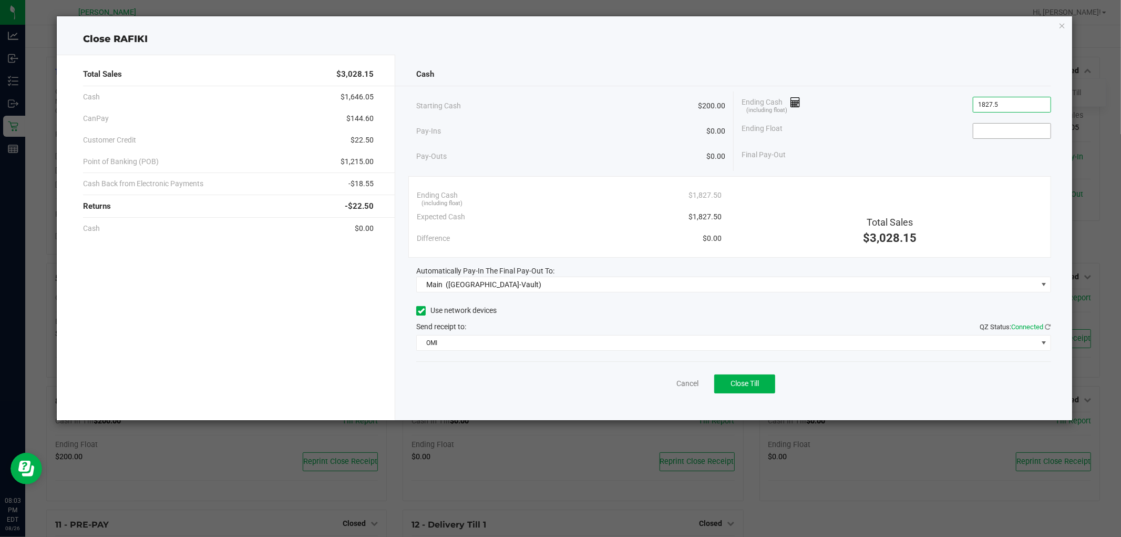
type input "$1,827.50"
click at [995, 131] on input at bounding box center [1011, 131] width 77 height 15
type input "$200.00"
click at [845, 152] on div "Final Pay-Out $1,627.50" at bounding box center [897, 155] width 310 height 22
click at [1059, 25] on icon "button" at bounding box center [1062, 25] width 7 height 13
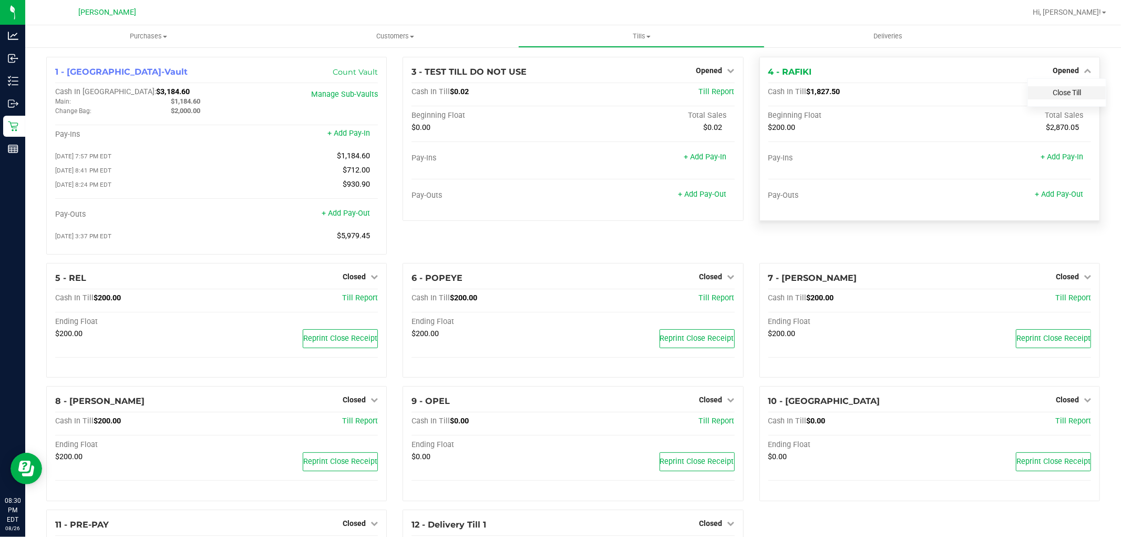
click at [1058, 88] on link "Close Till" at bounding box center [1067, 92] width 28 height 8
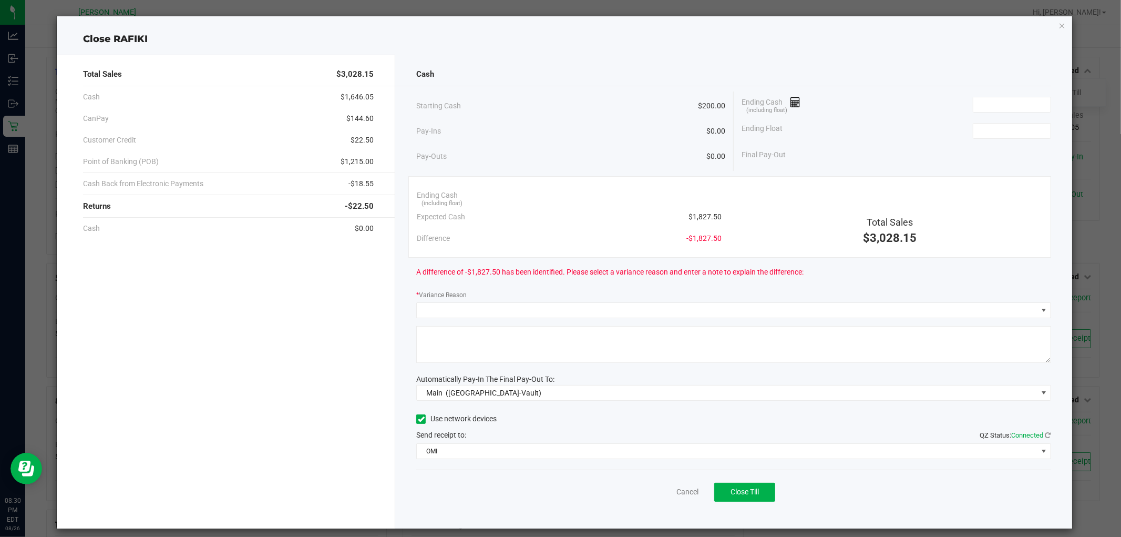
click at [703, 212] on span "$1,827.50" at bounding box center [705, 216] width 33 height 11
copy span "$1,827.50"
click at [1002, 97] on input at bounding box center [1011, 104] width 77 height 15
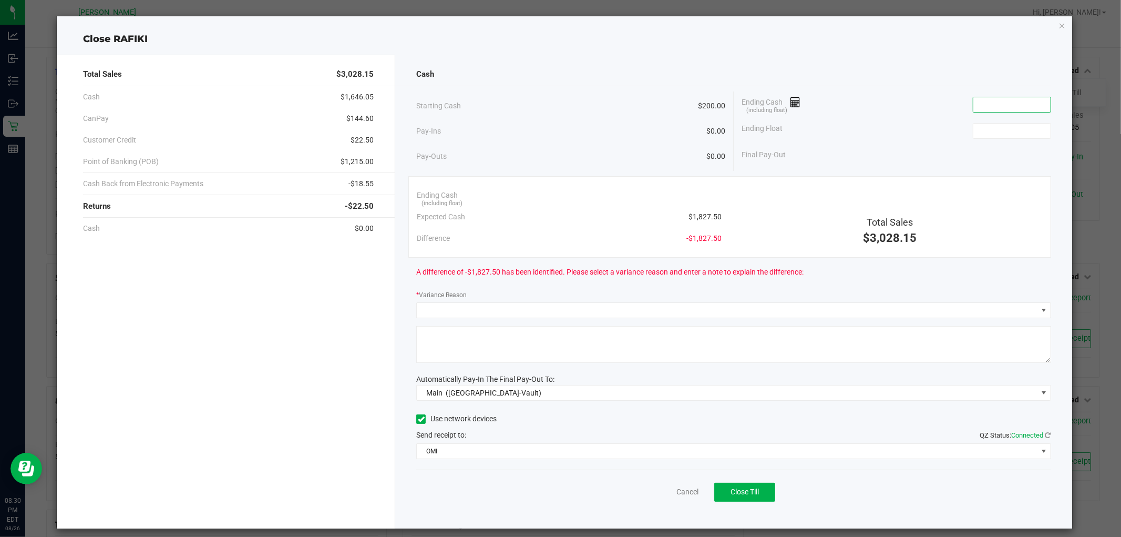
paste input "1827.5"
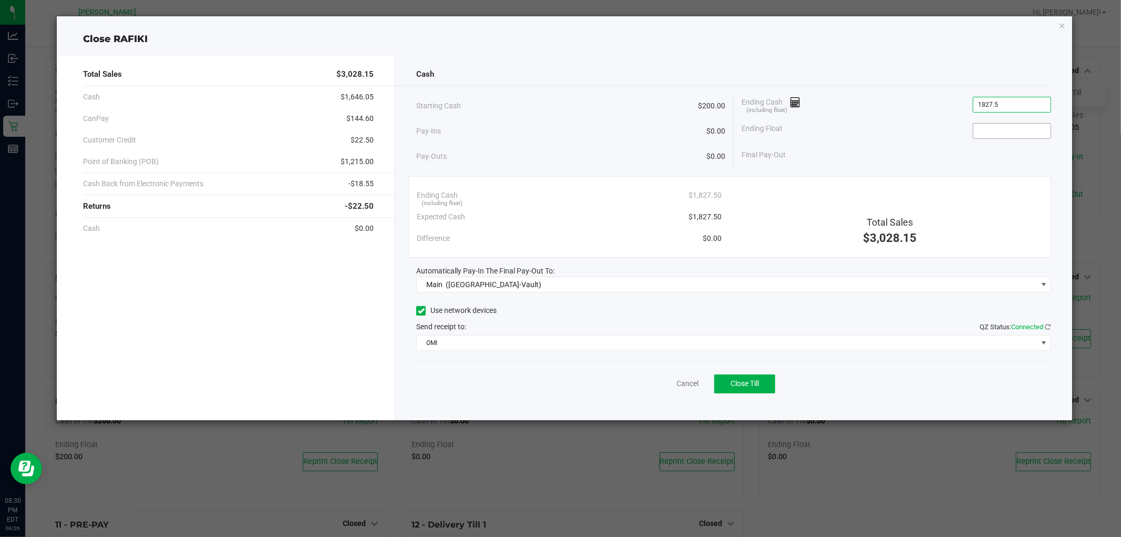
type input "$1,827.50"
click at [999, 137] on input at bounding box center [1011, 131] width 77 height 15
type input "$200.00"
click at [953, 165] on div "Final Pay-Out $1,627.50" at bounding box center [897, 155] width 310 height 22
click at [734, 382] on span "Close Till" at bounding box center [745, 383] width 28 height 8
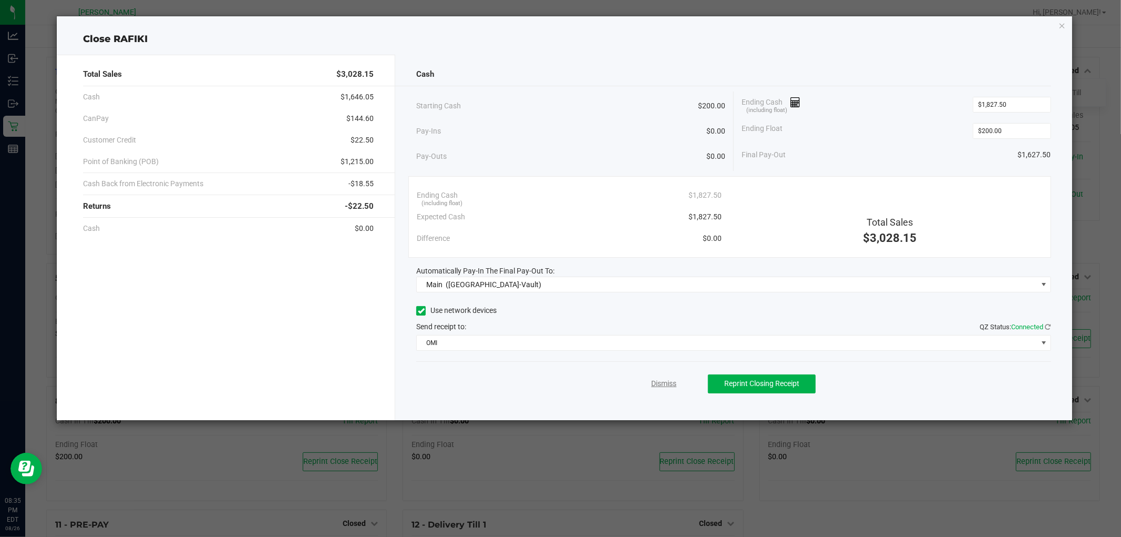
click at [665, 386] on link "Dismiss" at bounding box center [663, 383] width 25 height 11
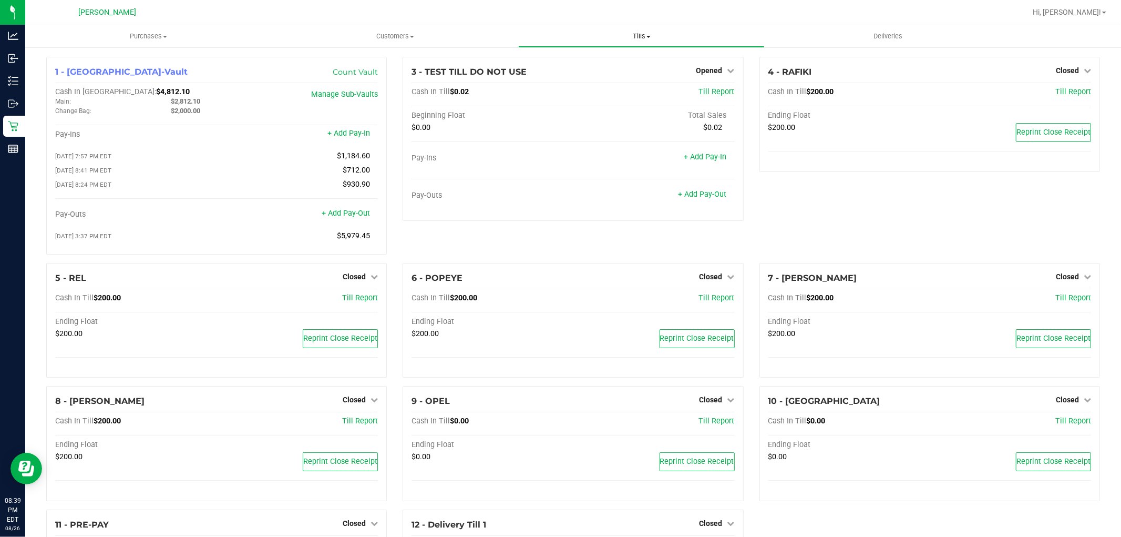
click at [642, 38] on span "Tills" at bounding box center [641, 36] width 245 height 9
click at [641, 77] on li "Reconcile e-payments" at bounding box center [641, 76] width 247 height 13
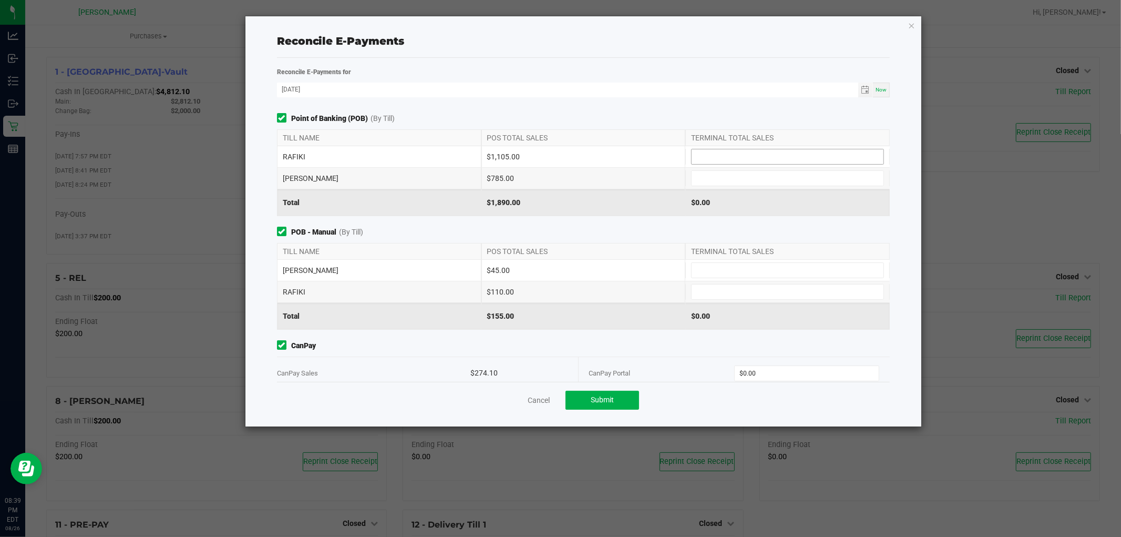
click at [740, 159] on input at bounding box center [788, 156] width 192 height 15
type input "$1,105.00"
click at [753, 296] on input at bounding box center [788, 291] width 192 height 15
type input "$110.00"
click at [686, 221] on div "Point of Banking (POB) (By Till) TILL NAME POS TOTAL SALES TERMINAL TOTAL SALES…" at bounding box center [583, 247] width 629 height 269
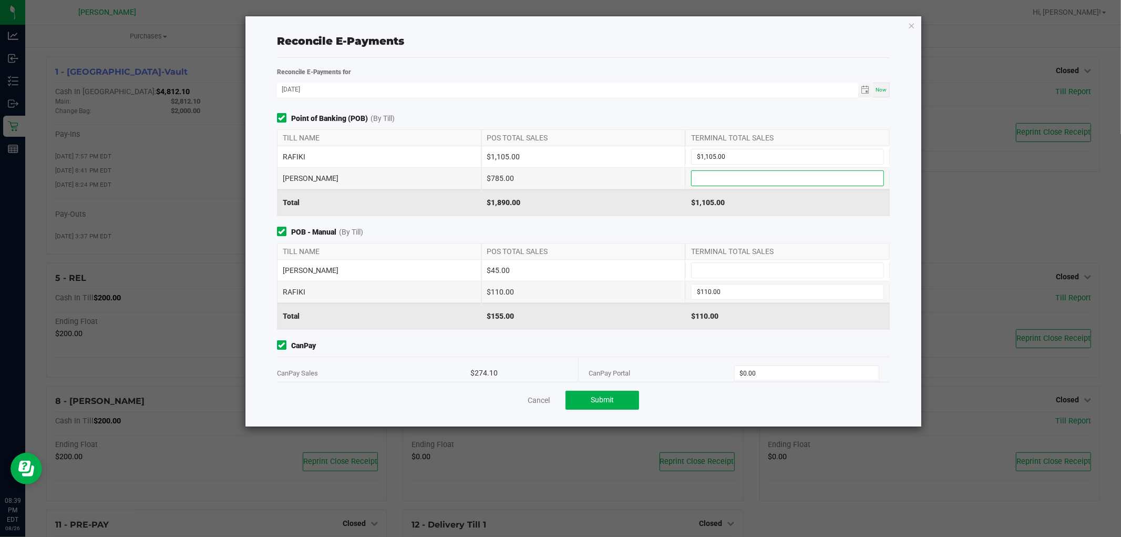
click at [733, 181] on input at bounding box center [788, 178] width 192 height 15
type input "$785.00"
click at [761, 271] on input at bounding box center [788, 270] width 192 height 15
type input "$45.00"
click at [640, 322] on div "$155.00" at bounding box center [583, 316] width 204 height 26
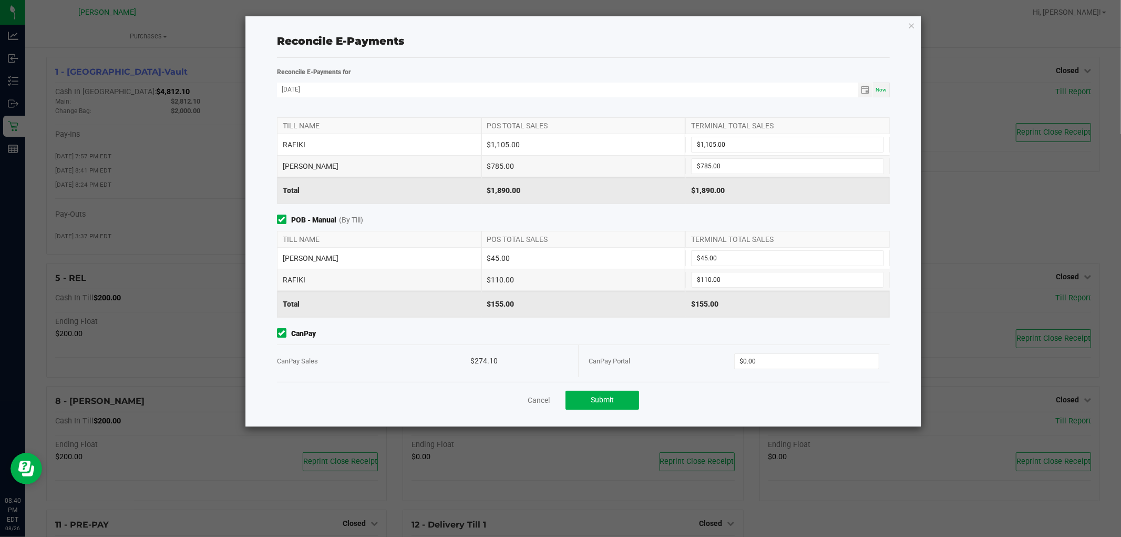
scroll to position [18, 0]
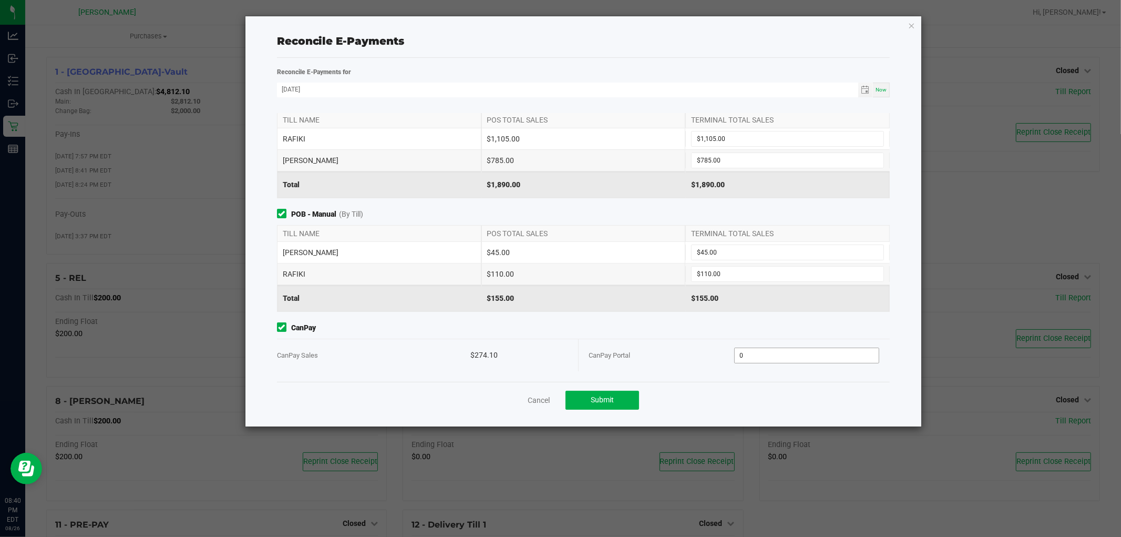
click at [837, 355] on input "0" at bounding box center [807, 355] width 144 height 15
type input "7"
type input "$274.10"
click at [705, 327] on span "CanPay" at bounding box center [583, 327] width 613 height 11
click at [608, 398] on span "Submit" at bounding box center [602, 399] width 23 height 8
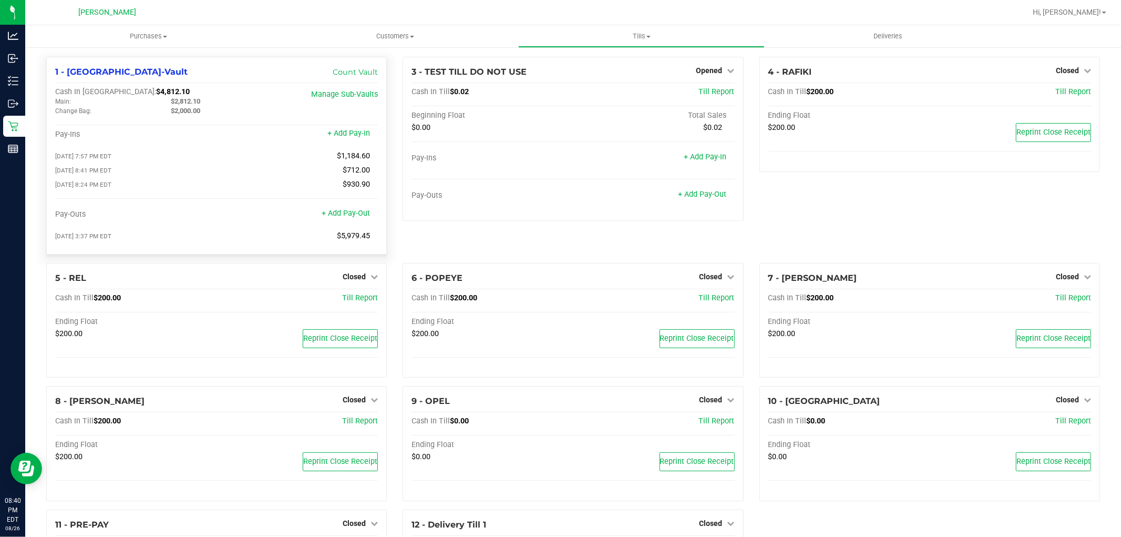
drag, startPoint x: 106, startPoint y: 95, endPoint x: 137, endPoint y: 86, distance: 32.8
click at [137, 86] on div "1 - Oviedo-Vault Count Vault Cash In Vault: $4,812.10 Main: $2,812.10 Change Ba…" at bounding box center [216, 156] width 341 height 198
copy span "4,812.10"
click at [1091, 13] on span "Hi, [PERSON_NAME]!" at bounding box center [1067, 12] width 68 height 8
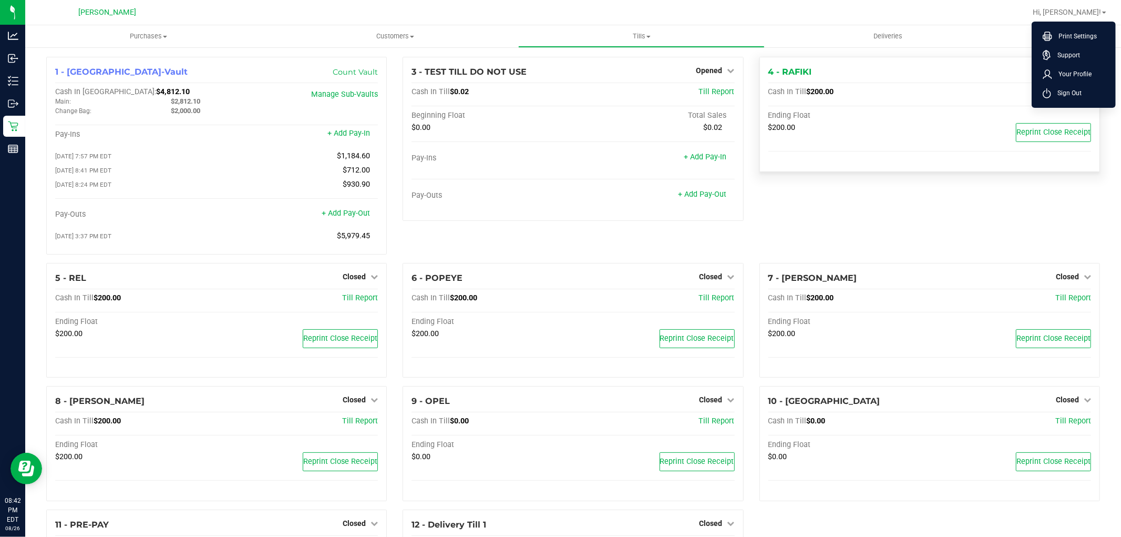
drag, startPoint x: 1071, startPoint y: 88, endPoint x: 1051, endPoint y: 84, distance: 19.8
click at [1071, 88] on span "Sign Out" at bounding box center [1066, 93] width 30 height 11
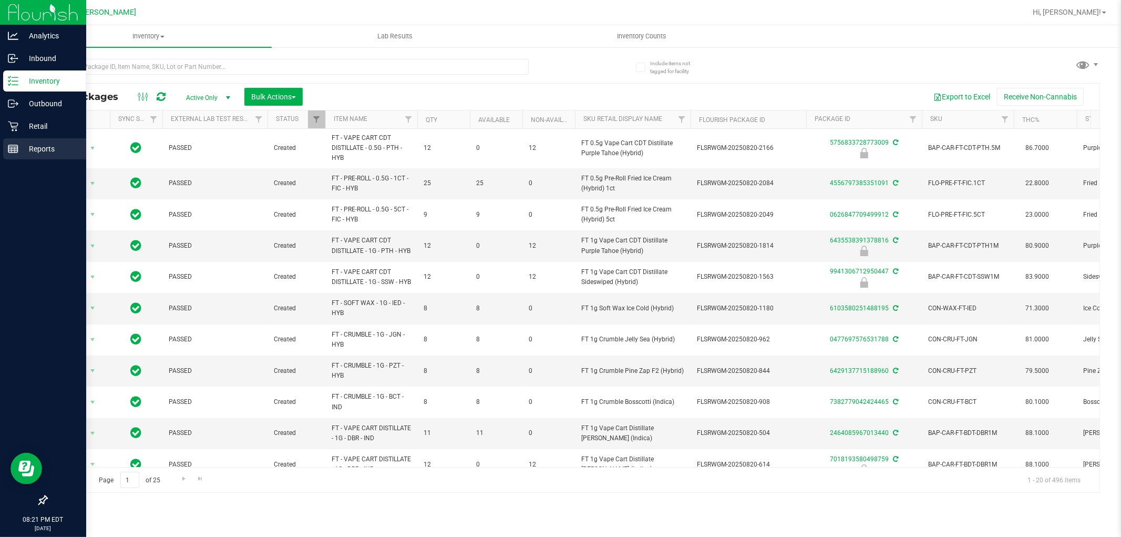
click at [7, 156] on div "Reports" at bounding box center [44, 148] width 83 height 21
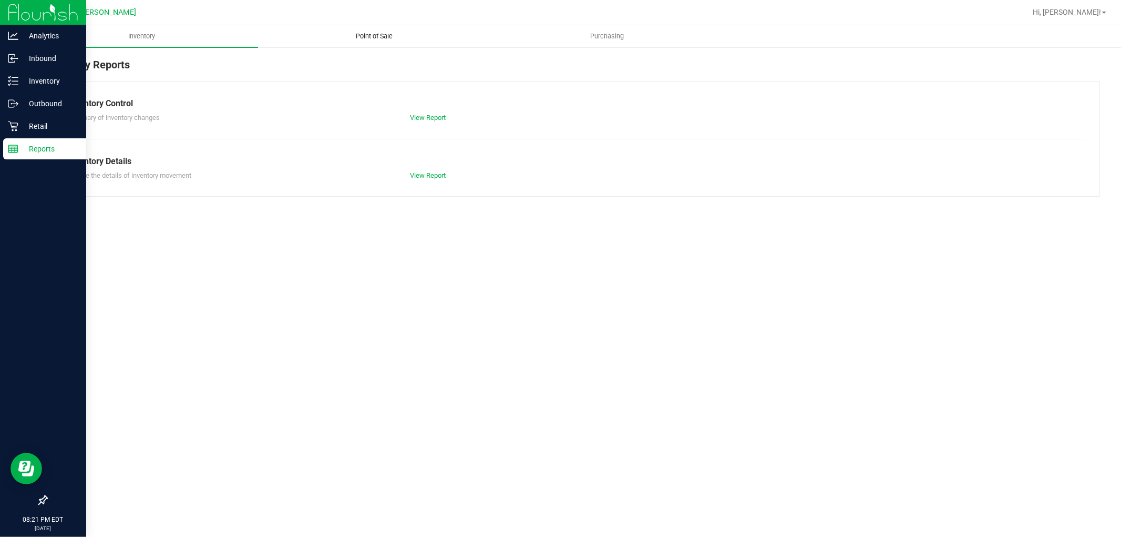
click at [402, 33] on span "Point of Sale" at bounding box center [374, 36] width 65 height 9
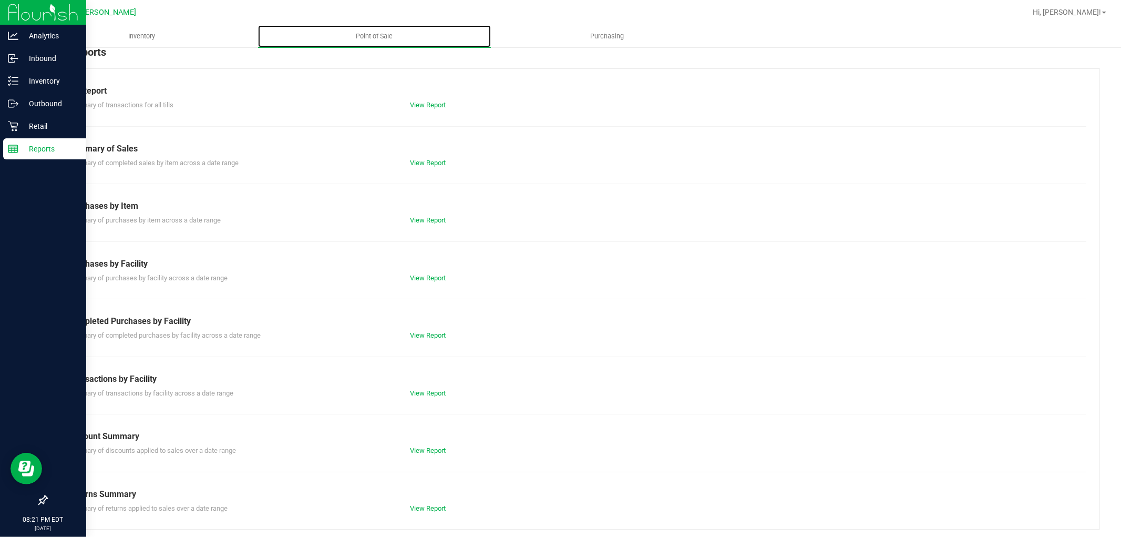
scroll to position [16, 0]
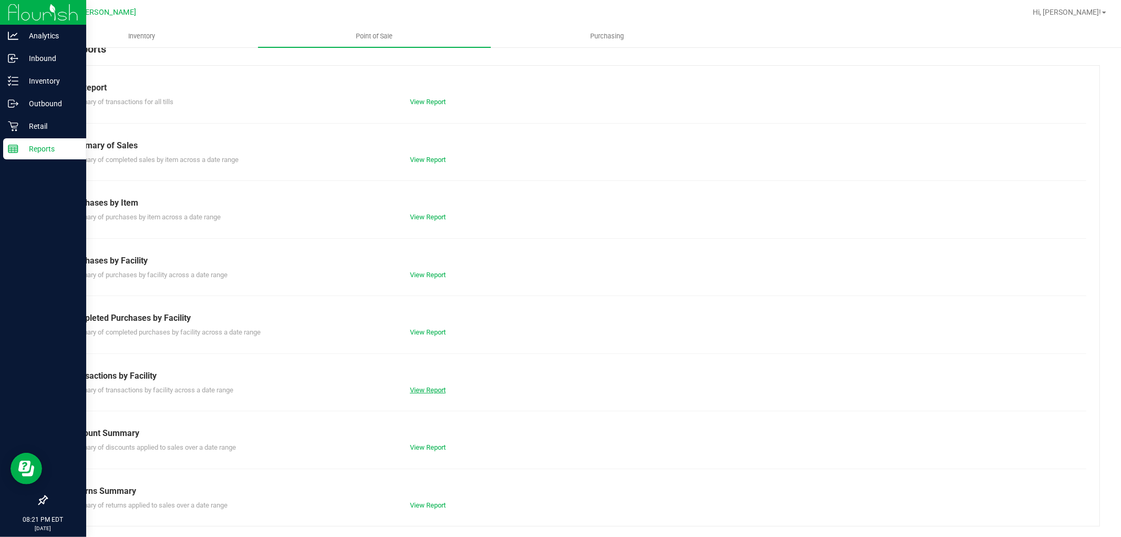
click at [418, 387] on link "View Report" at bounding box center [428, 390] width 36 height 8
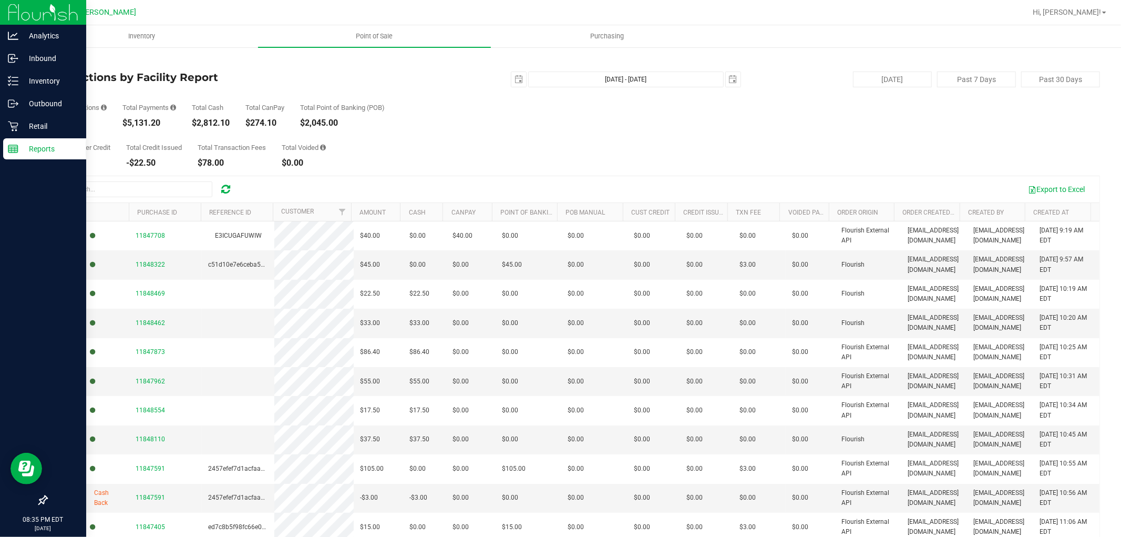
click at [59, 61] on link "Back" at bounding box center [54, 61] width 16 height 7
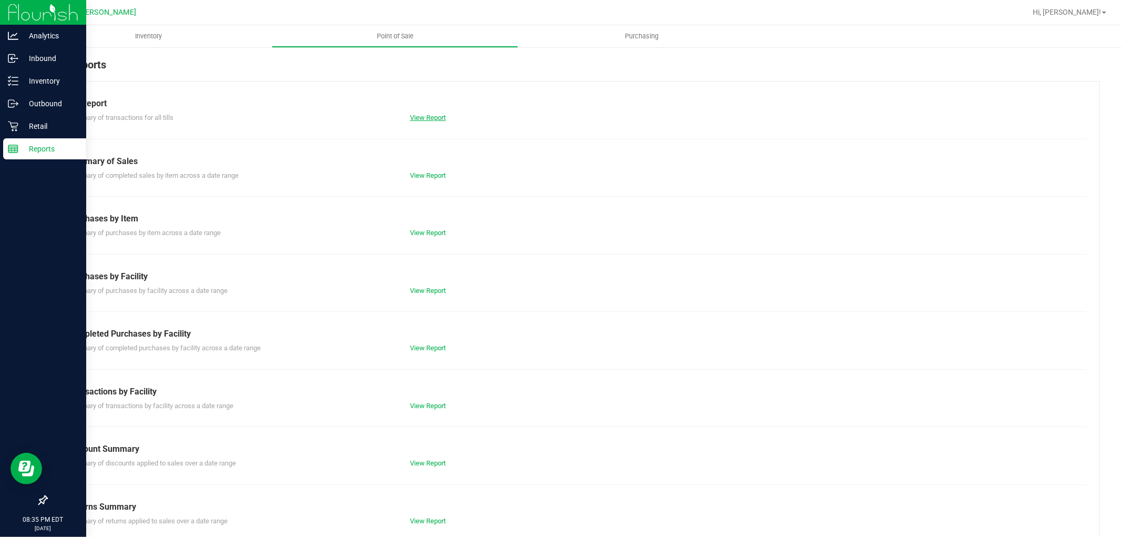
click at [432, 119] on link "View Report" at bounding box center [428, 118] width 36 height 8
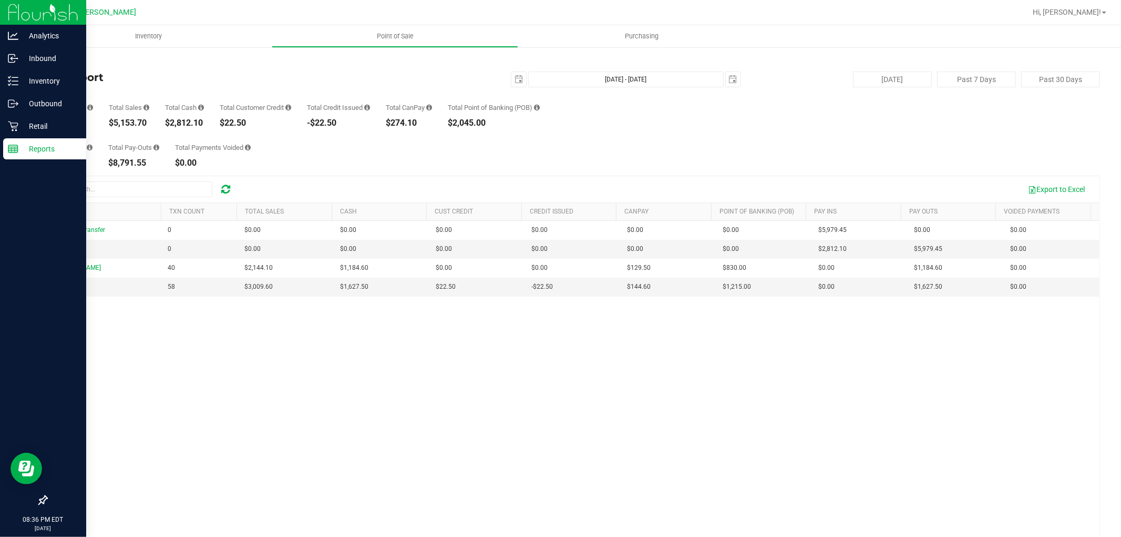
click at [53, 61] on link "Back" at bounding box center [54, 61] width 16 height 7
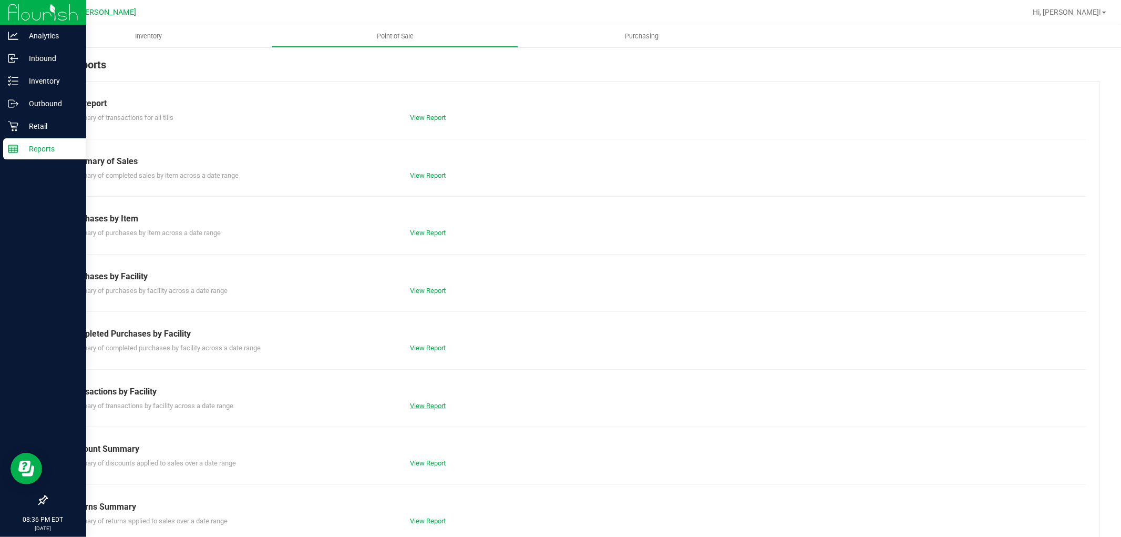
click at [417, 406] on link "View Report" at bounding box center [428, 406] width 36 height 8
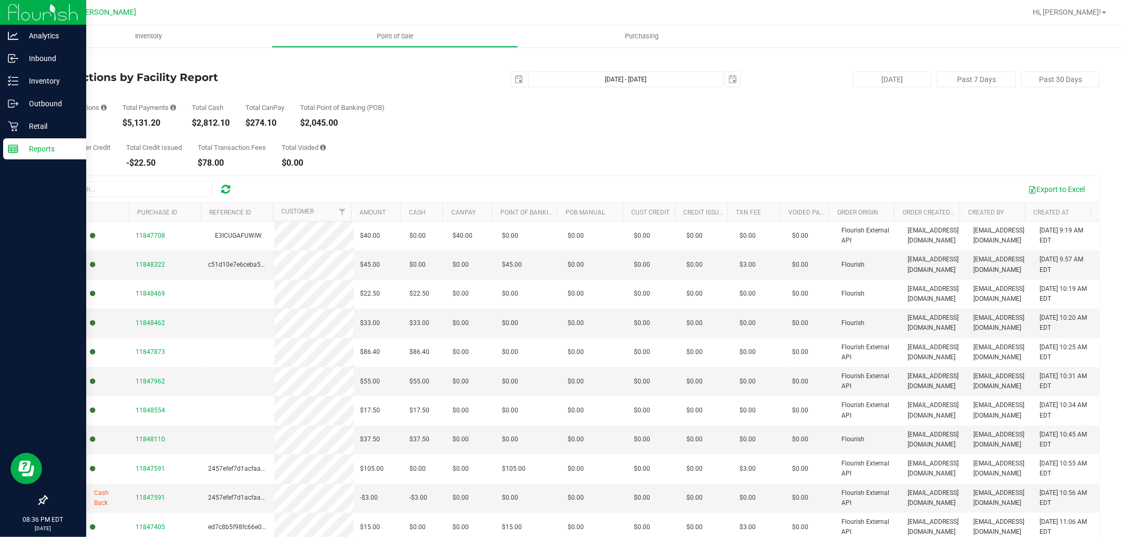
click at [17, 148] on icon at bounding box center [13, 148] width 11 height 11
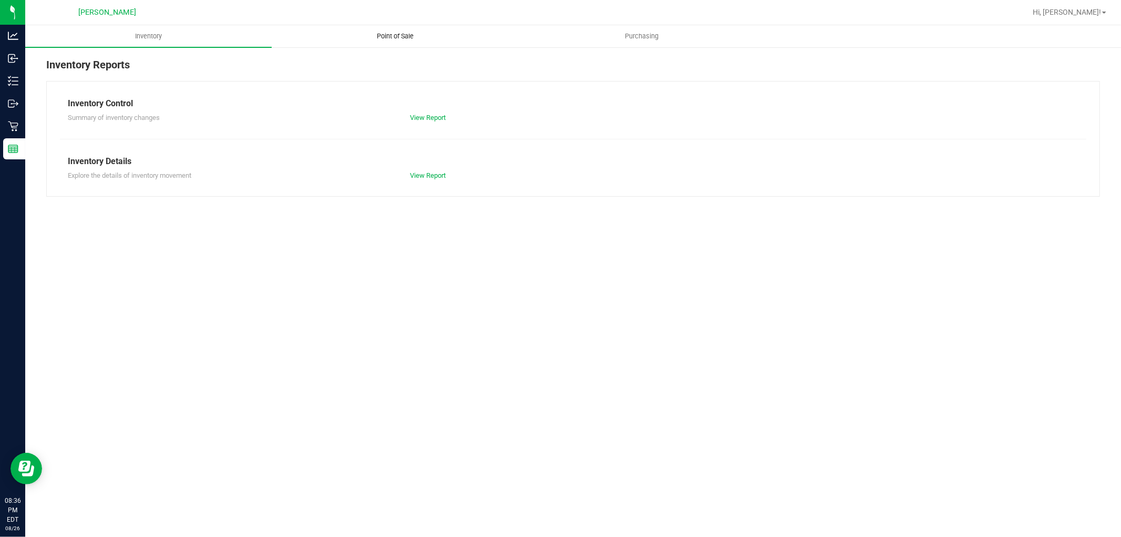
click at [397, 34] on span "Point of Sale" at bounding box center [395, 36] width 65 height 9
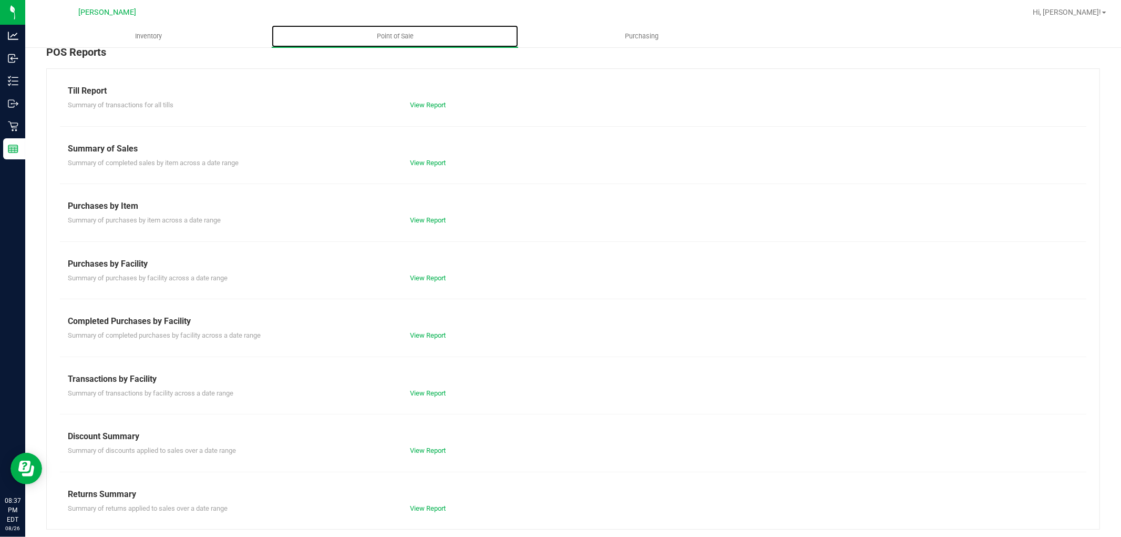
scroll to position [16, 0]
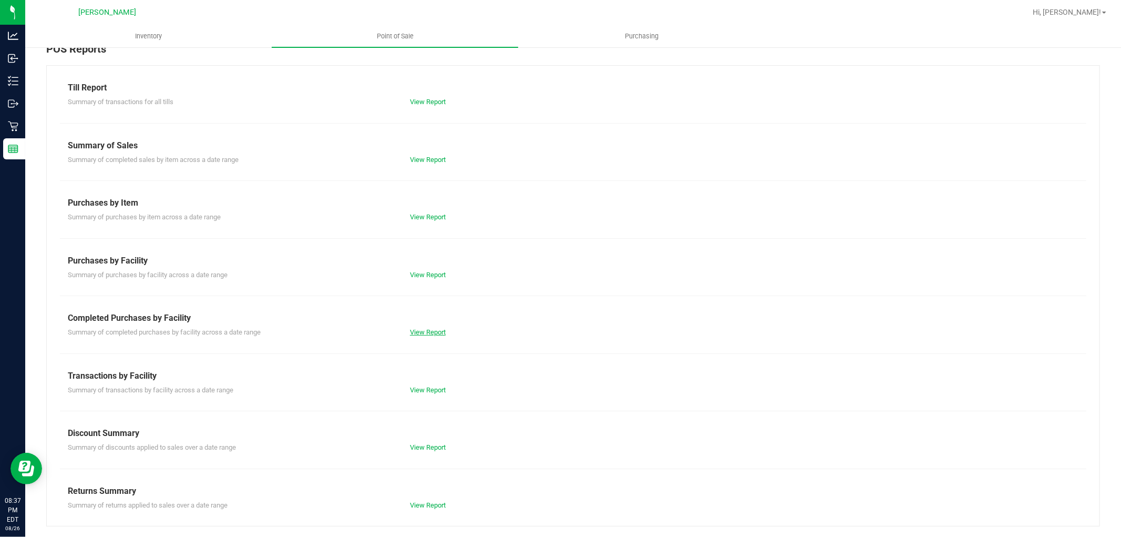
click at [432, 330] on link "View Report" at bounding box center [428, 332] width 36 height 8
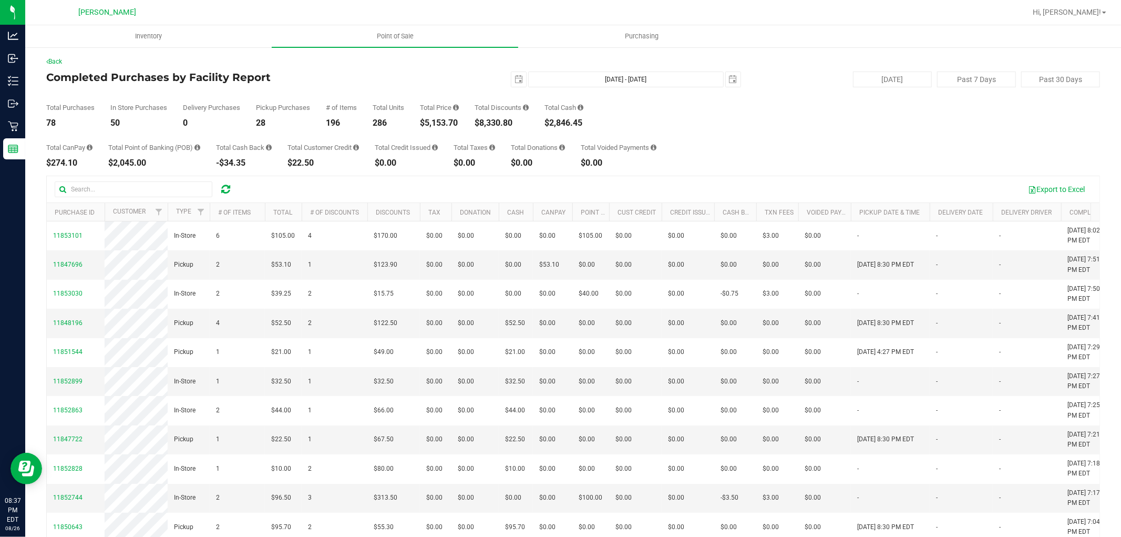
click at [451, 120] on div "$5,153.70" at bounding box center [439, 123] width 39 height 8
copy div "5,153.70"
click at [495, 120] on div "$8,330.80" at bounding box center [502, 123] width 54 height 8
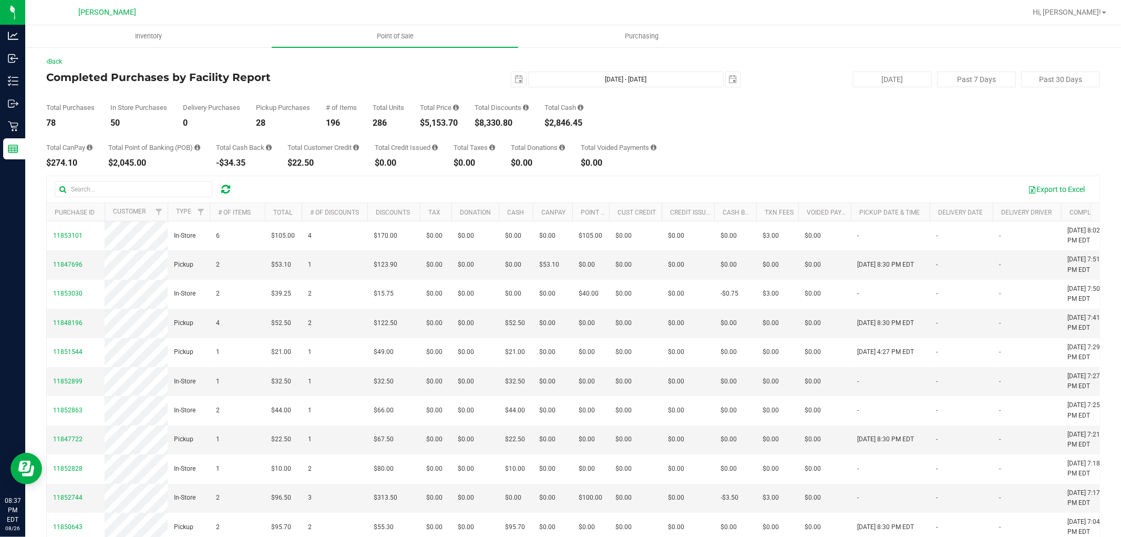
copy div "8,330.80"
click at [519, 80] on span "select" at bounding box center [518, 79] width 15 height 15
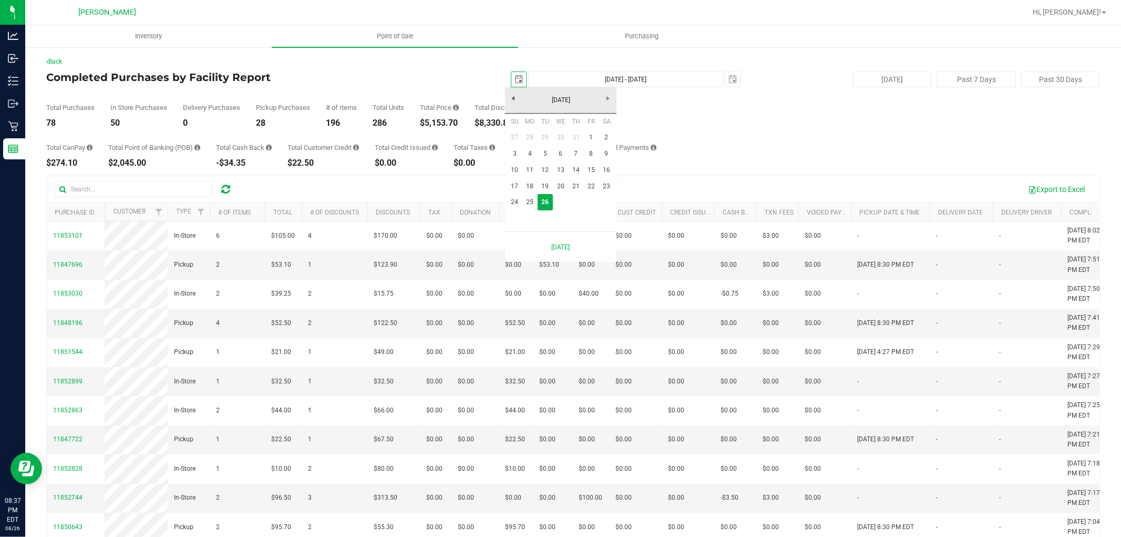
scroll to position [0, 26]
click at [515, 200] on link "24" at bounding box center [514, 202] width 15 height 16
type input "[DATE]"
type input "[DATE] - [DATE]"
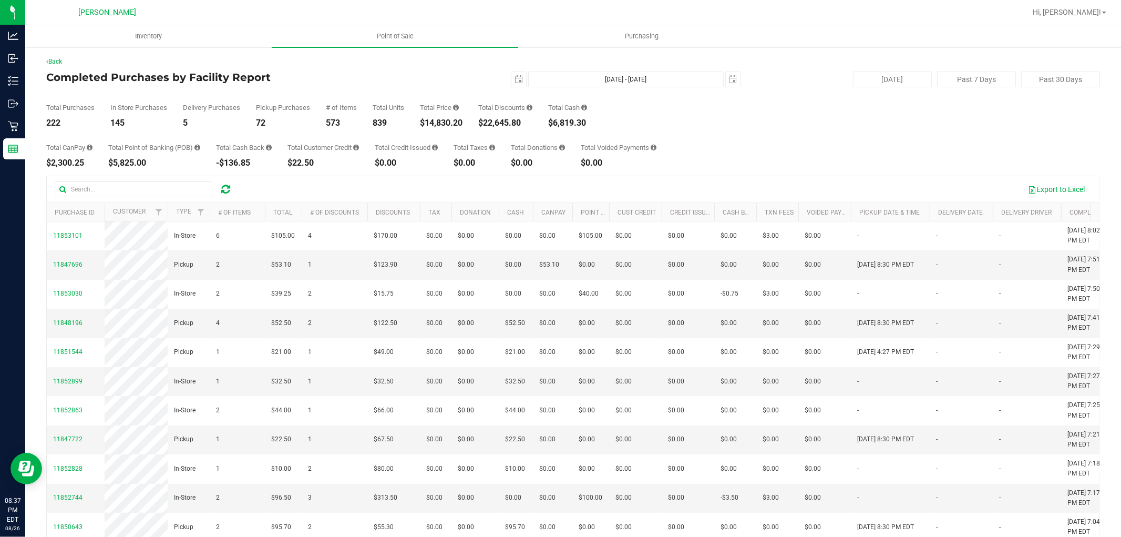
click at [443, 127] on div "$14,830.20" at bounding box center [441, 123] width 43 height 8
copy div "14,830.20"
click at [515, 75] on span "select" at bounding box center [519, 79] width 8 height 8
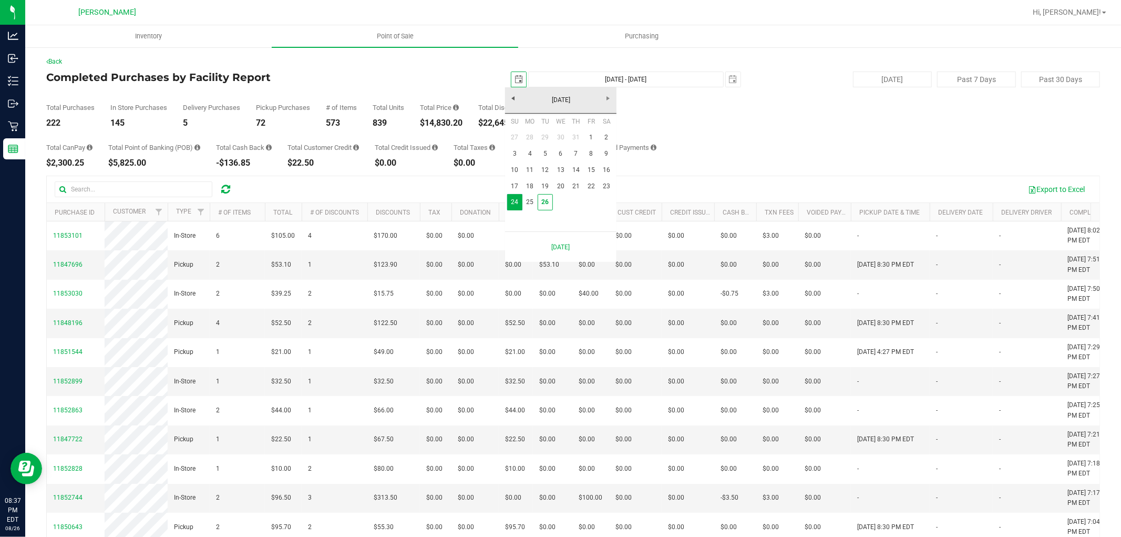
scroll to position [0, 26]
click at [590, 134] on link "1" at bounding box center [590, 137] width 15 height 16
type input "[DATE]"
type input "[DATE] - [DATE]"
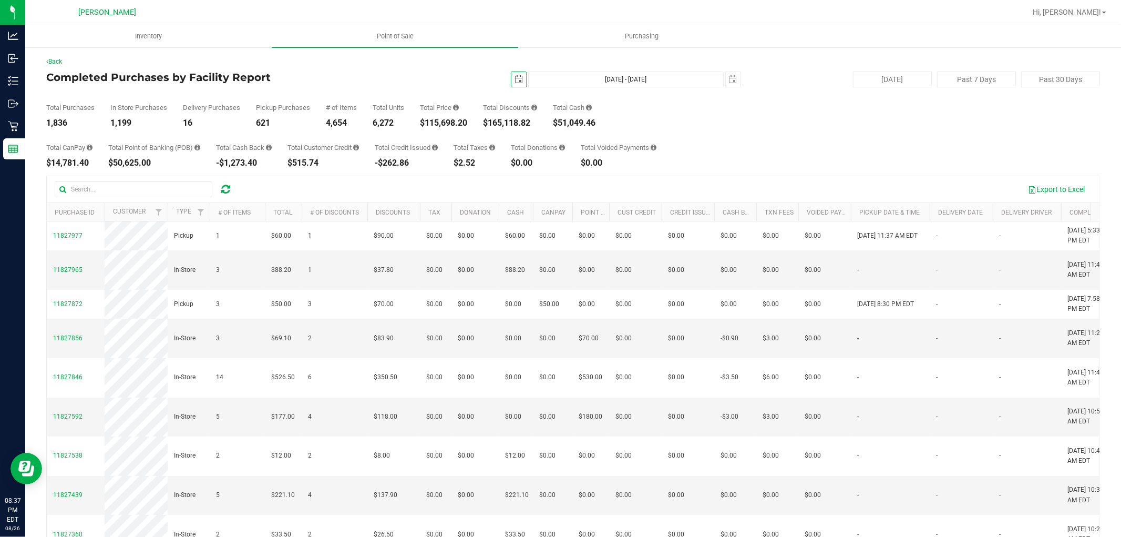
click at [443, 122] on div "$115,698.20" at bounding box center [443, 123] width 47 height 8
copy div "$115,698.20"
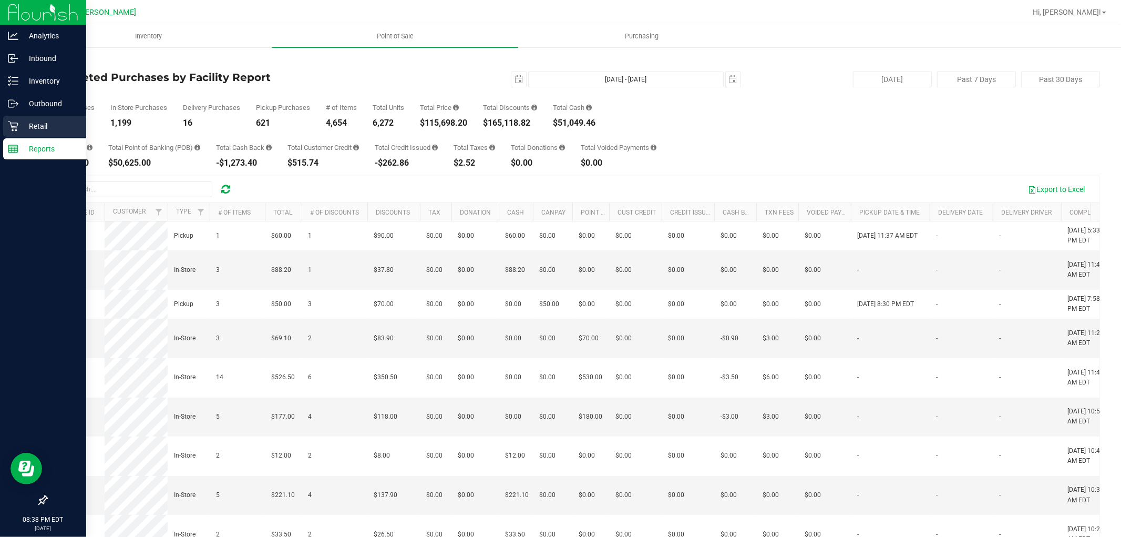
click at [19, 128] on p "Retail" at bounding box center [49, 126] width 63 height 13
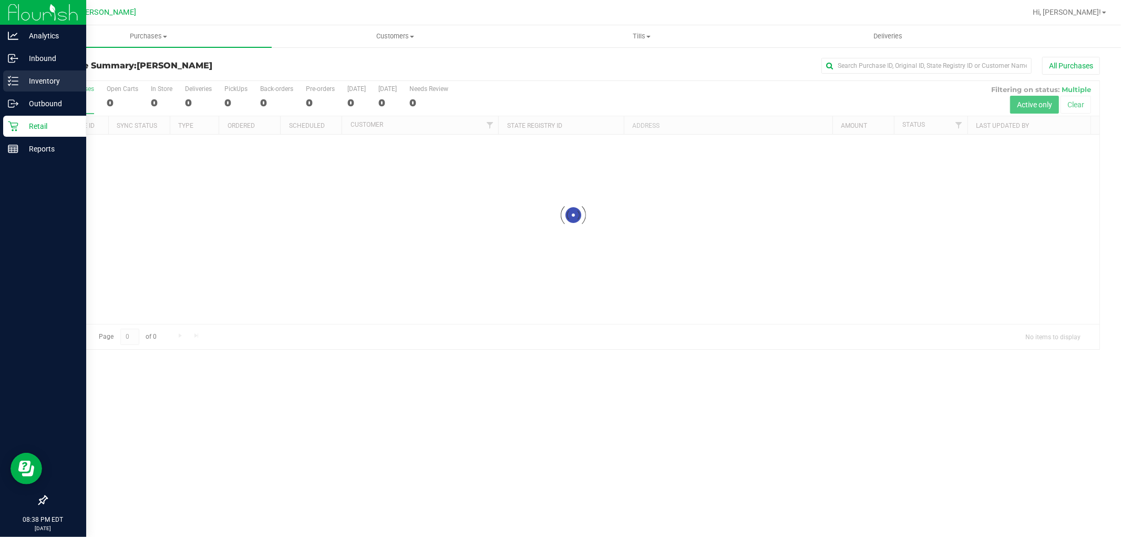
click at [15, 80] on icon at bounding box center [13, 81] width 11 height 11
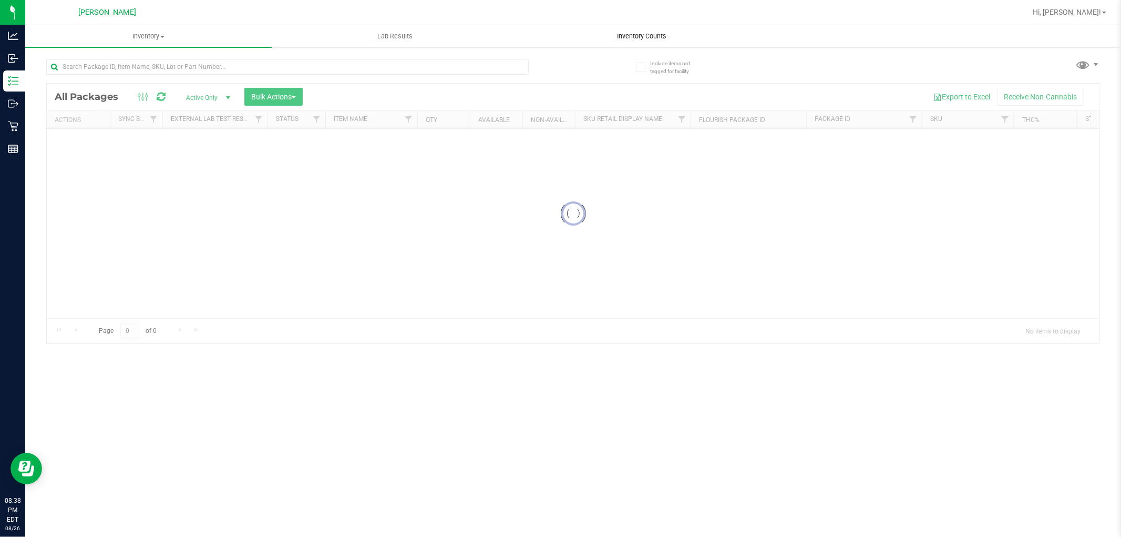
click at [635, 38] on span "Inventory Counts" at bounding box center [642, 36] width 78 height 9
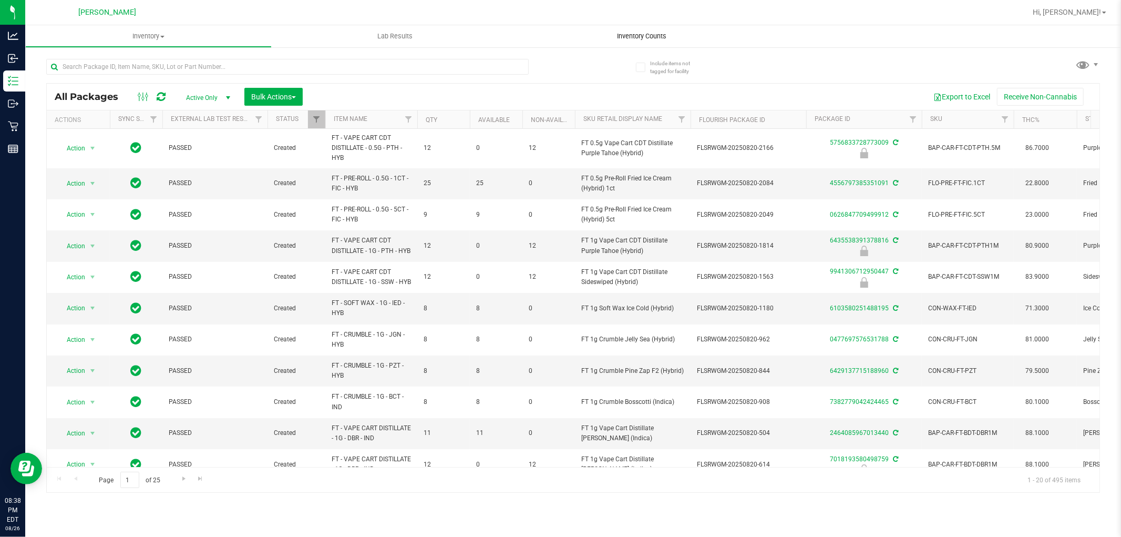
click at [655, 36] on span "Inventory Counts" at bounding box center [642, 36] width 78 height 9
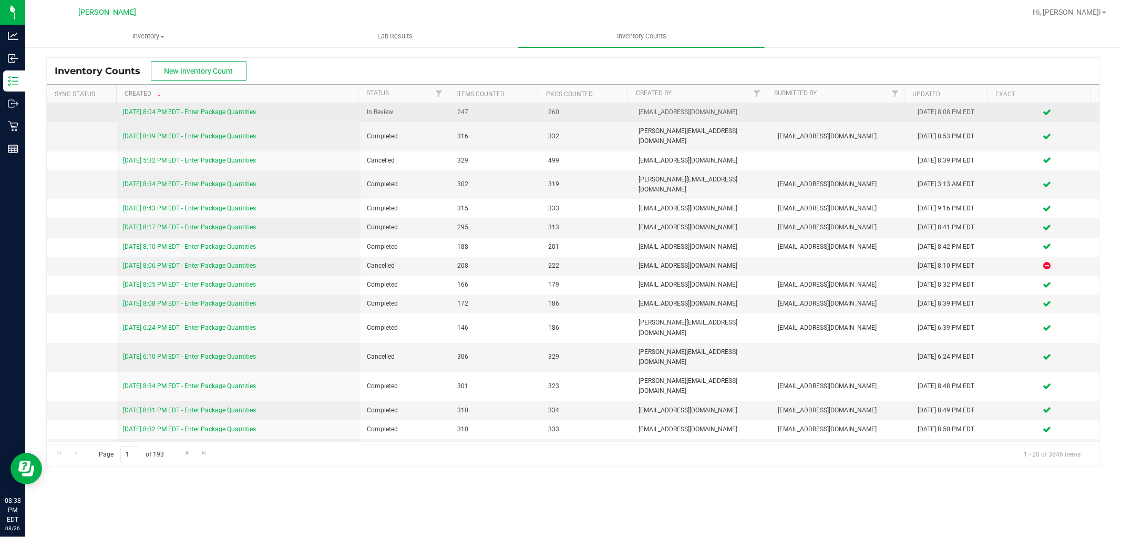
click at [217, 111] on link "[DATE] 8:04 PM EDT - Enter Package Quantities" at bounding box center [189, 111] width 133 height 7
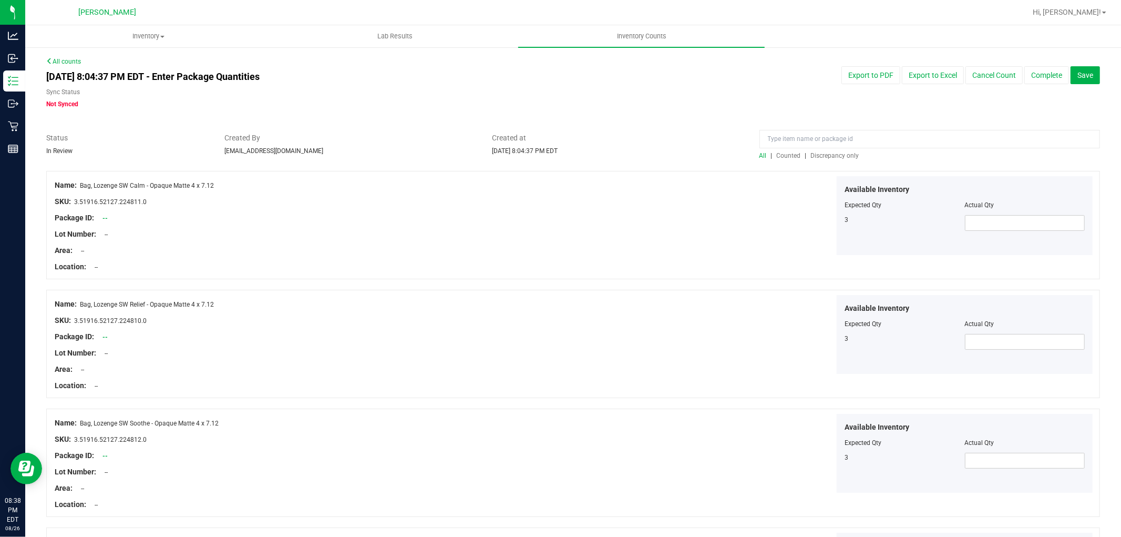
click at [842, 156] on span "Discrepancy only" at bounding box center [835, 155] width 48 height 7
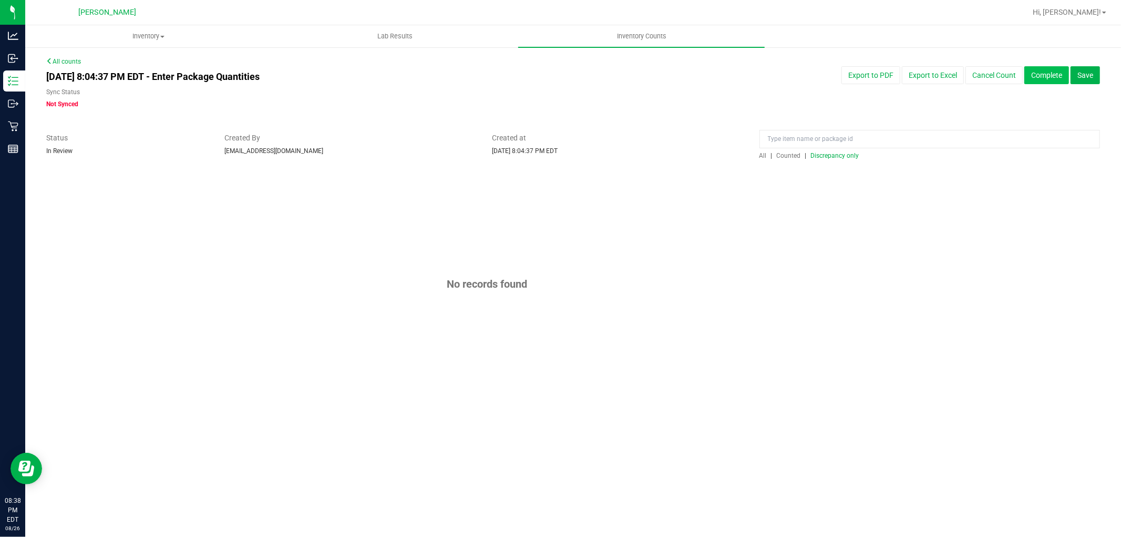
click at [1044, 73] on button "Complete" at bounding box center [1046, 75] width 45 height 18
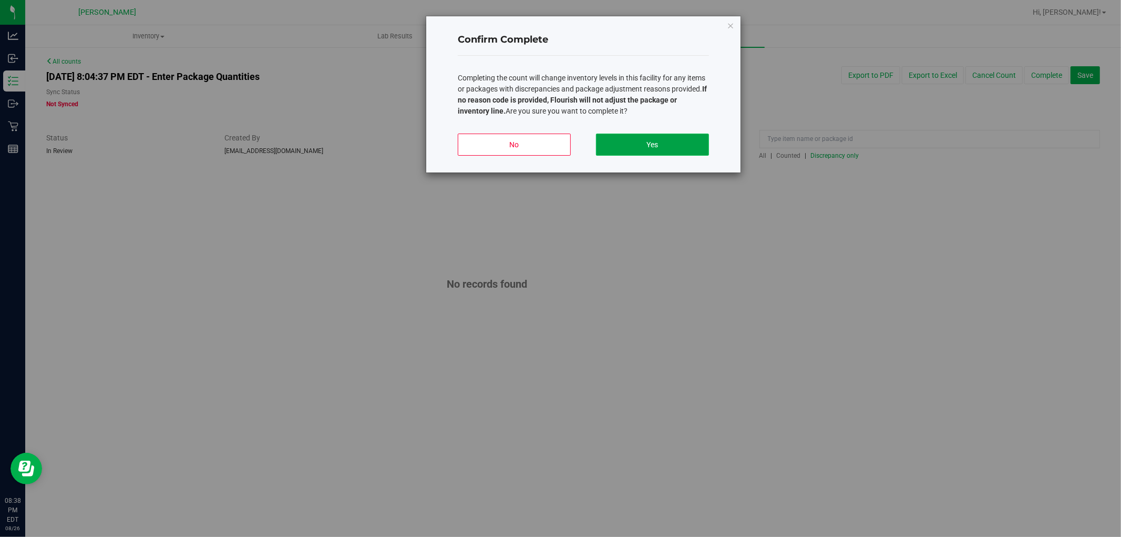
click at [675, 144] on button "Yes" at bounding box center [652, 145] width 113 height 22
